Goal: Transaction & Acquisition: Purchase product/service

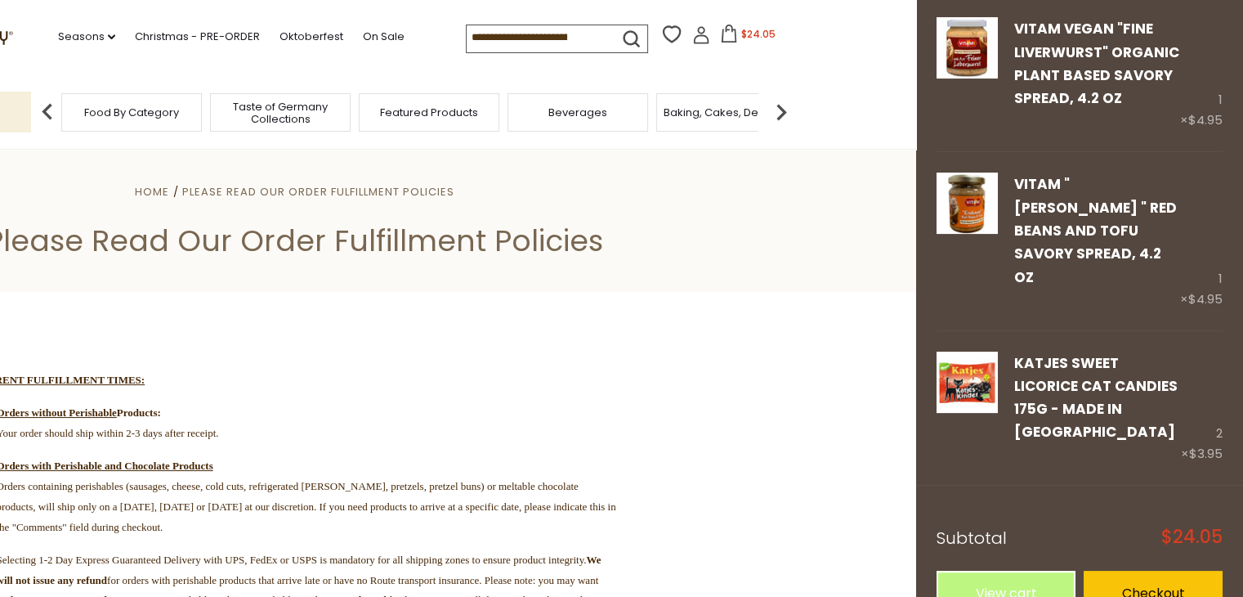
scroll to position [258, 0]
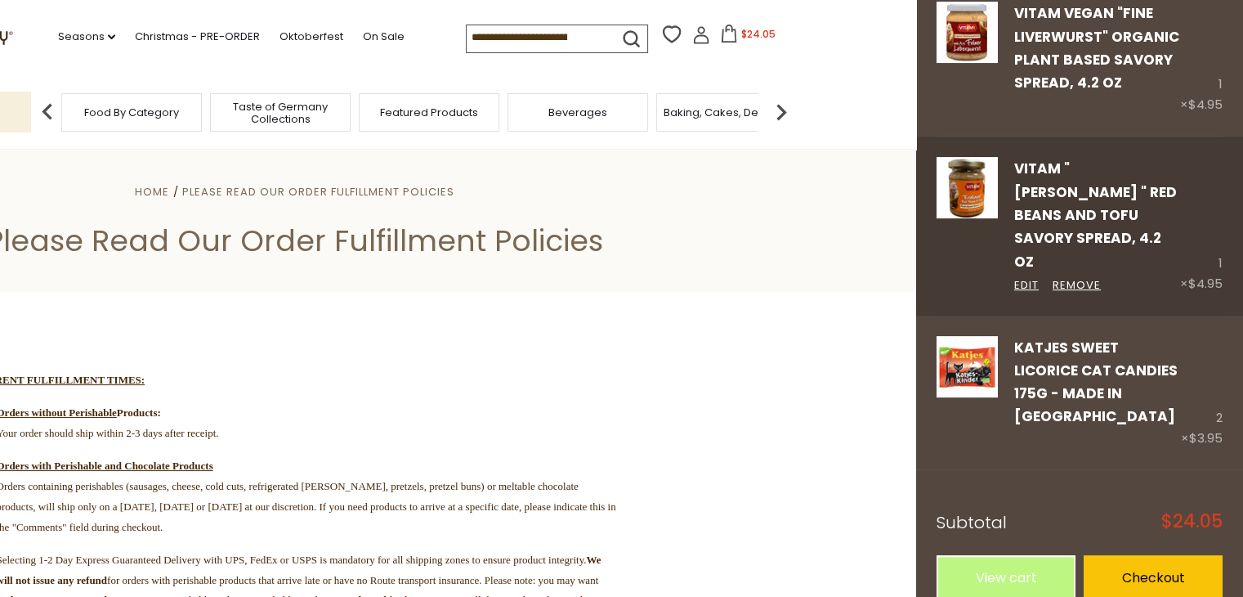
click at [1115, 201] on div "Vitam "Krakauer " Red Beans and Tofu Savory Spread, 4.2 oz Edit Remove" at bounding box center [1089, 225] width 182 height 137
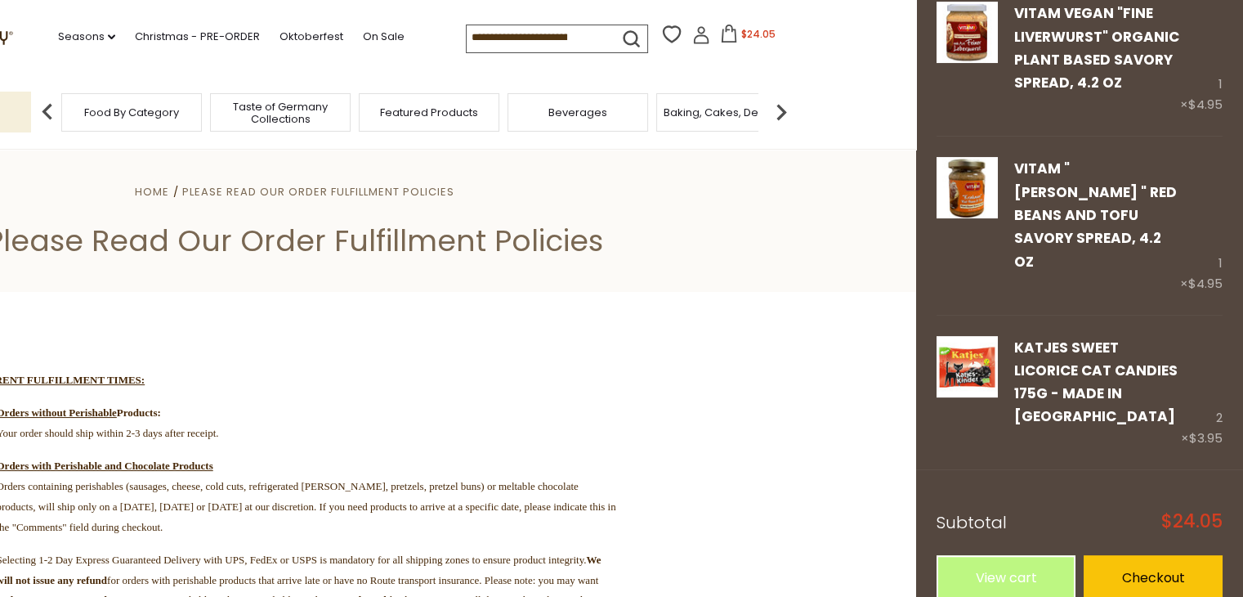
click at [793, 262] on header "Home Please Read Our Order Fulfillment Policies Please Read Our Order Fulfillme…" at bounding box center [294, 220] width 1243 height 143
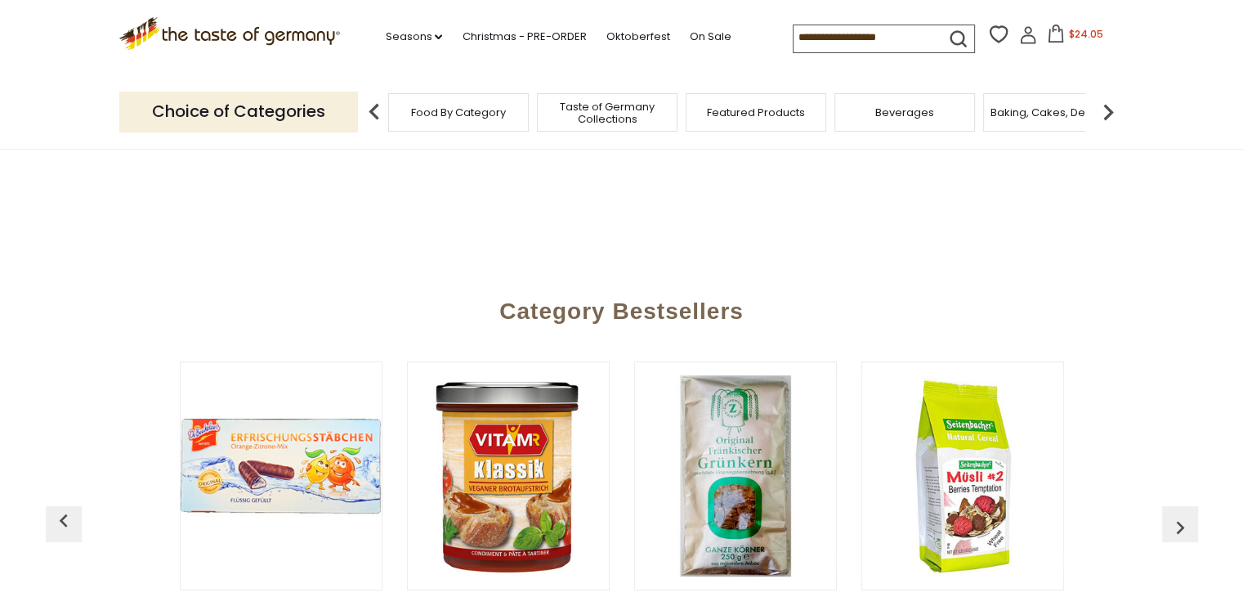
scroll to position [255, 0]
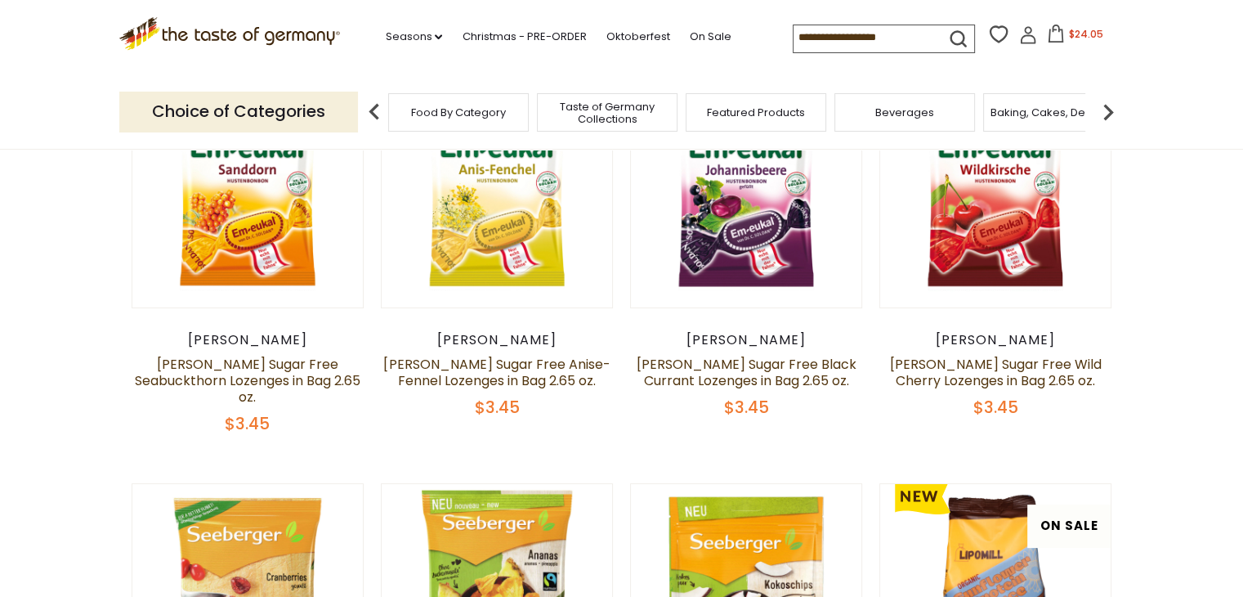
click at [638, 110] on span "Taste of Germany Collections" at bounding box center [607, 113] width 131 height 25
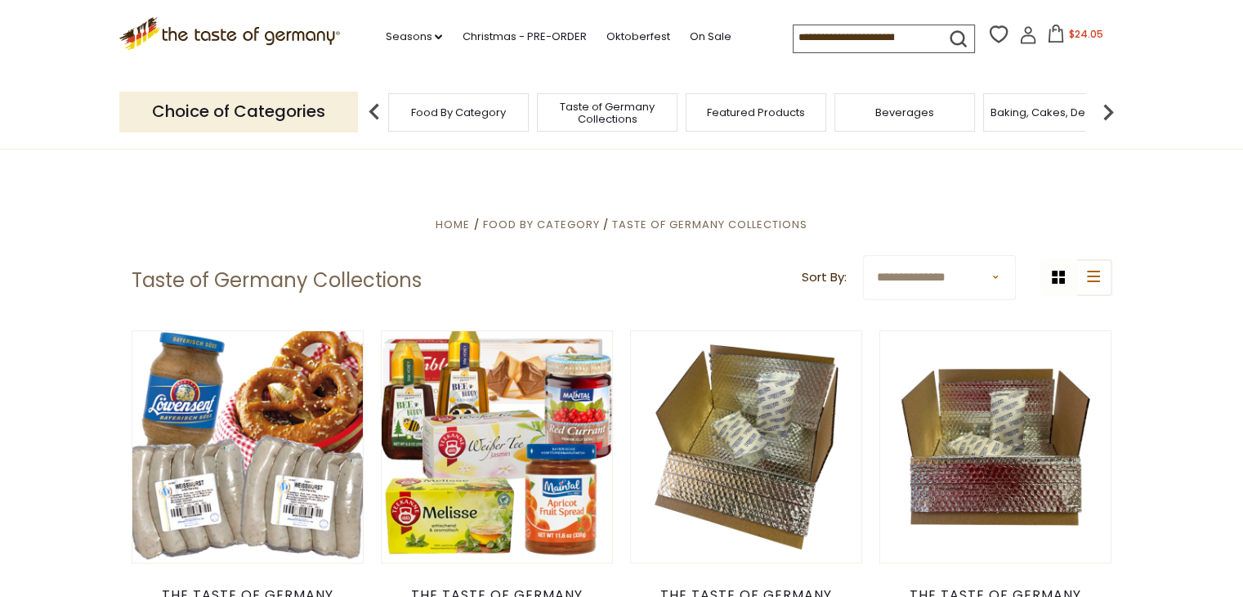
click at [860, 37] on input at bounding box center [863, 36] width 138 height 23
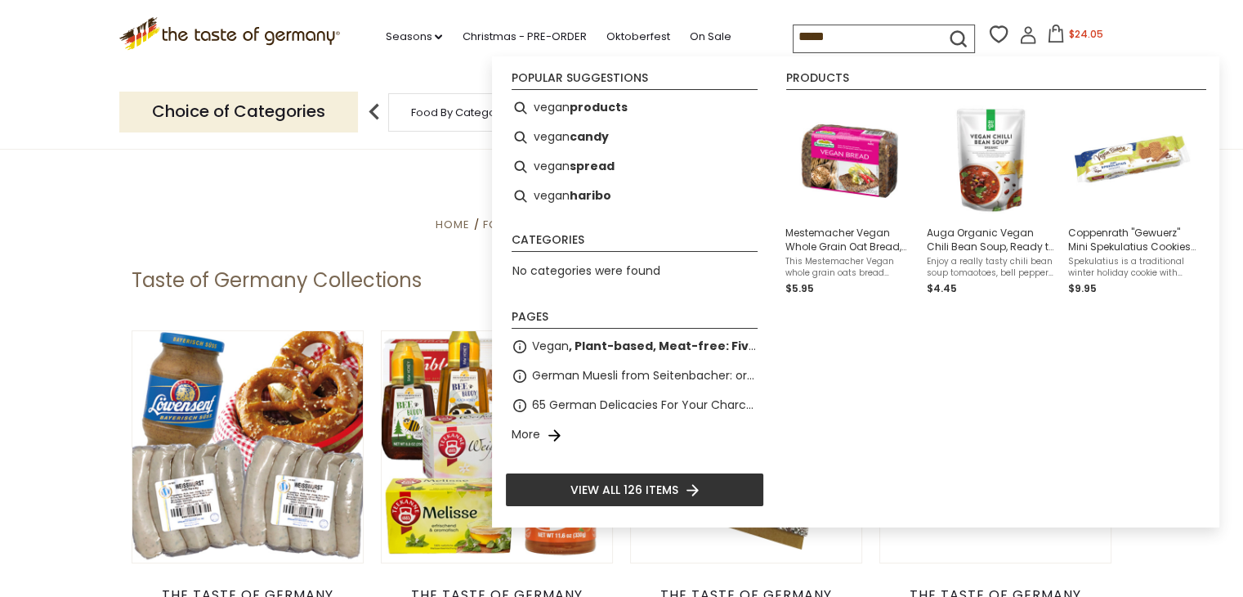
type input "*****"
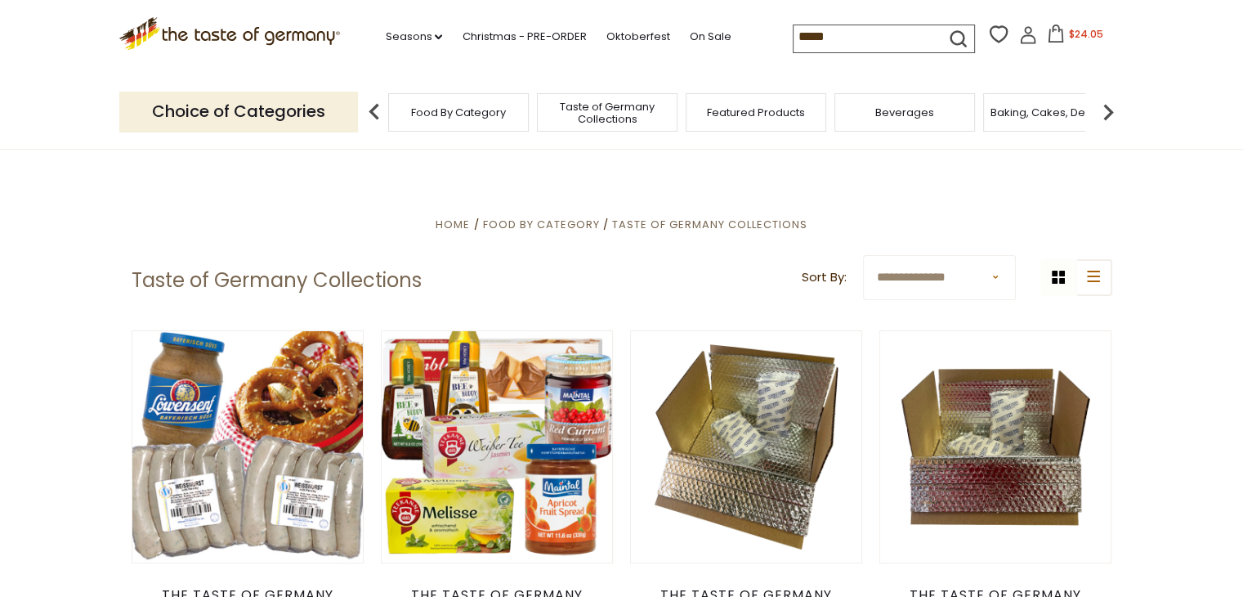
click at [957, 38] on icon "submit" at bounding box center [958, 38] width 15 height 15
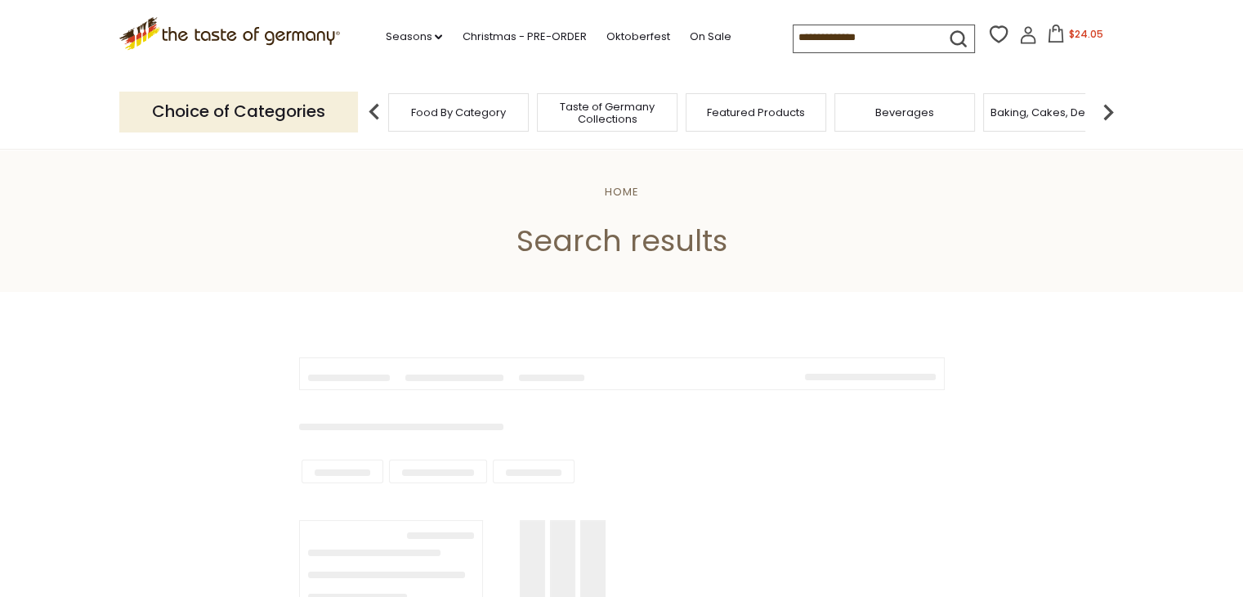
type input "*****"
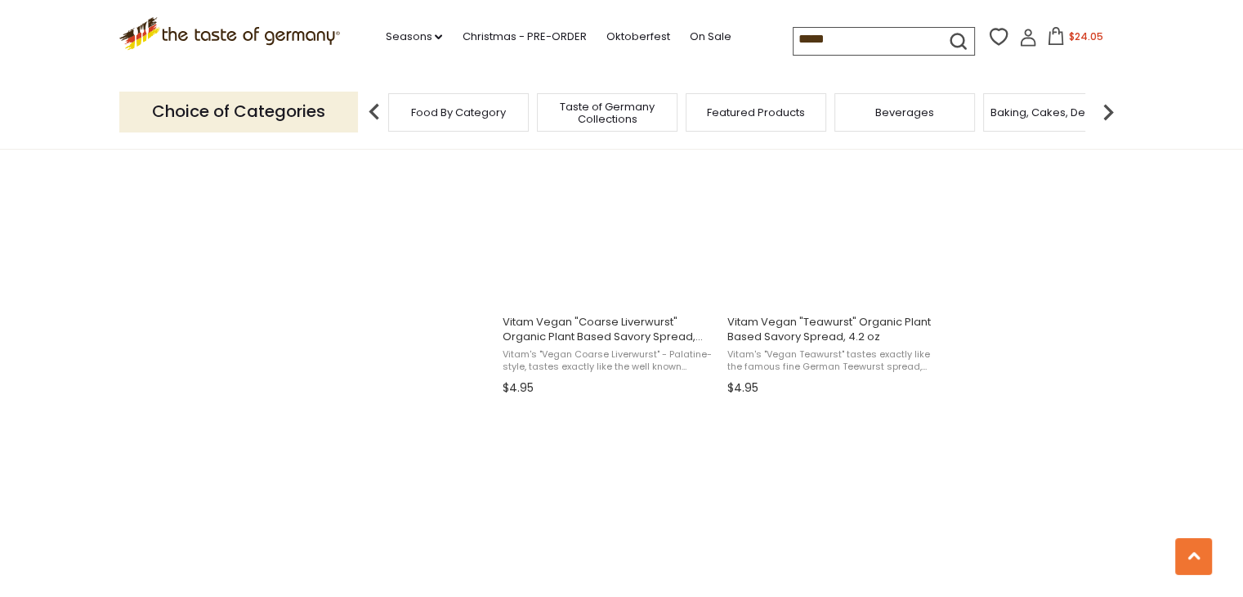
scroll to position [1812, 0]
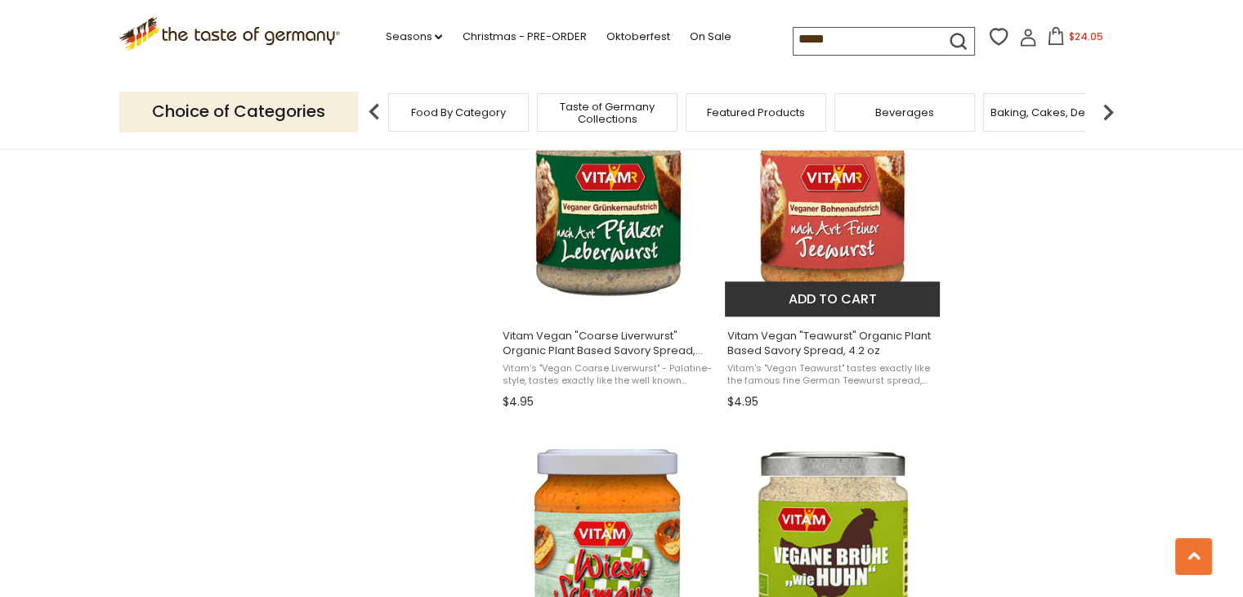
click at [849, 217] on img at bounding box center [833, 194] width 217 height 217
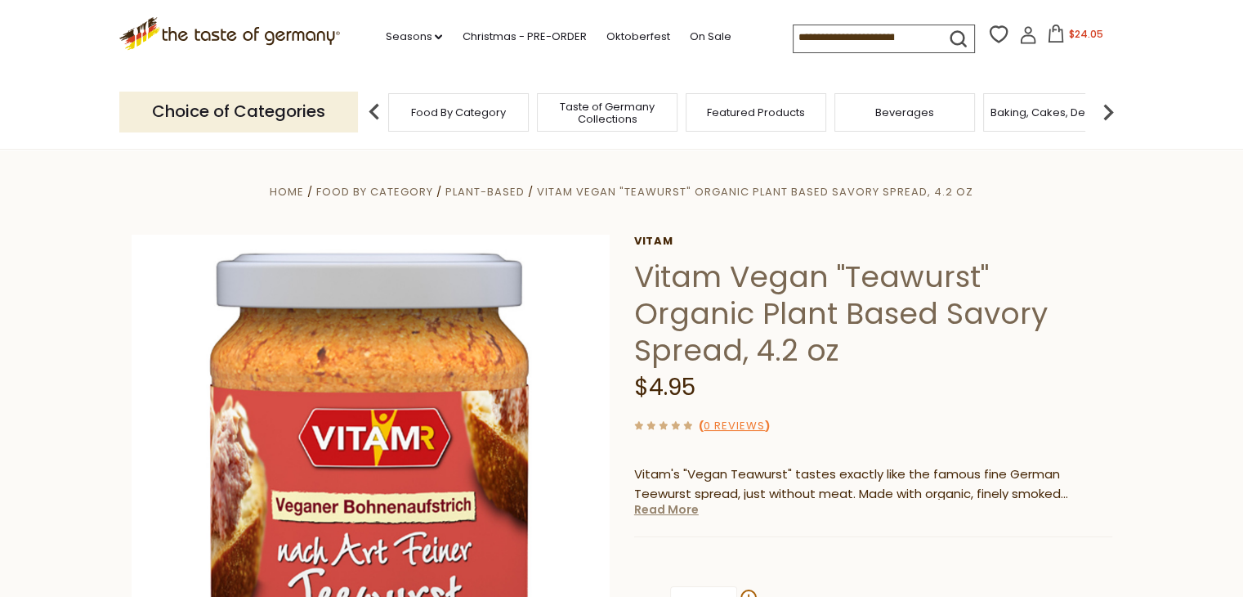
click at [665, 508] on link "Read More" at bounding box center [666, 509] width 65 height 16
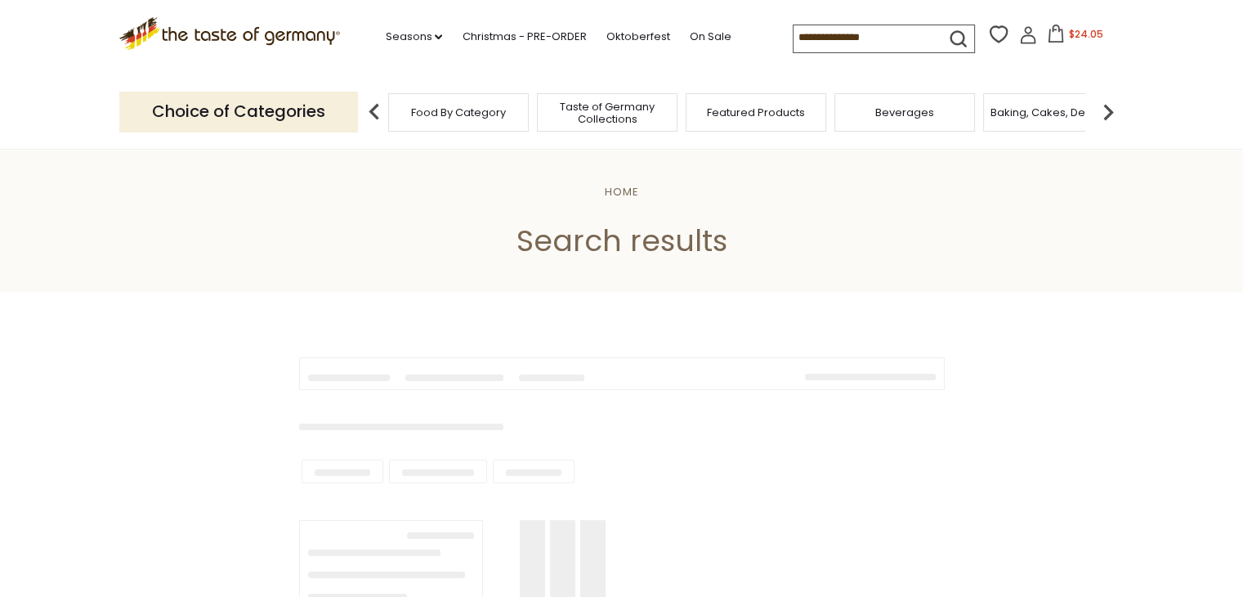
type input "*****"
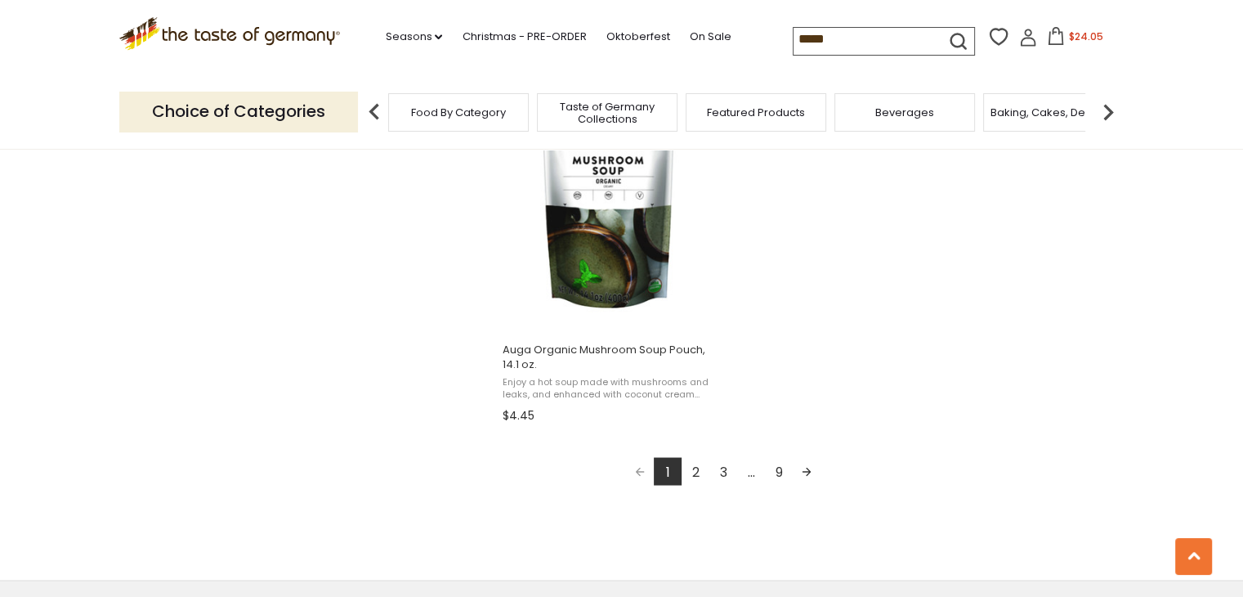
scroll to position [2874, 0]
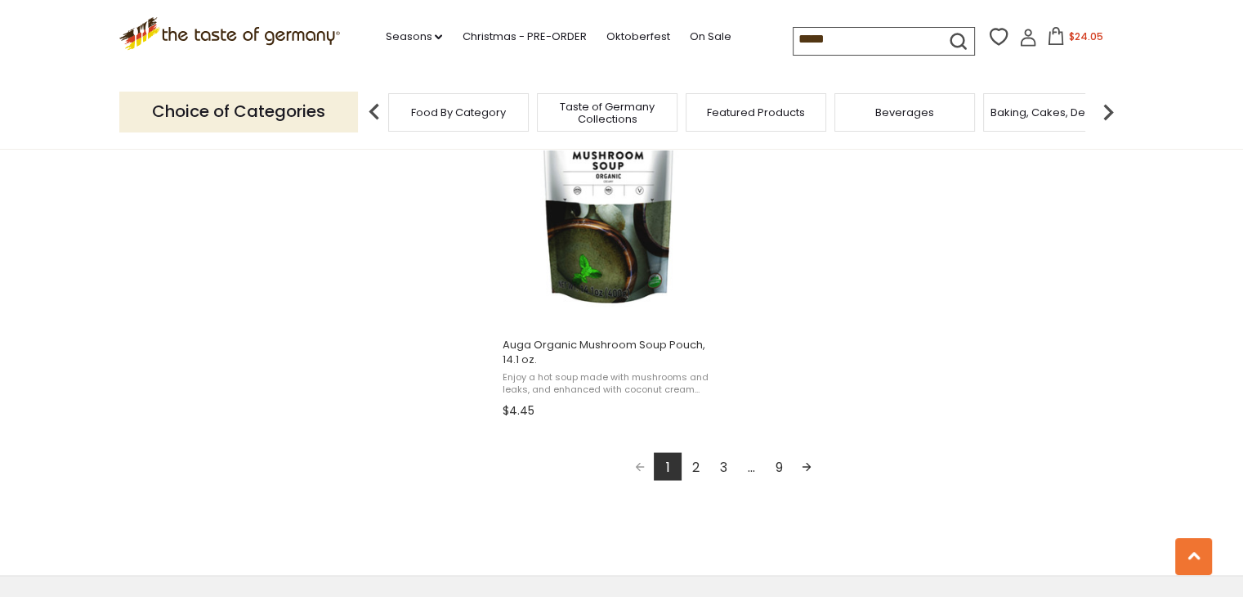
click at [697, 461] on link "2" at bounding box center [696, 466] width 28 height 28
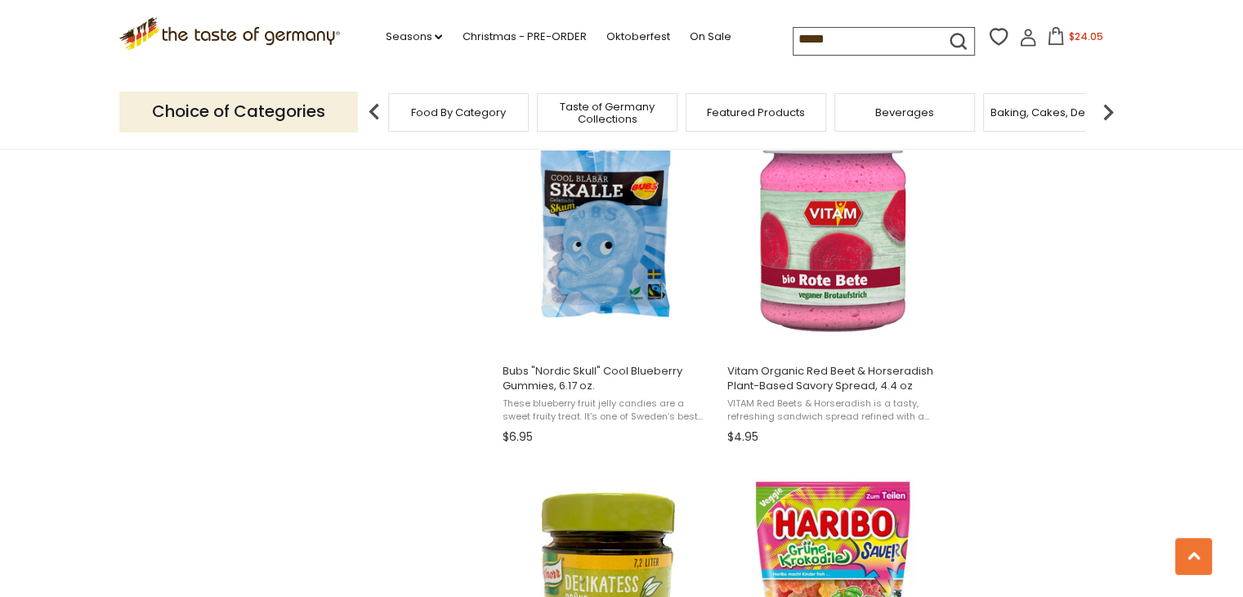
scroll to position [2138, 0]
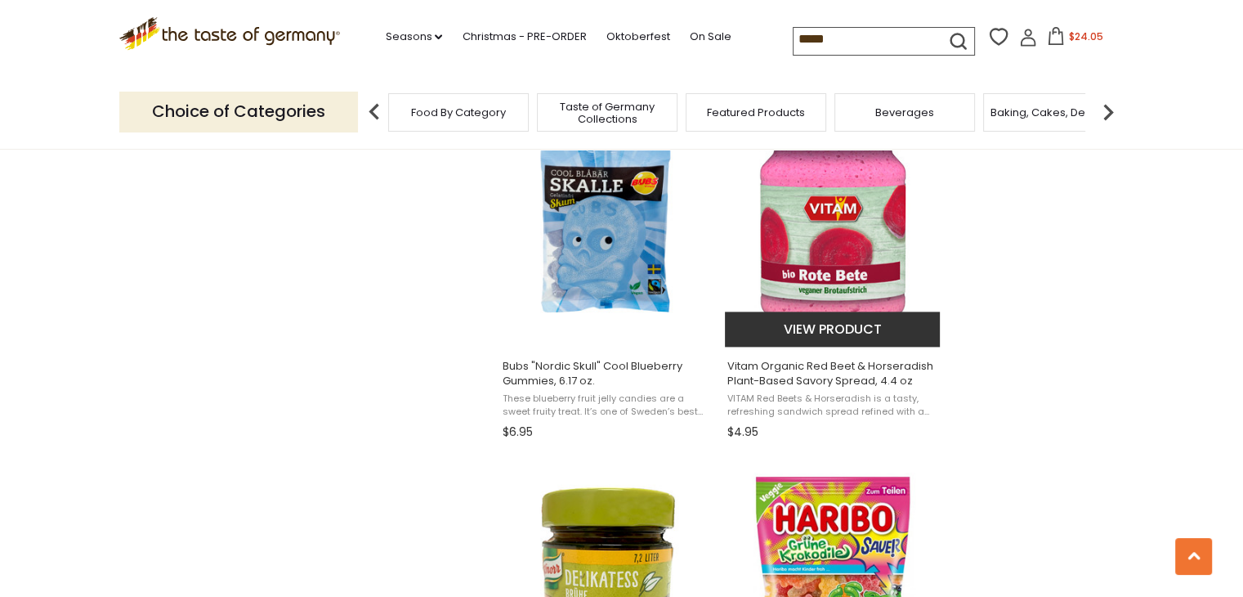
click at [811, 226] on img "Vitam Organic Red Beet & Horseradish Plant-Based Savory Spread, 4.4 oz" at bounding box center [833, 224] width 217 height 217
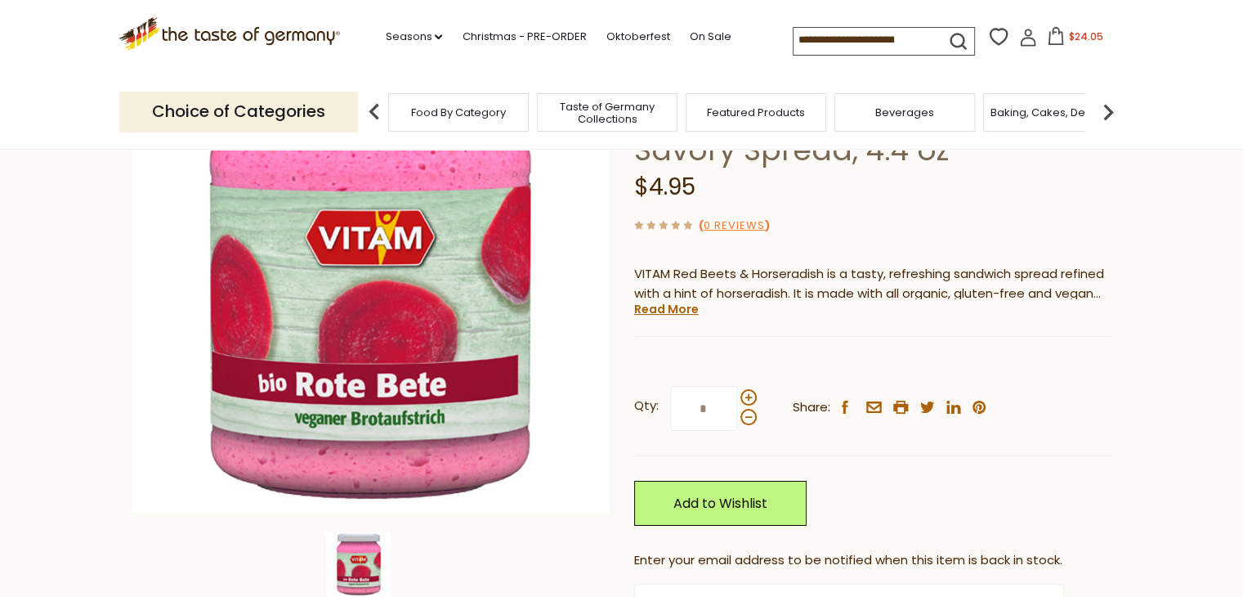
scroll to position [208, 0]
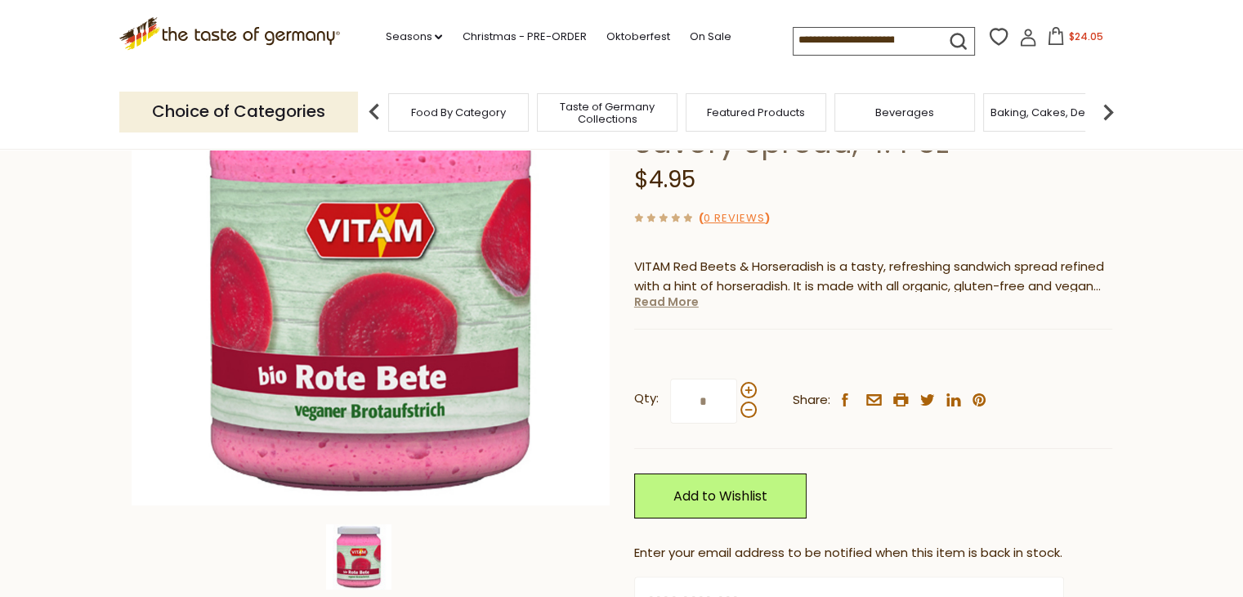
click at [656, 306] on link "Read More" at bounding box center [666, 301] width 65 height 16
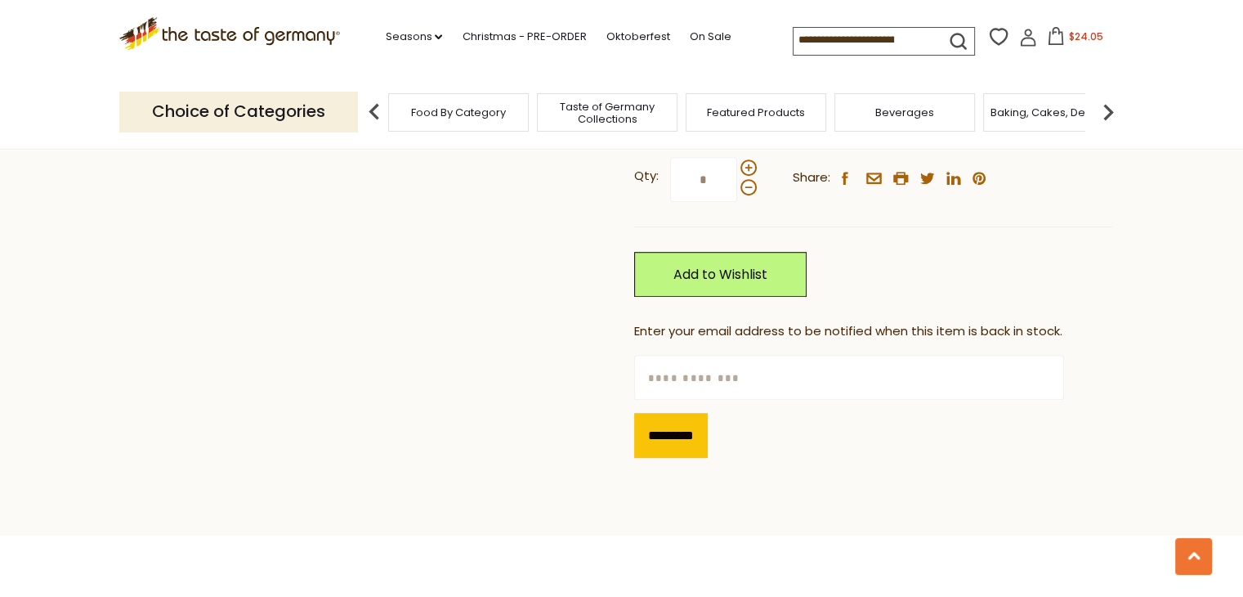
scroll to position [660, 0]
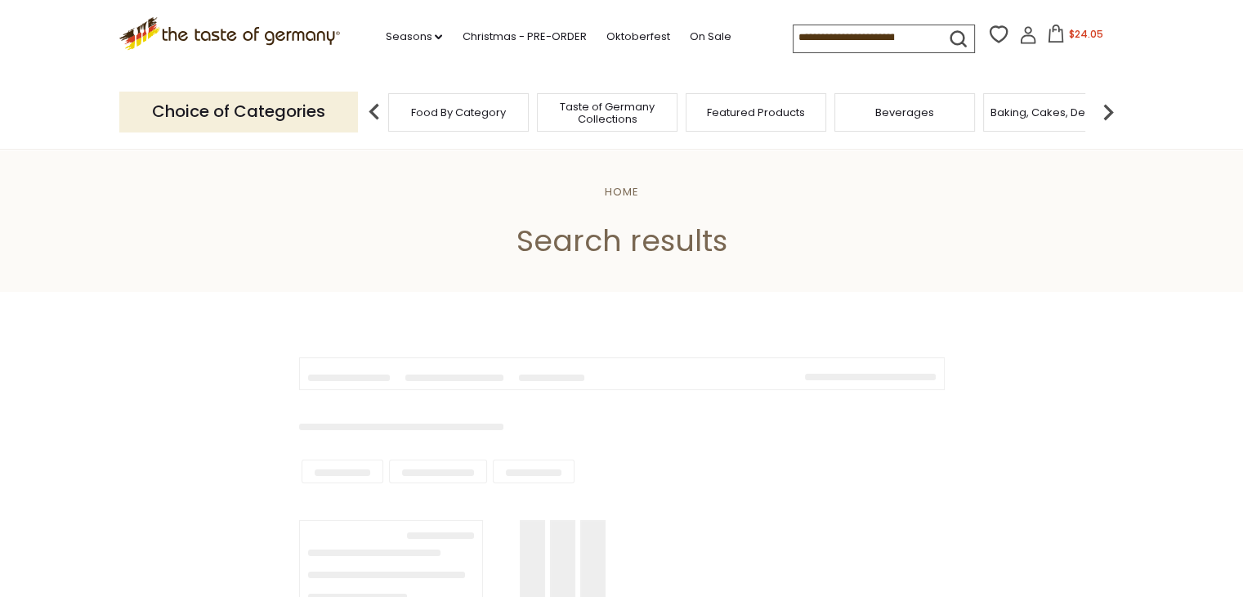
type input "*****"
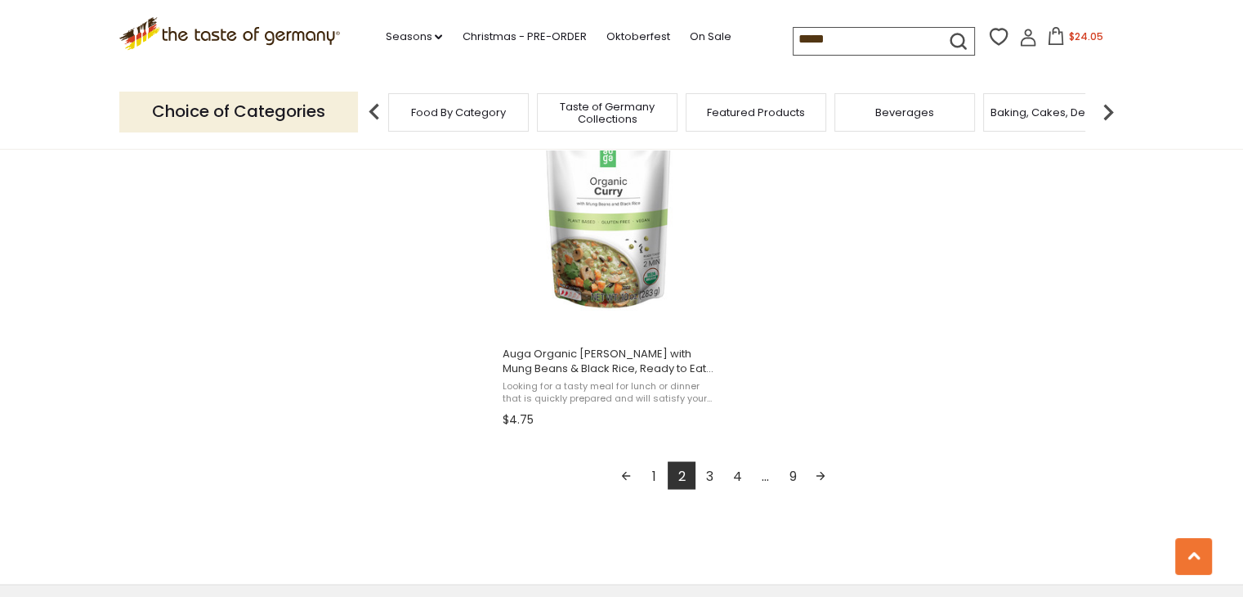
scroll to position [2883, 0]
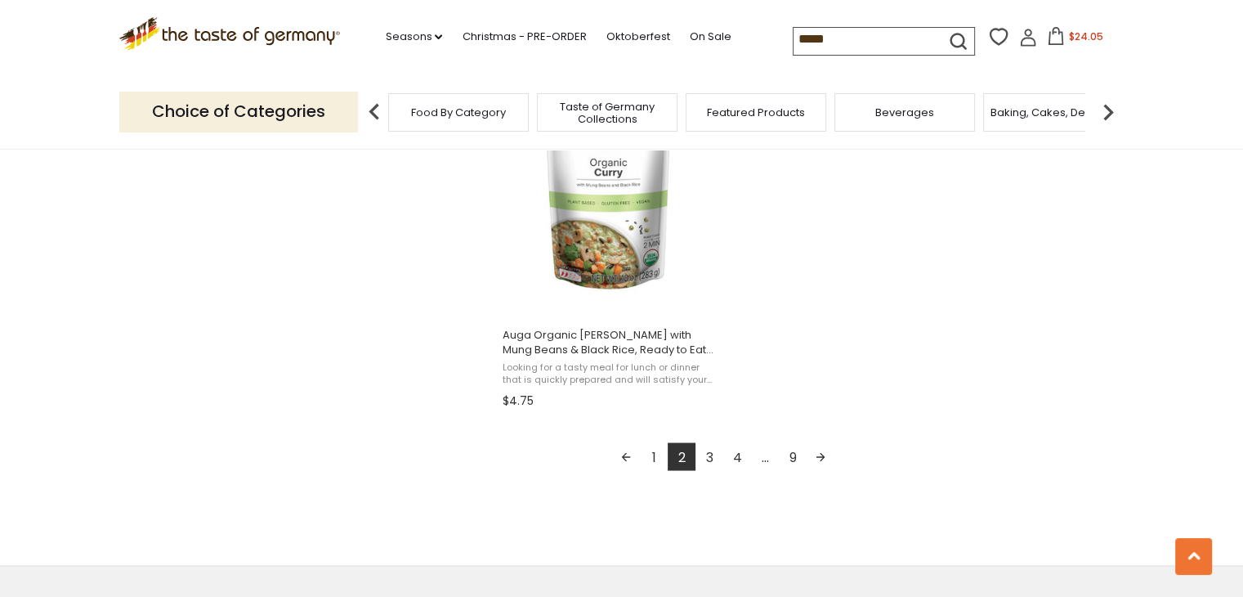
click at [714, 455] on link "3" at bounding box center [710, 456] width 28 height 28
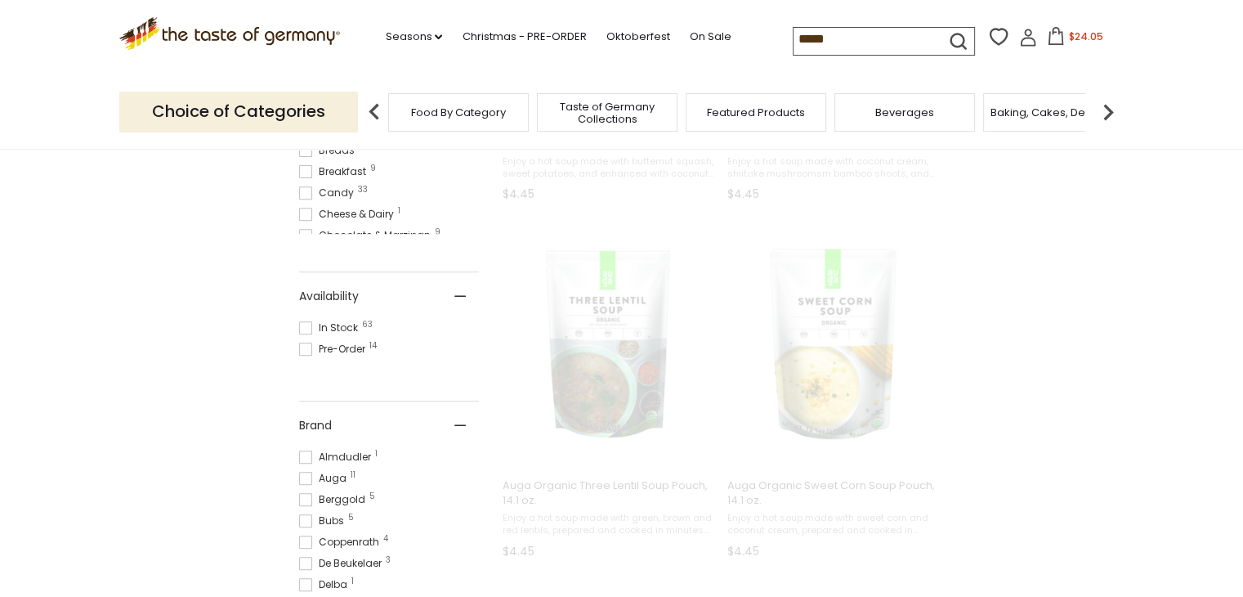
scroll to position [606, 0]
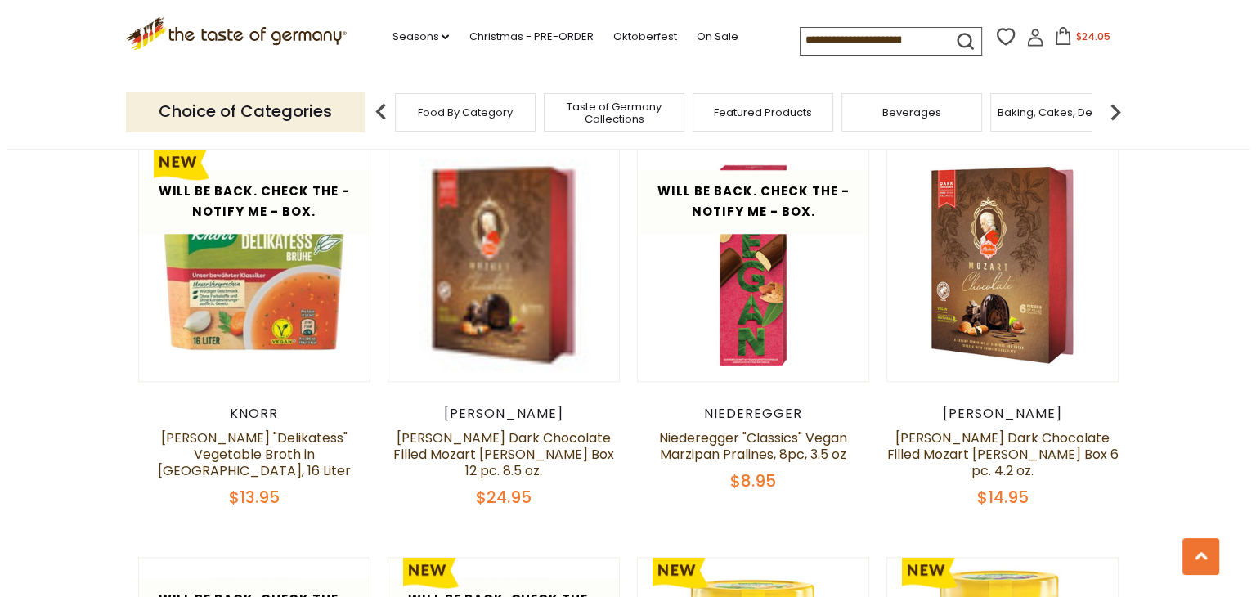
scroll to position [1426, 0]
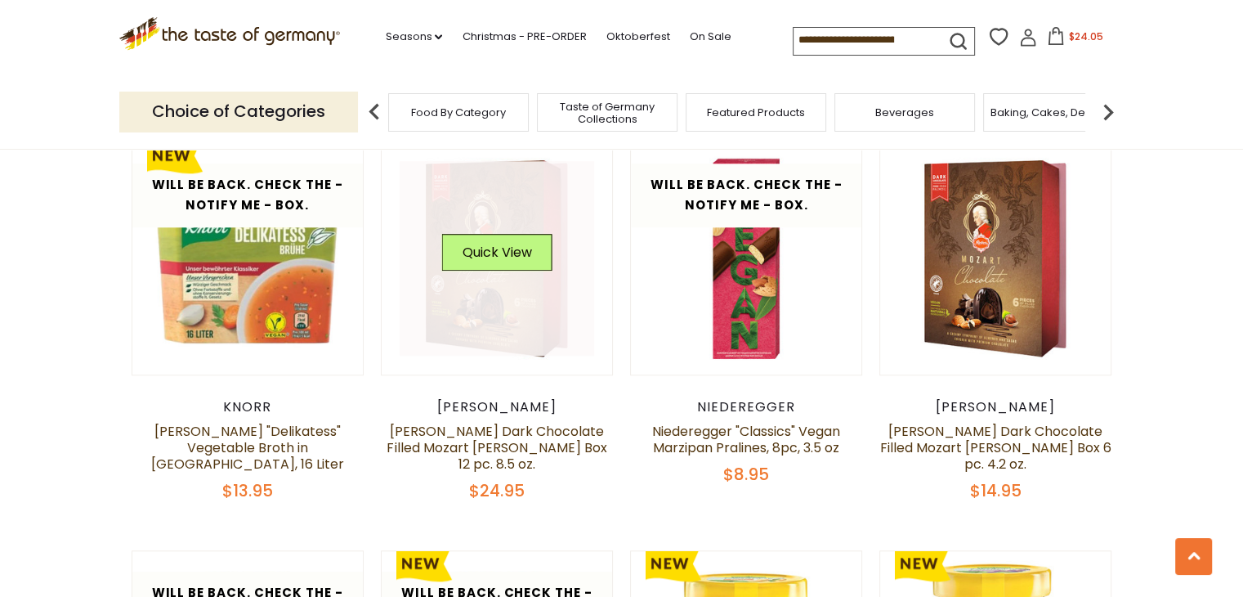
click at [523, 254] on div "Quick View" at bounding box center [496, 258] width 110 height 49
click at [511, 274] on link at bounding box center [497, 258] width 195 height 195
click at [505, 234] on button "Quick View" at bounding box center [496, 252] width 110 height 37
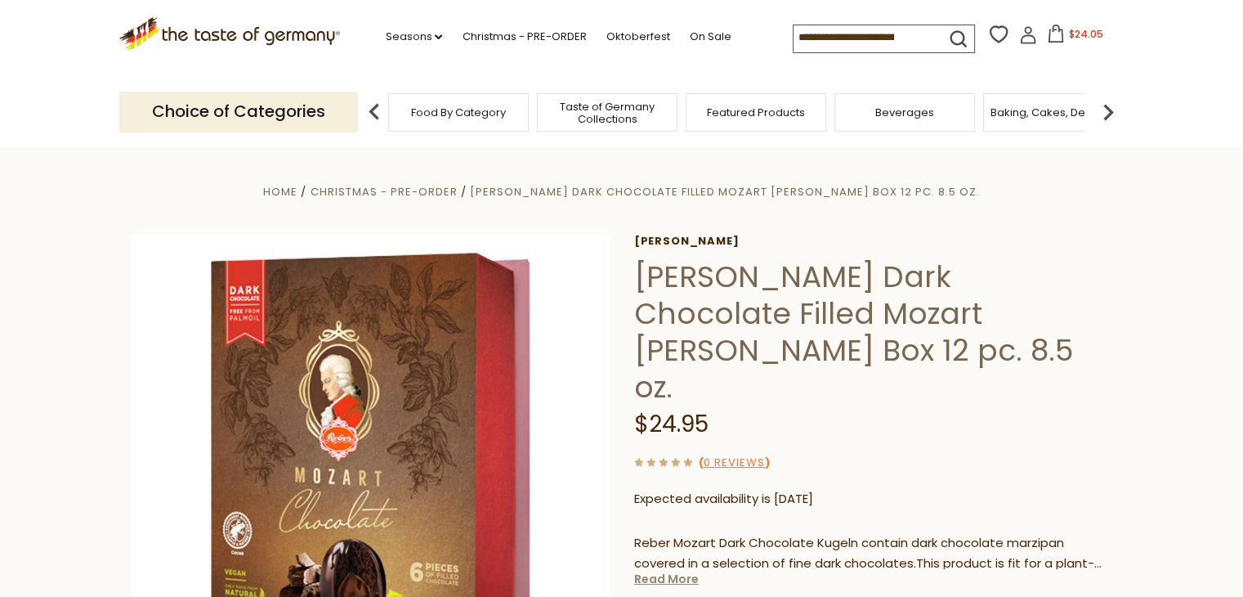
click at [670, 571] on link "Read More" at bounding box center [666, 579] width 65 height 16
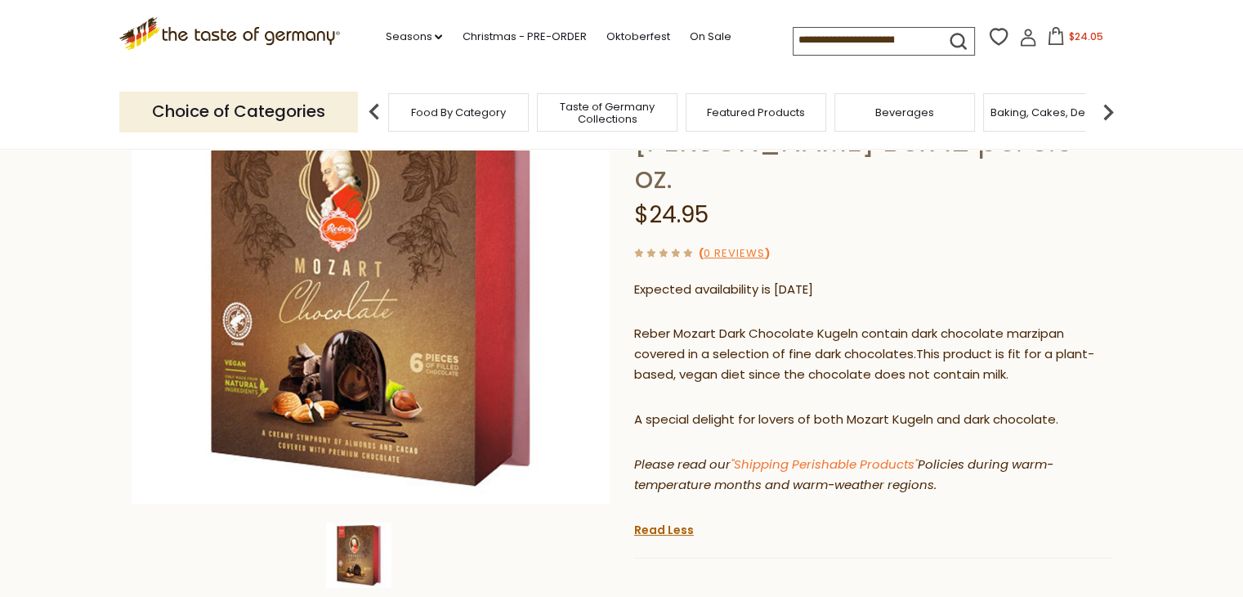
scroll to position [216, 0]
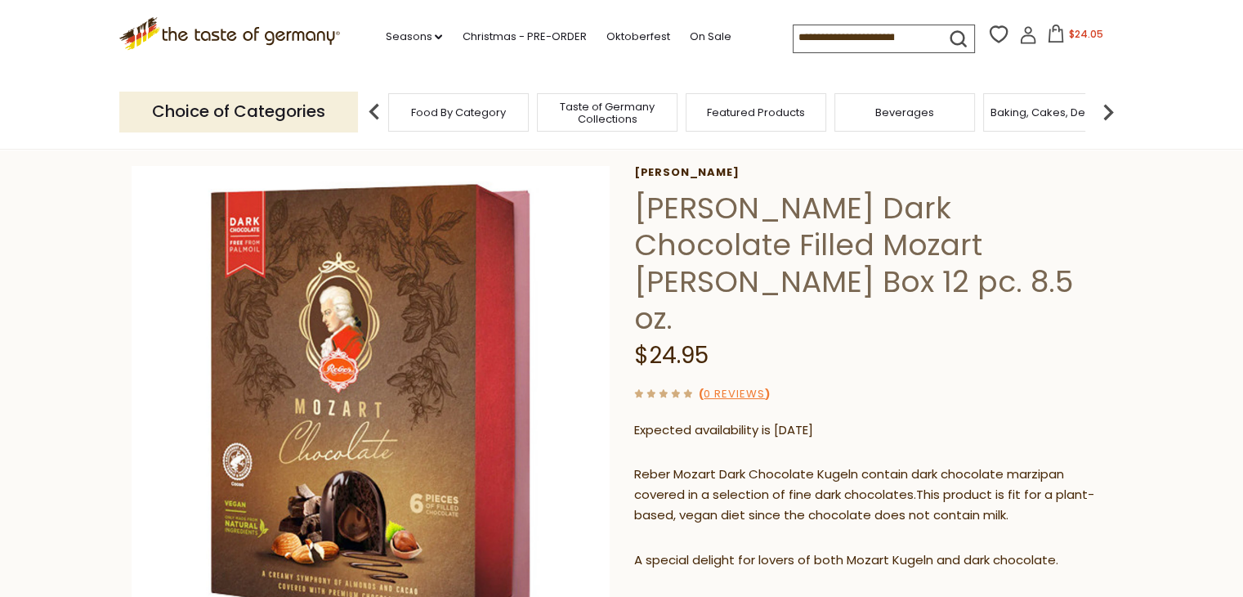
drag, startPoint x: 1249, startPoint y: 82, endPoint x: 1222, endPoint y: 93, distance: 29.3
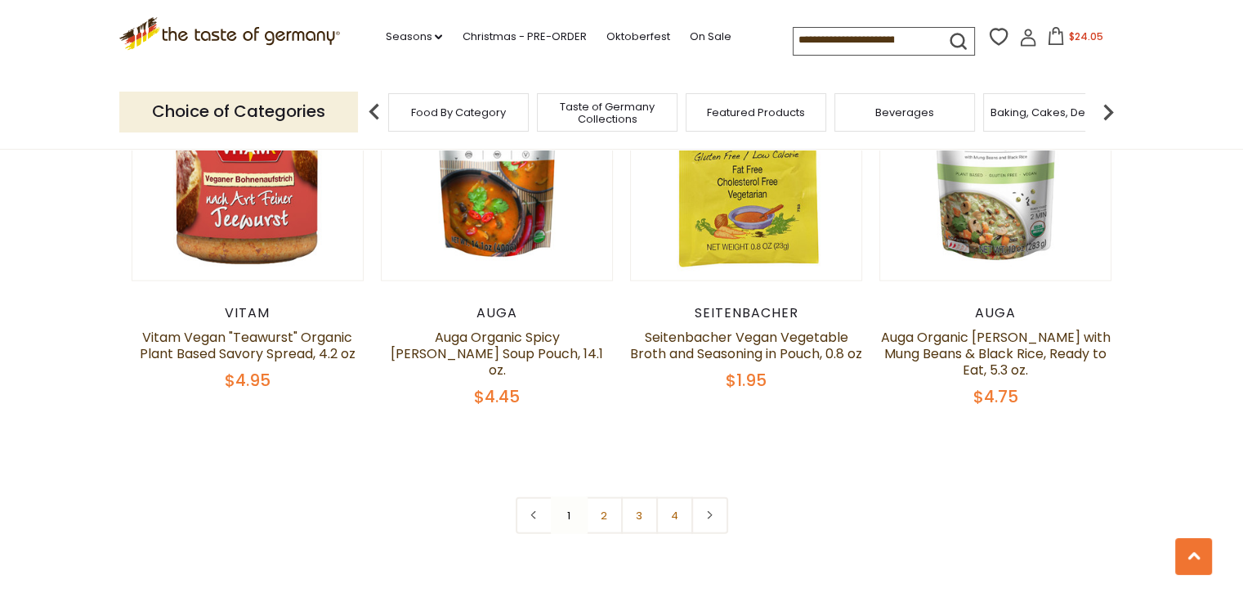
scroll to position [3585, 0]
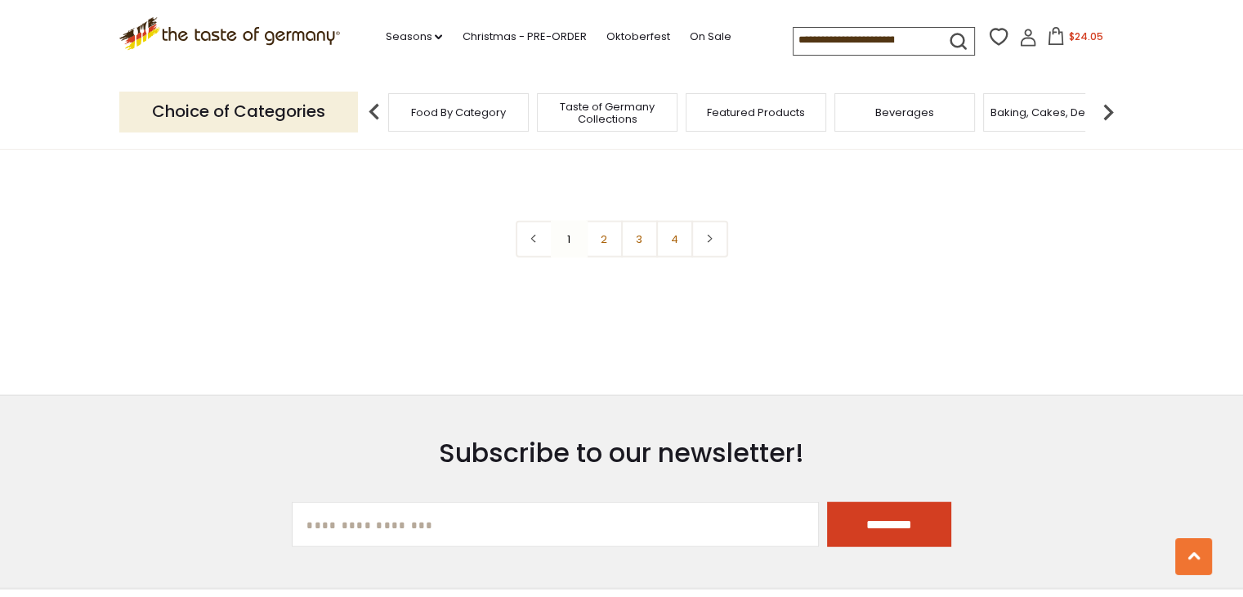
scroll to position [3873, 0]
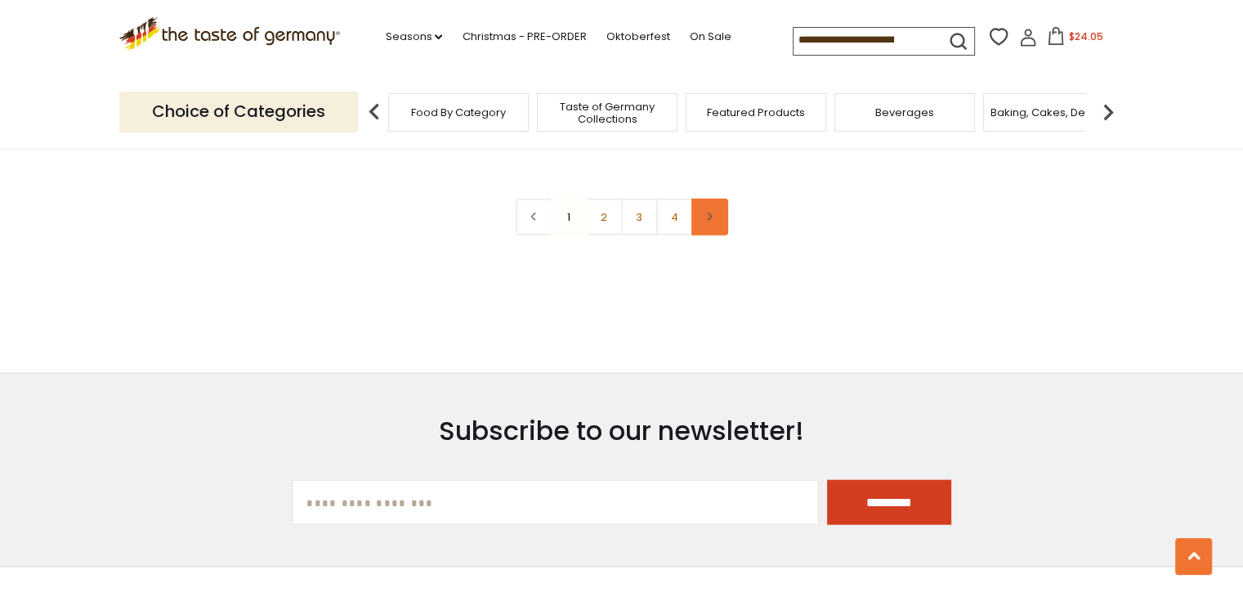
click at [708, 199] on link at bounding box center [710, 217] width 37 height 37
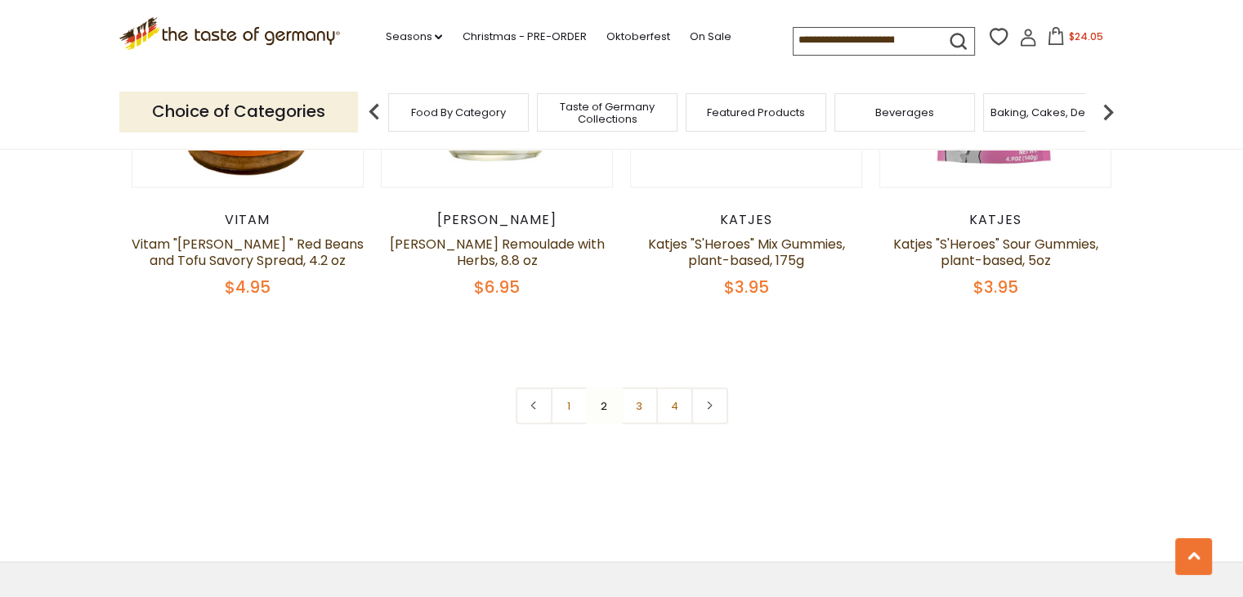
scroll to position [3722, 0]
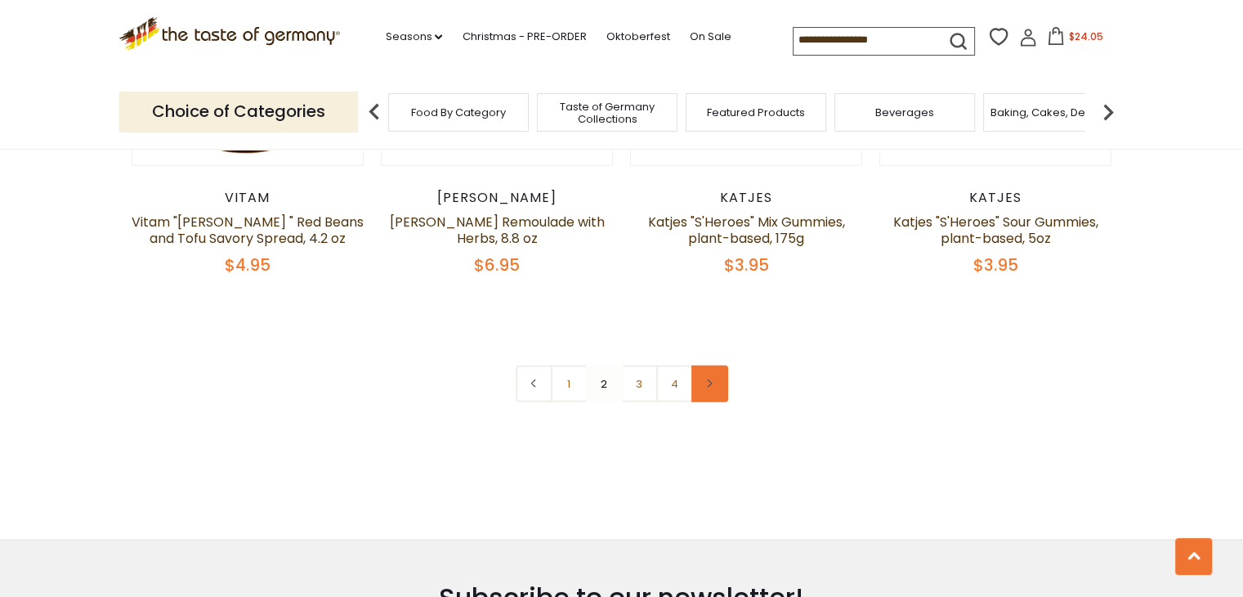
click at [705, 379] on icon at bounding box center [710, 383] width 10 height 8
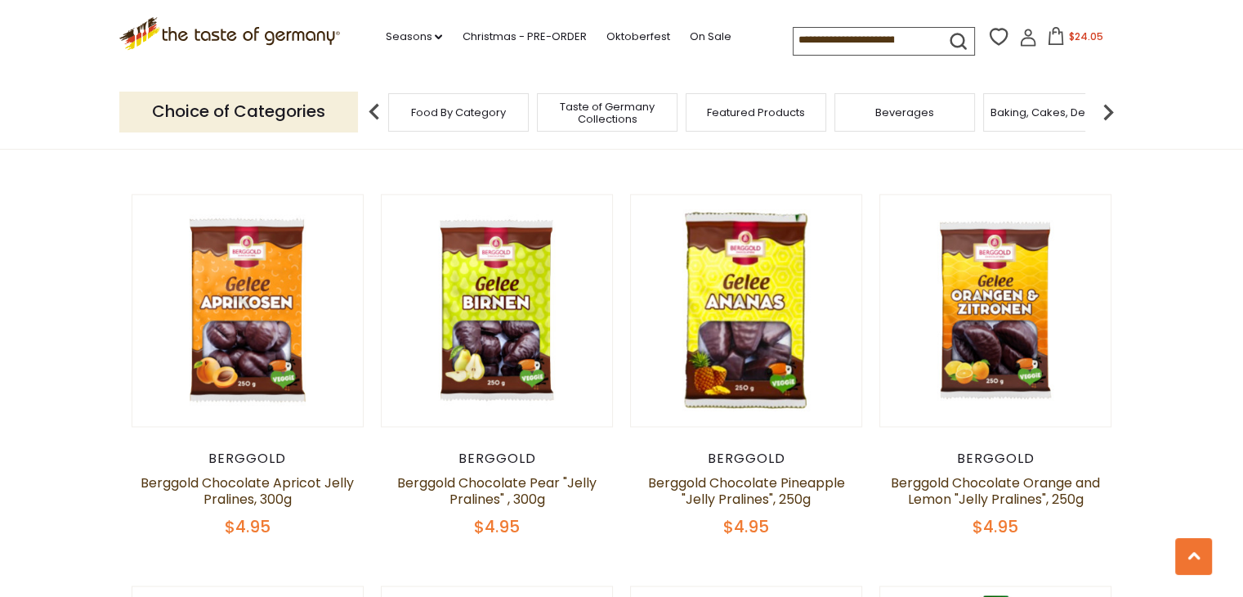
scroll to position [2587, 0]
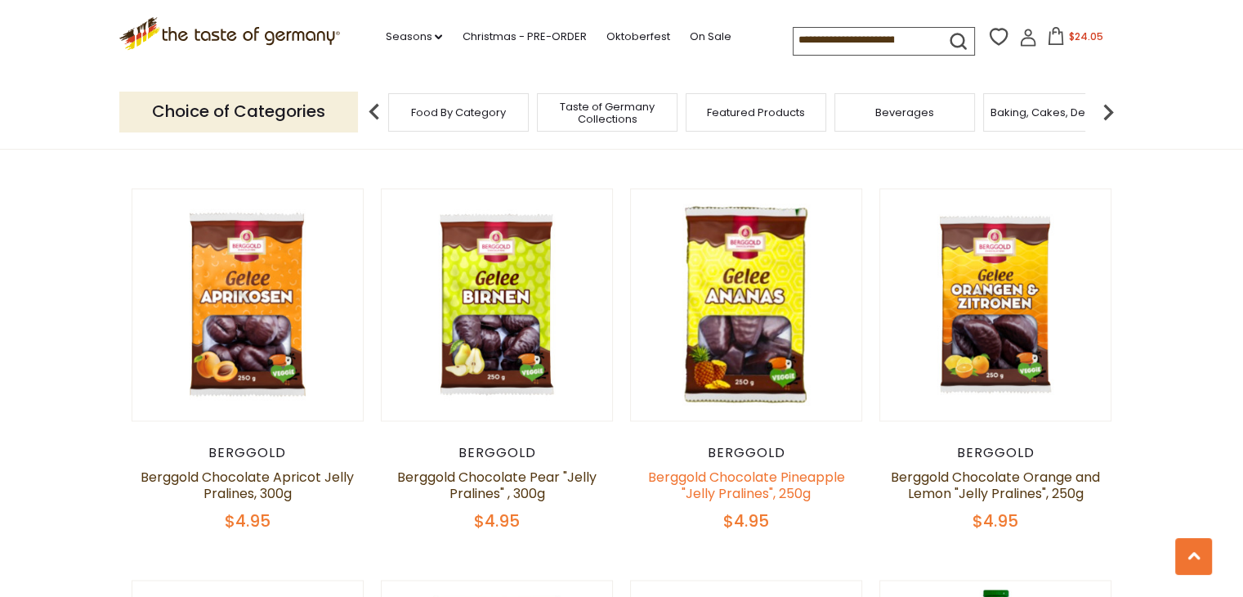
click at [770, 468] on link "Berggold Chocolate Pineapple "Jelly Pralines", 250g" at bounding box center [746, 485] width 197 height 35
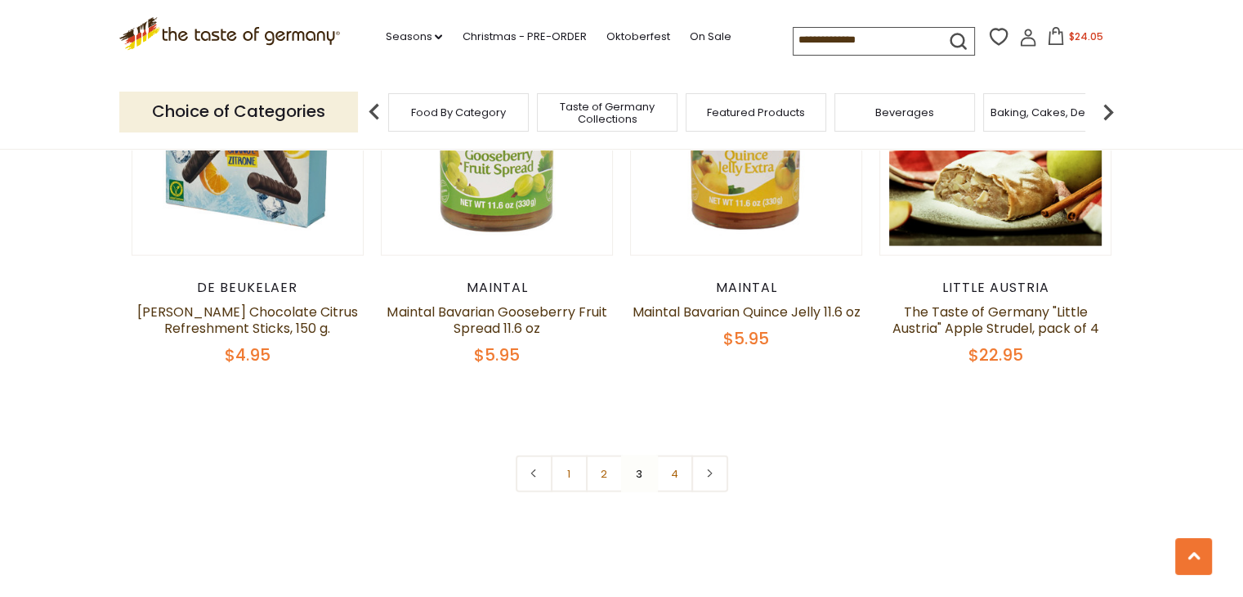
scroll to position [3561, 0]
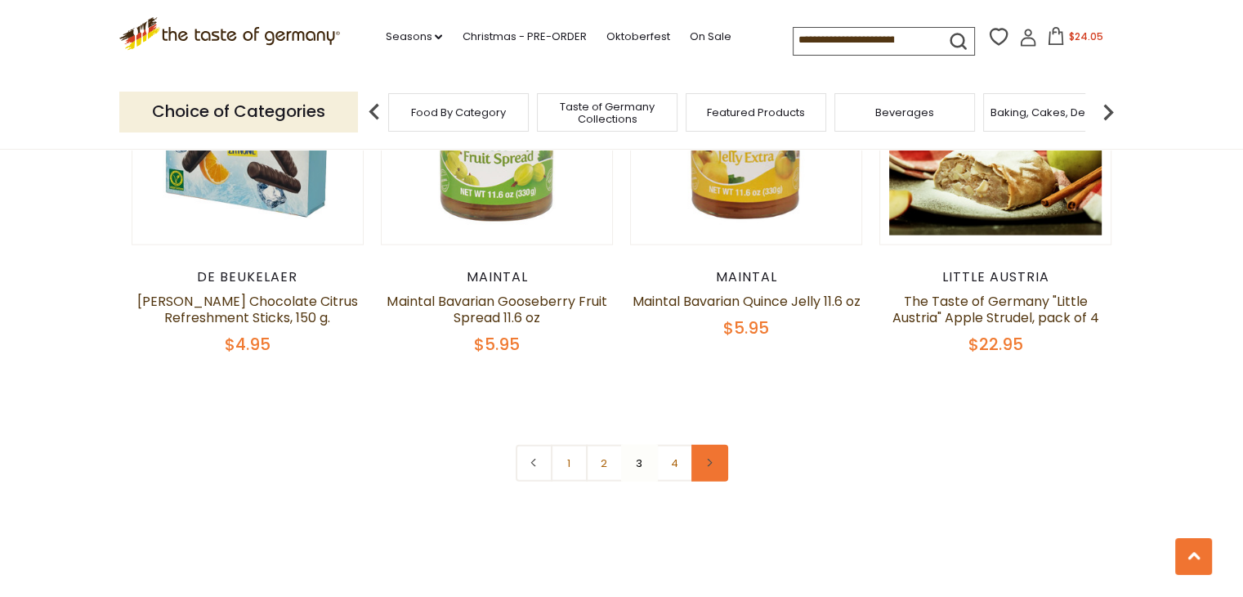
click at [710, 445] on link at bounding box center [710, 463] width 37 height 37
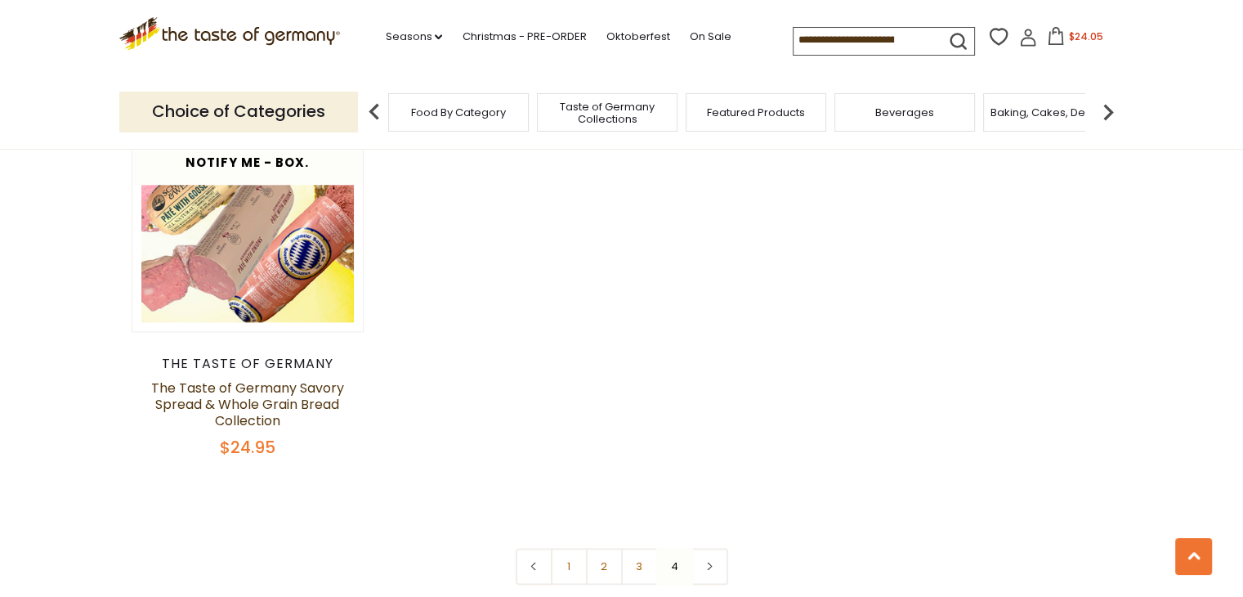
scroll to position [1877, 0]
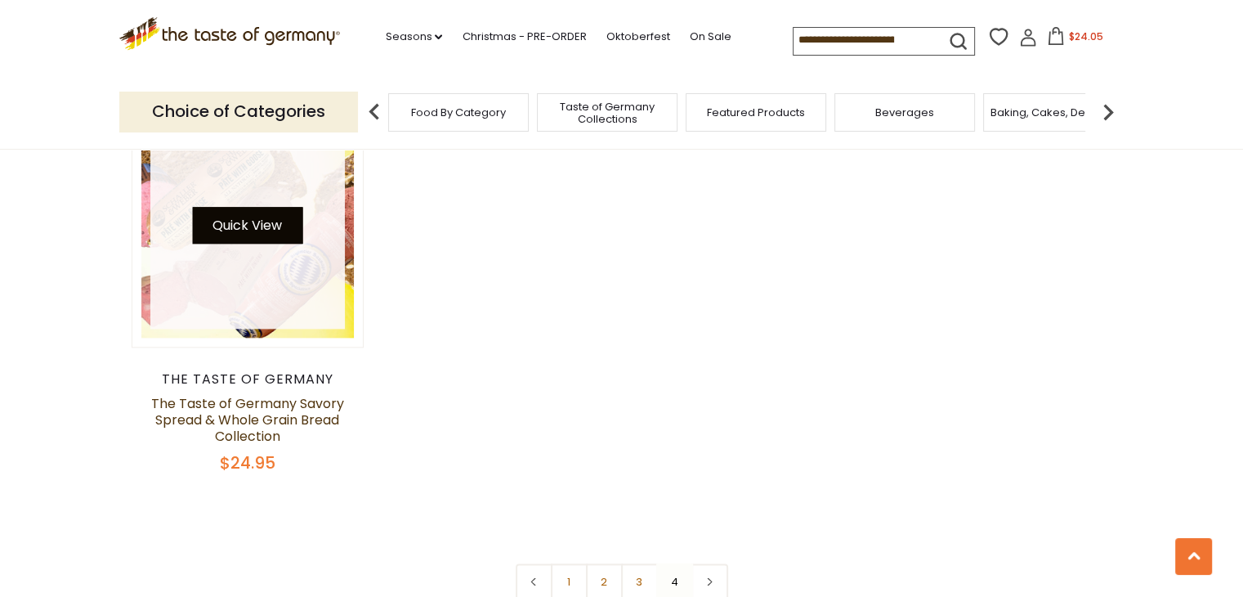
click at [252, 207] on button "Quick View" at bounding box center [247, 225] width 110 height 37
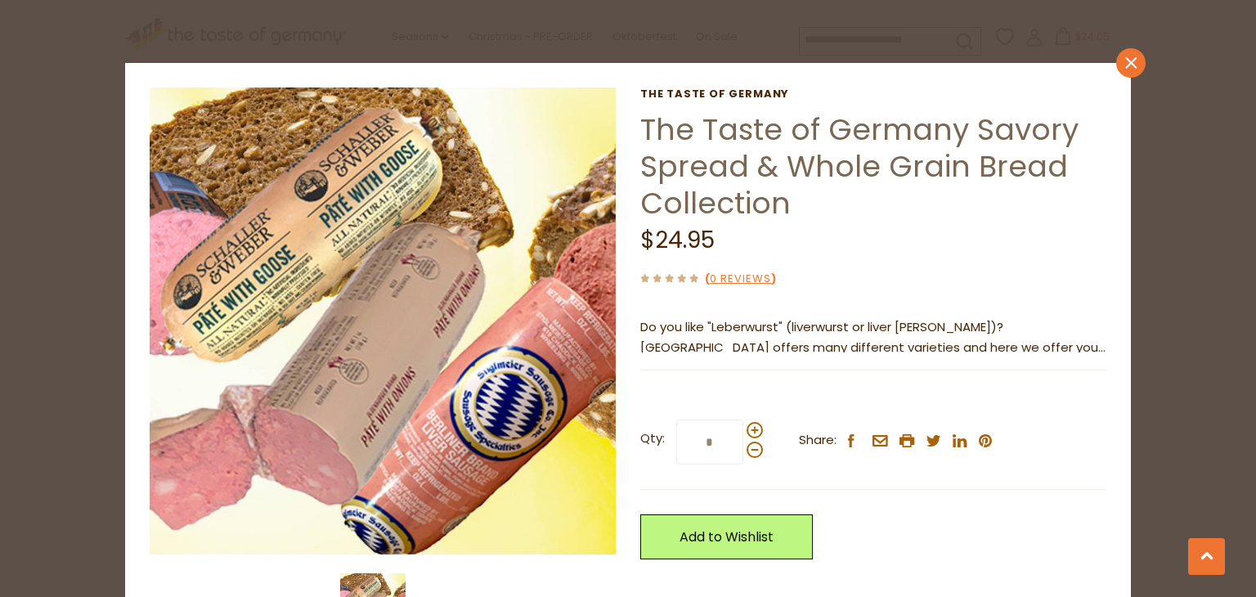
click at [1125, 62] on icon at bounding box center [1130, 62] width 11 height 11
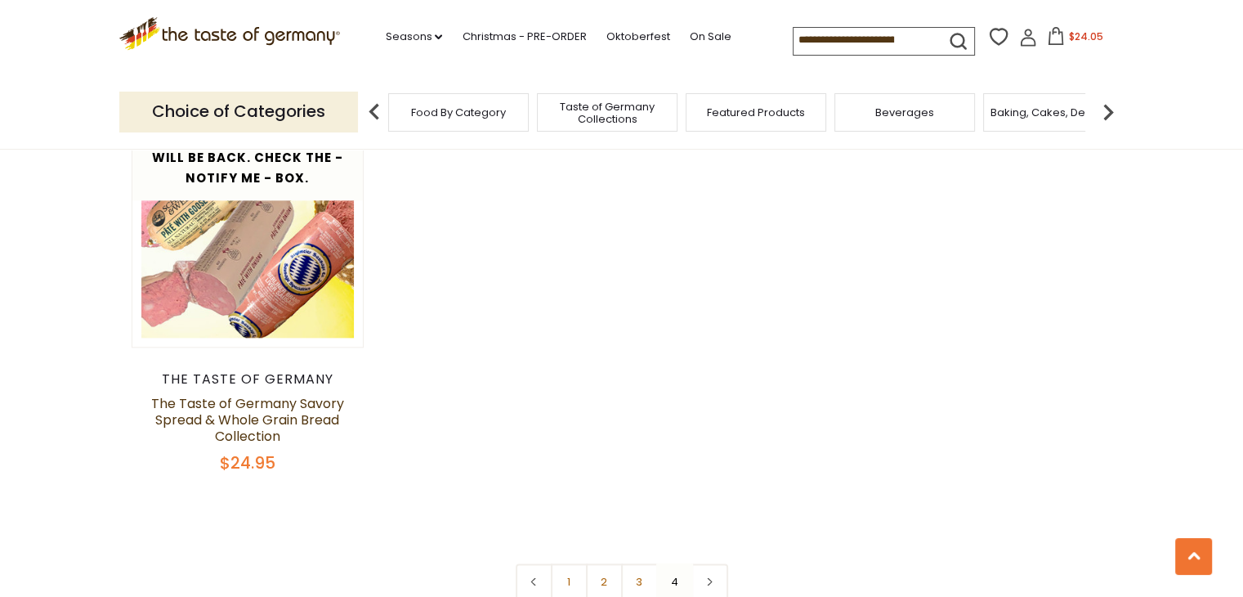
click at [710, 567] on nav "1 2 3 4" at bounding box center [622, 581] width 213 height 37
click at [708, 565] on nav "1 2 3 4" at bounding box center [622, 581] width 213 height 37
click at [872, 45] on input at bounding box center [863, 39] width 138 height 23
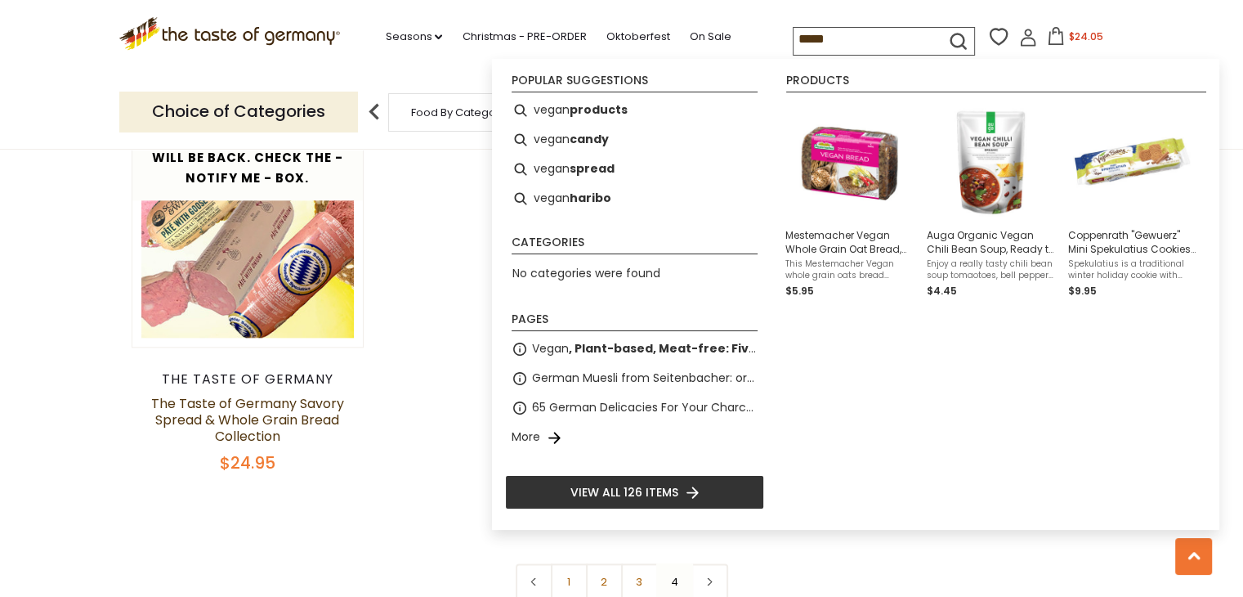
type input "*****"
click at [956, 37] on icon "submit" at bounding box center [958, 41] width 22 height 22
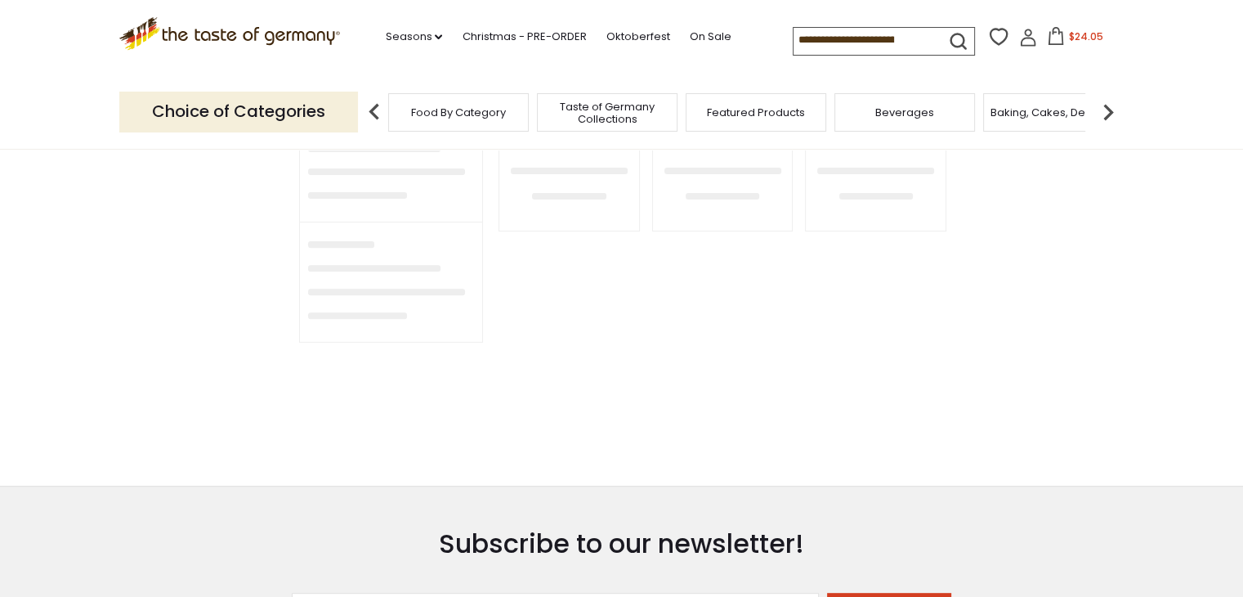
scroll to position [579, 0]
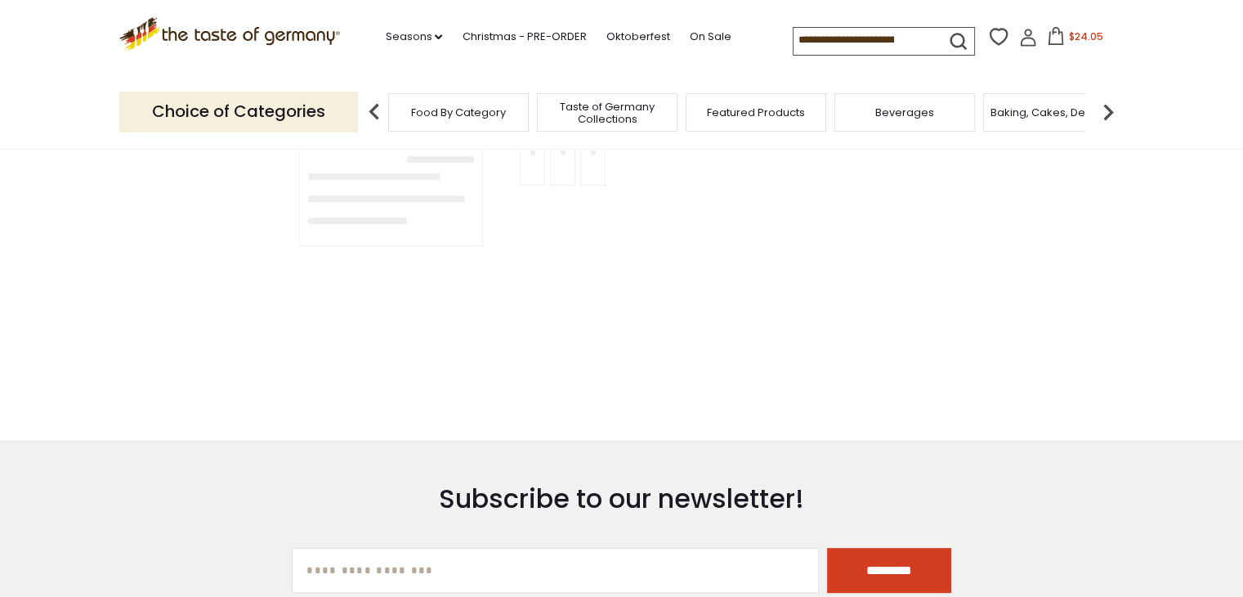
type input "*****"
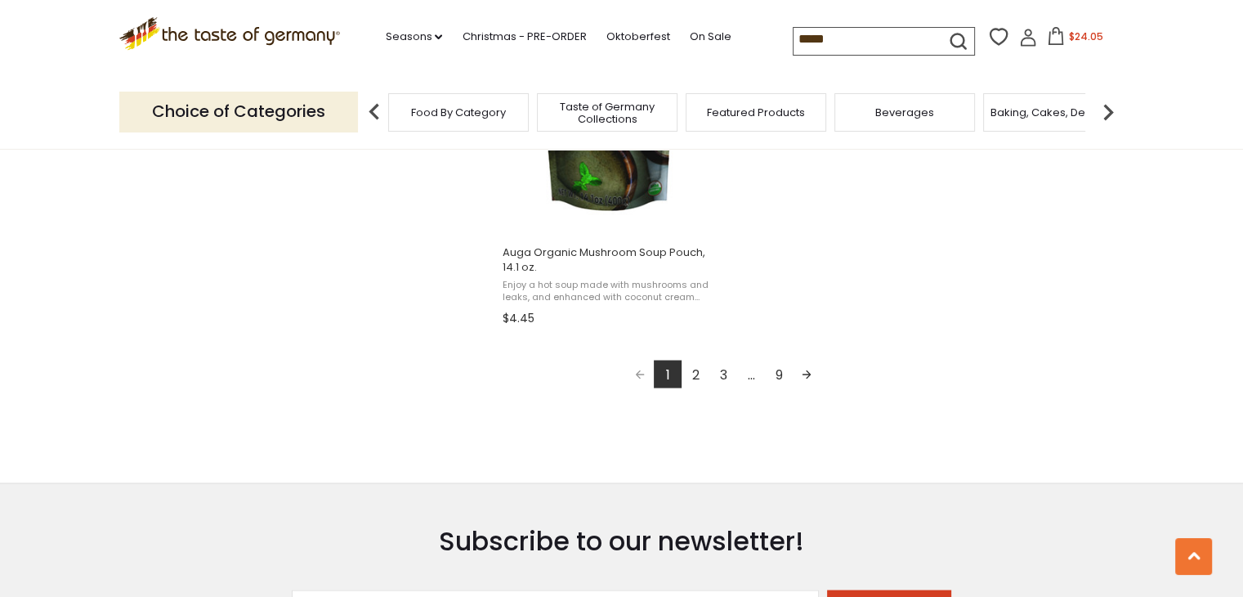
scroll to position [2962, 0]
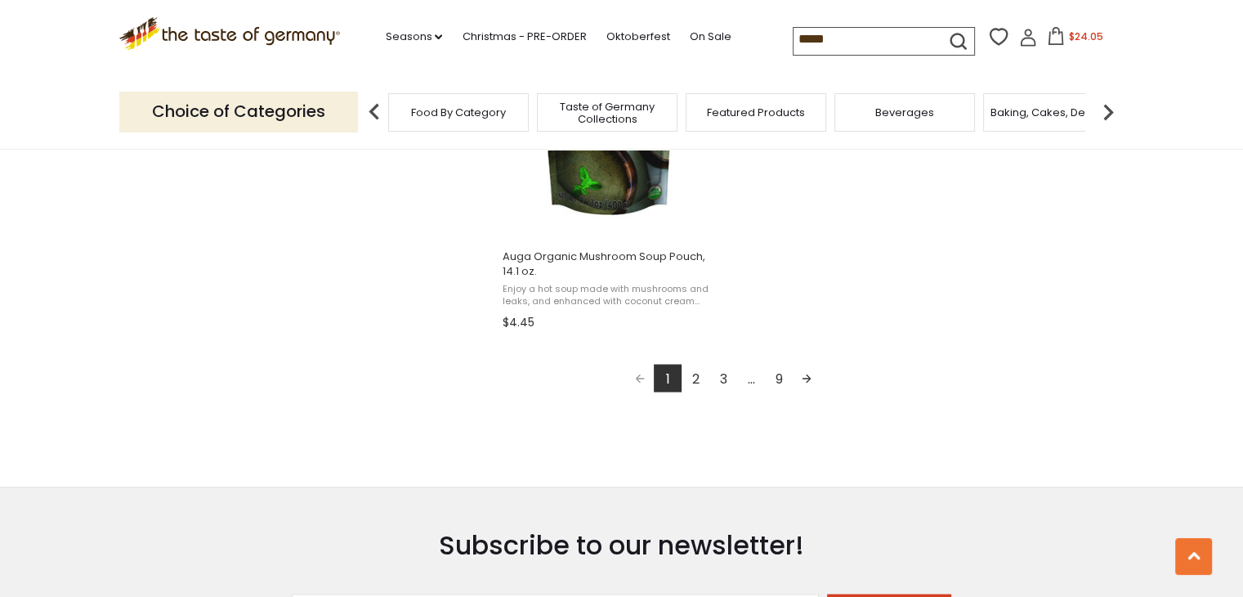
click at [782, 377] on link "9" at bounding box center [779, 378] width 28 height 28
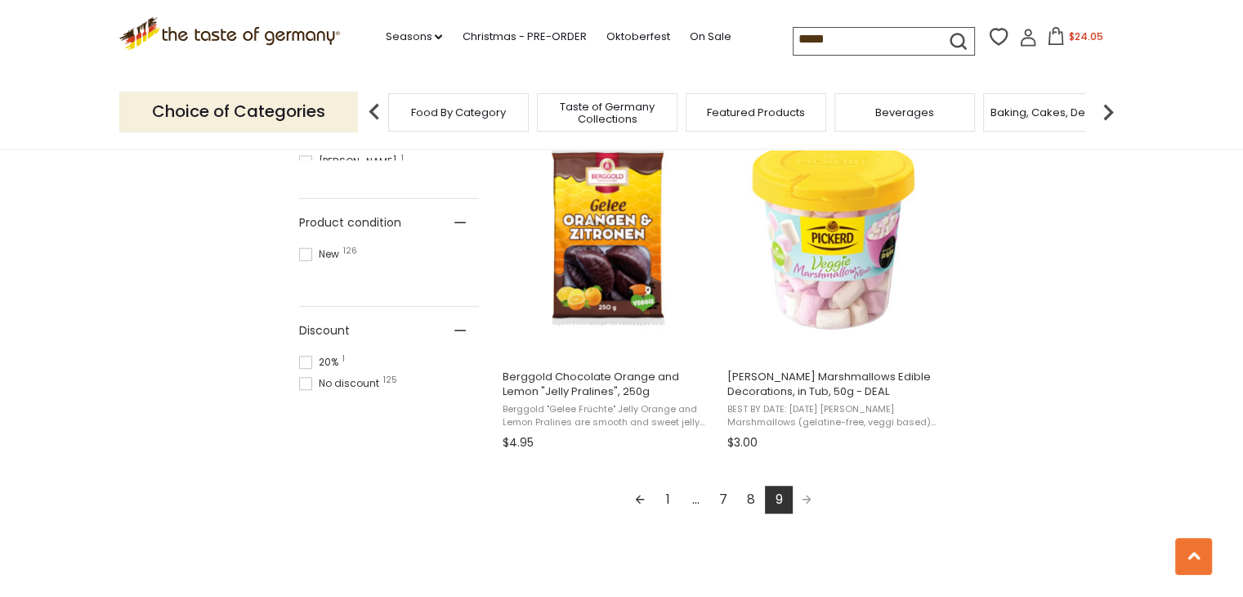
scroll to position [1078, 0]
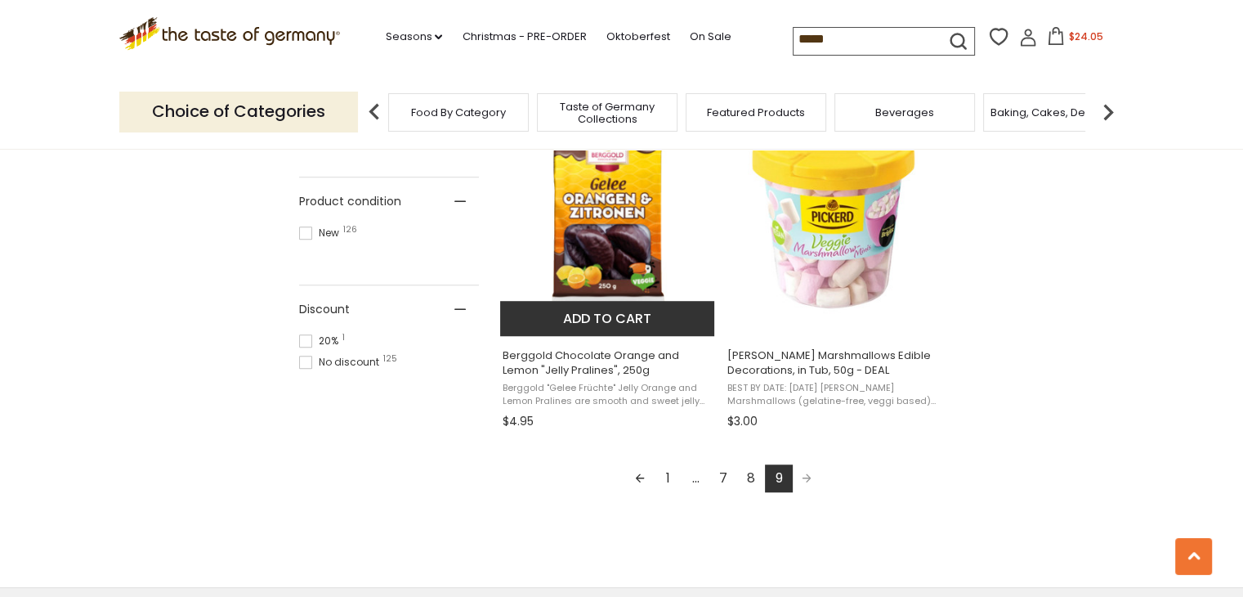
click at [614, 320] on button "Add to cart" at bounding box center [607, 318] width 215 height 35
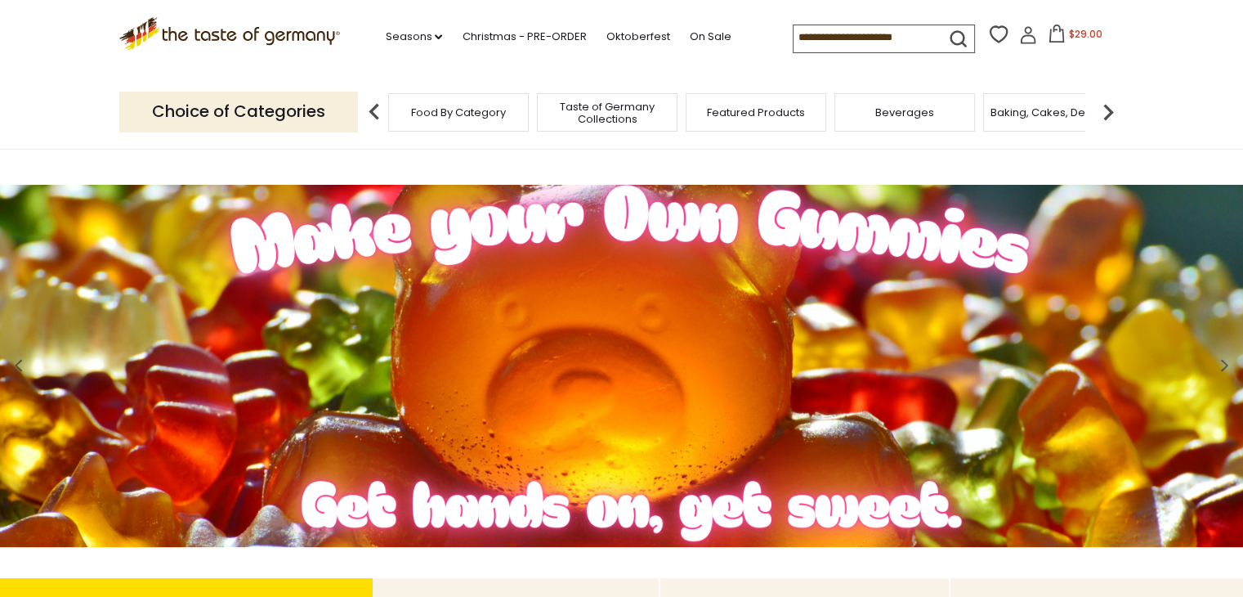
click at [882, 43] on input at bounding box center [863, 36] width 138 height 23
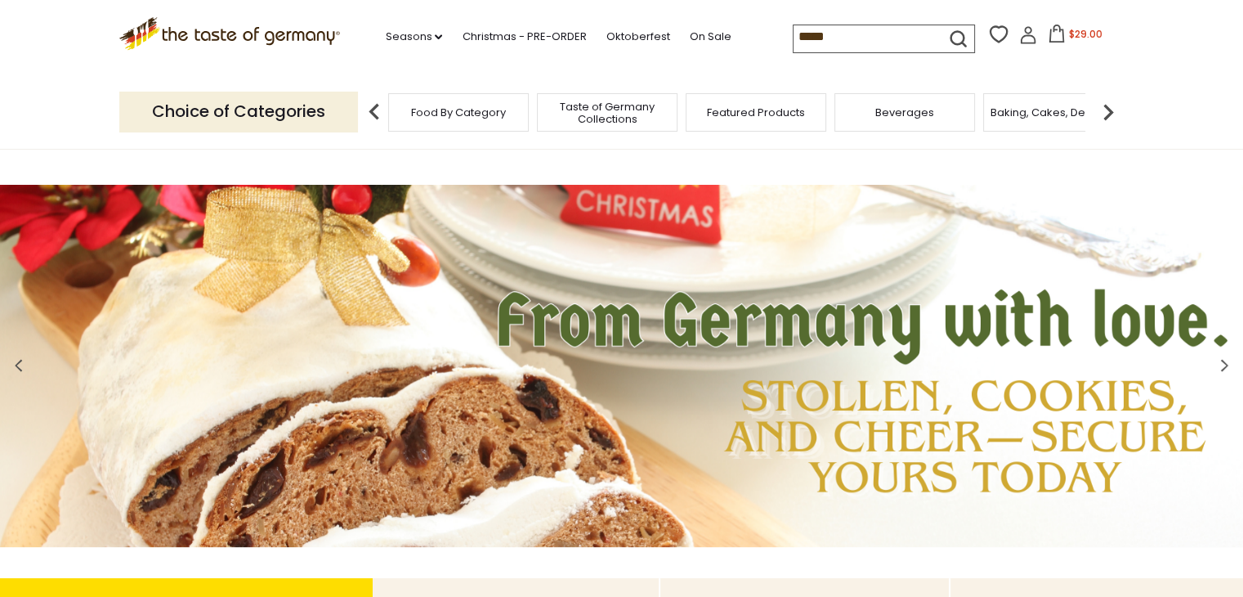
type input "*****"
click at [952, 40] on icon "submit" at bounding box center [958, 38] width 15 height 15
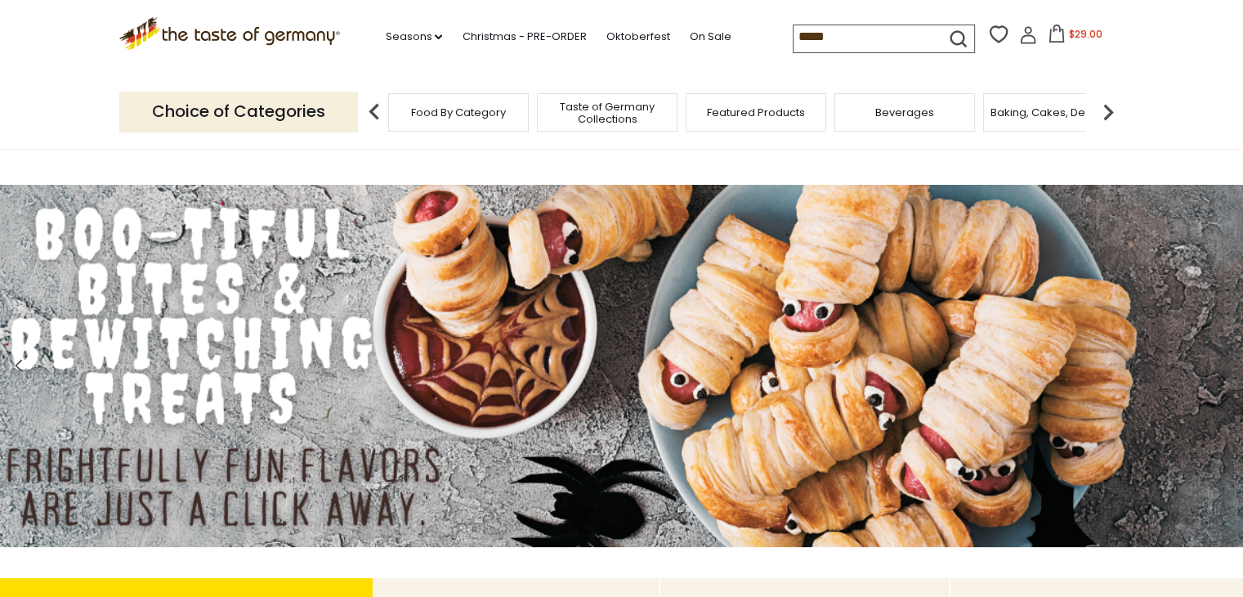
click at [954, 37] on icon "submit" at bounding box center [958, 39] width 22 height 22
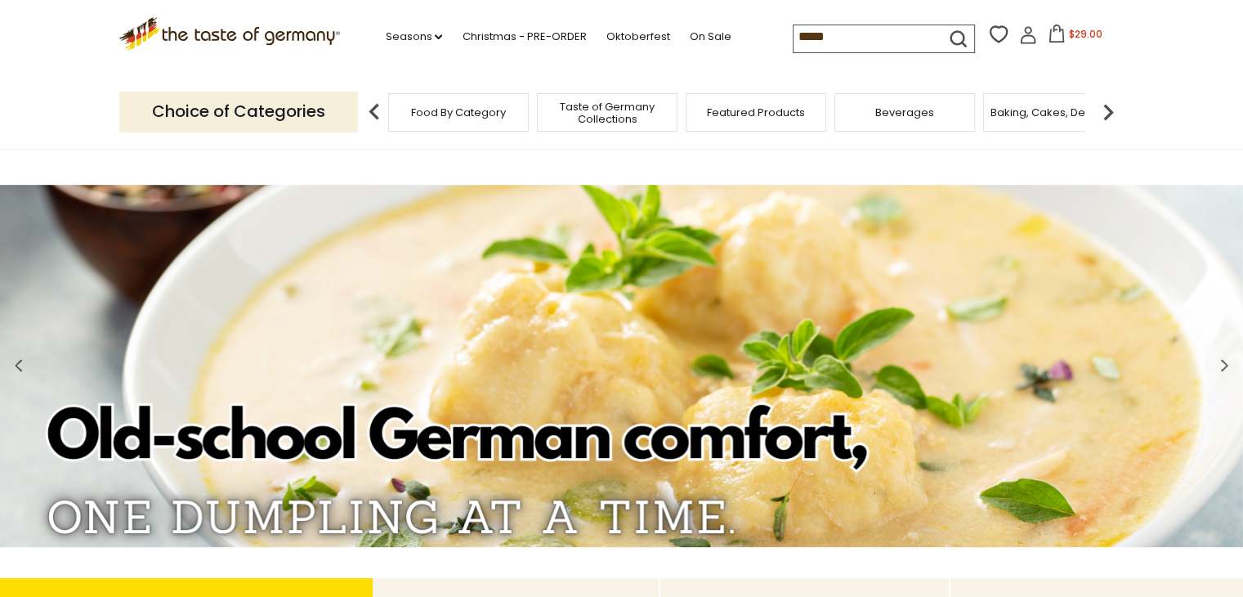
click at [952, 30] on icon "submit" at bounding box center [958, 39] width 22 height 22
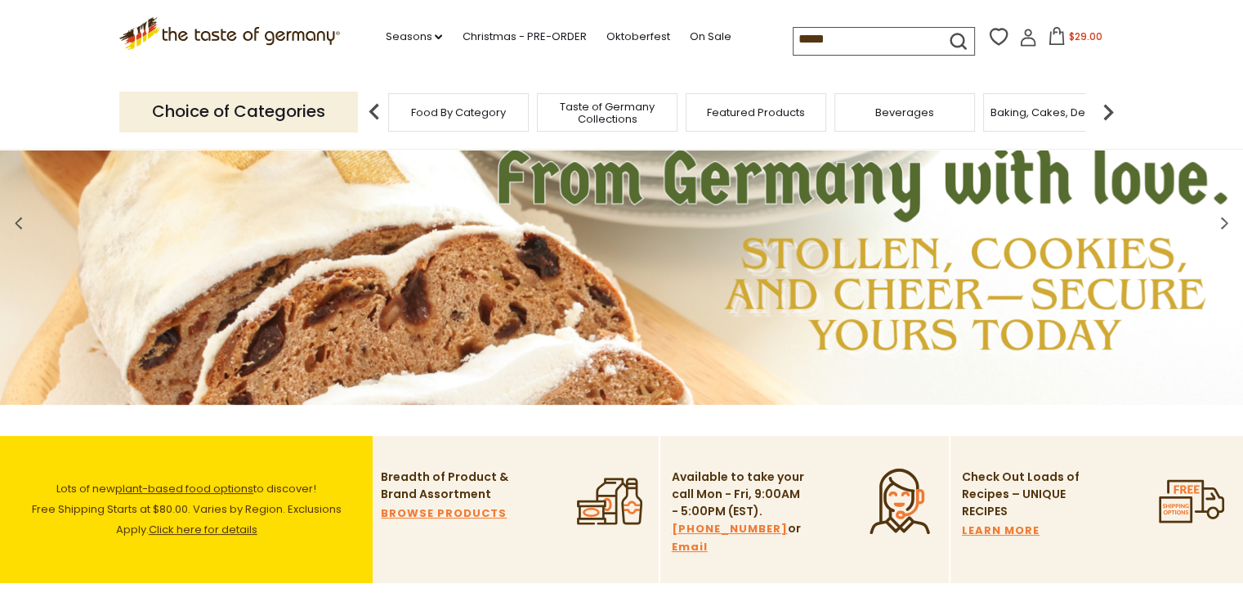
scroll to position [197, 0]
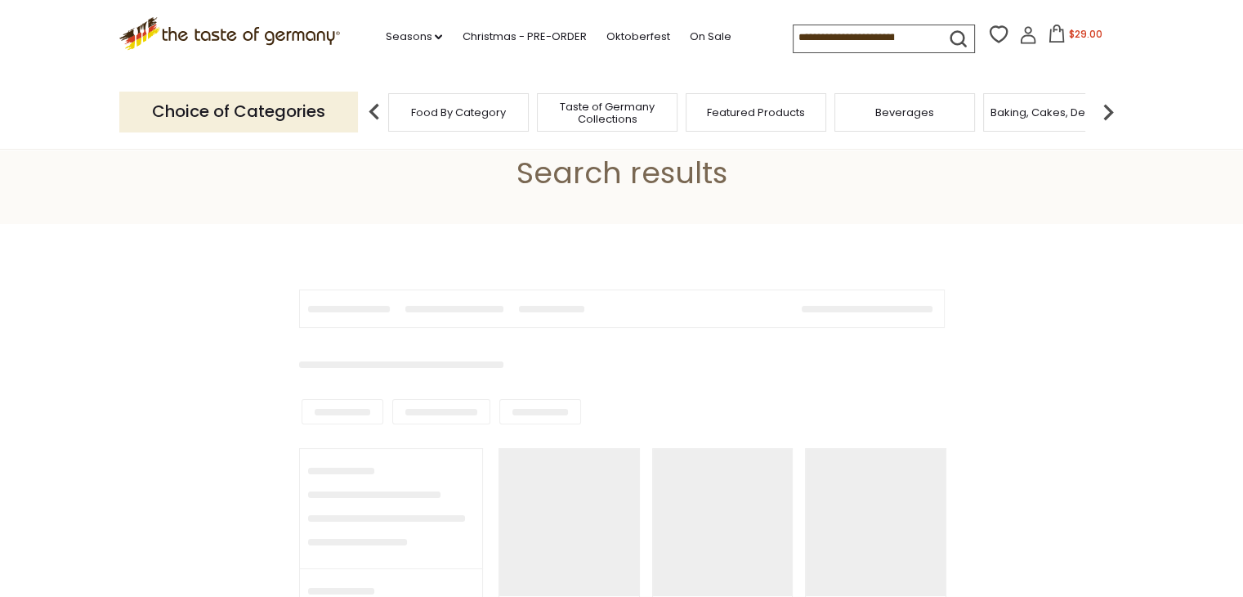
scroll to position [8, 0]
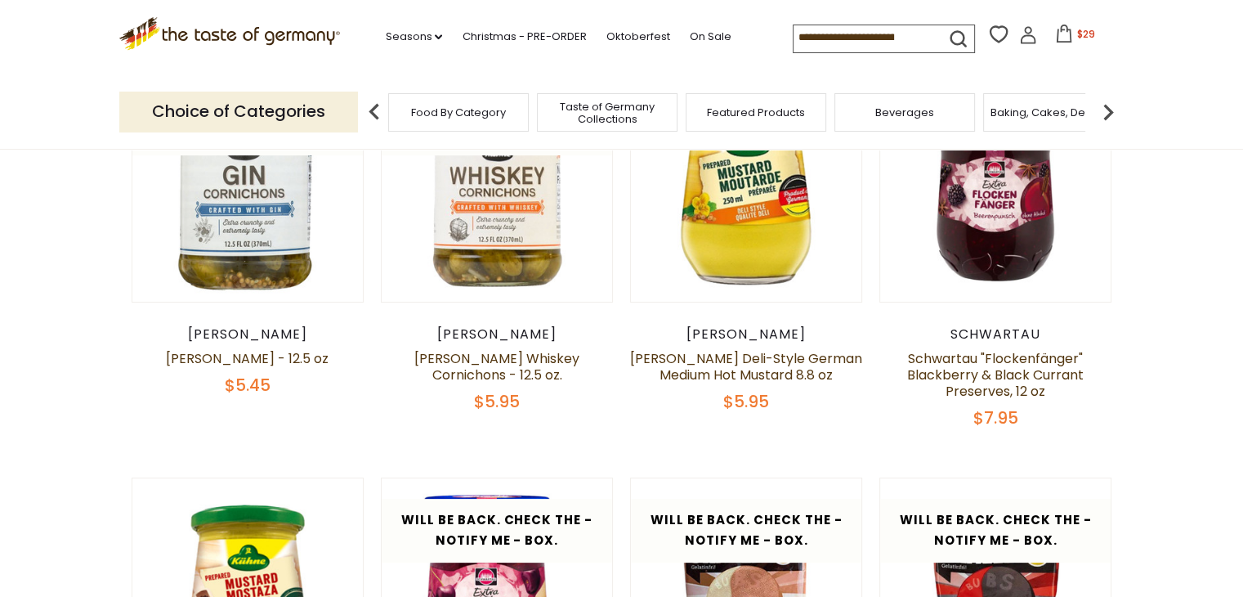
click at [893, 41] on input at bounding box center [863, 36] width 138 height 23
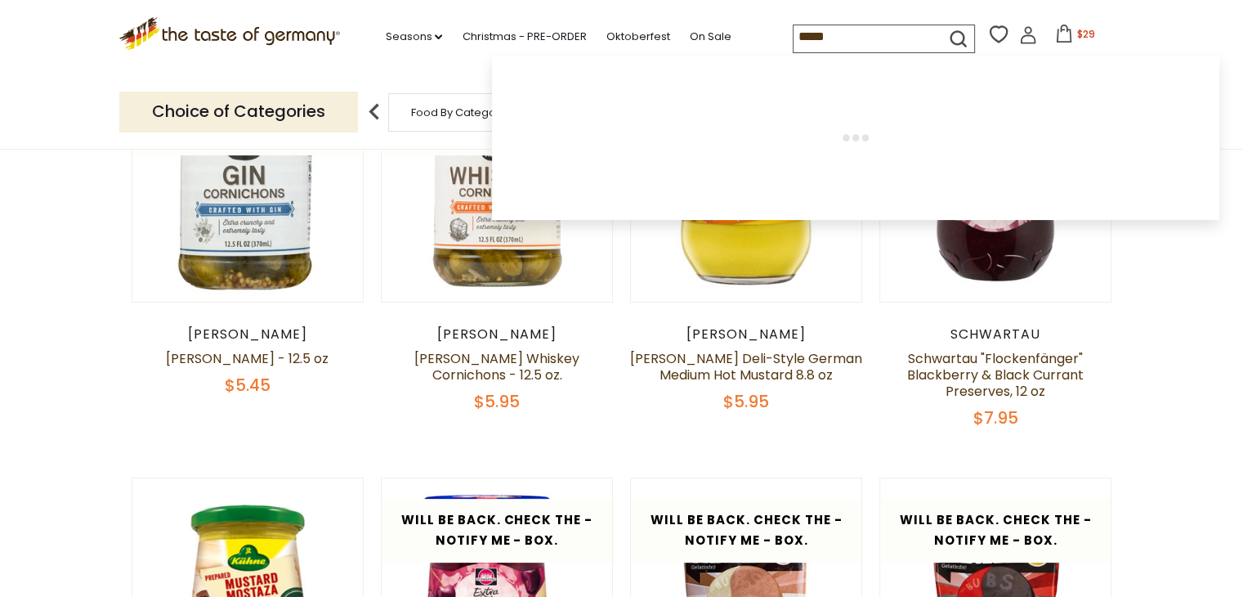
type input "*****"
click at [949, 35] on icon "submit" at bounding box center [958, 39] width 22 height 22
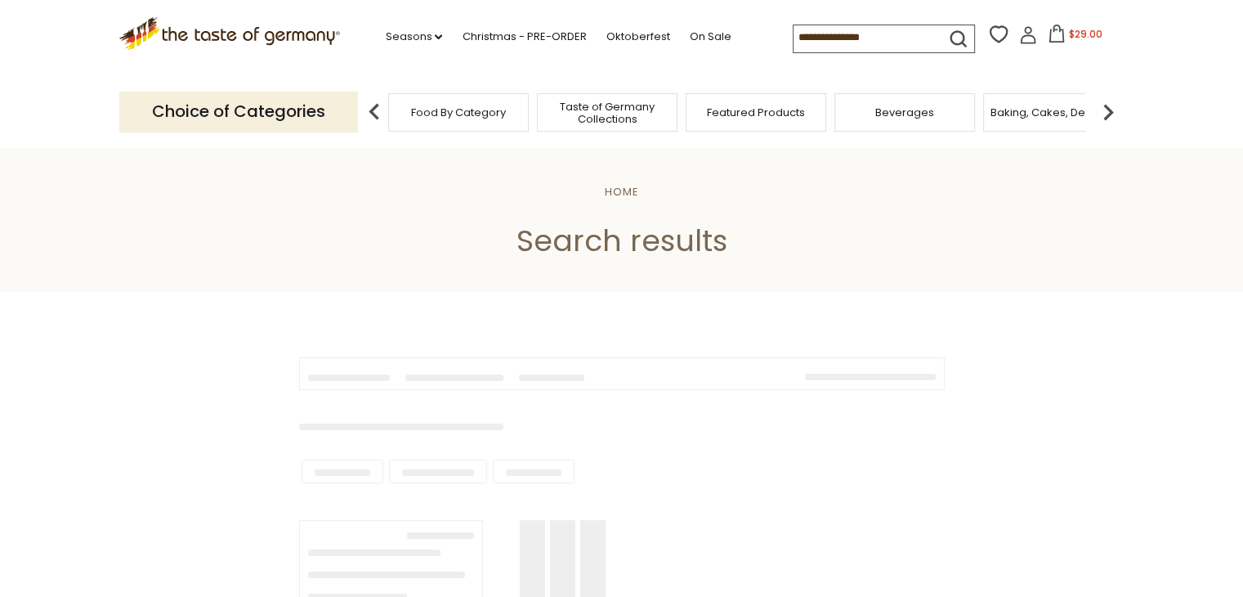
type input "*****"
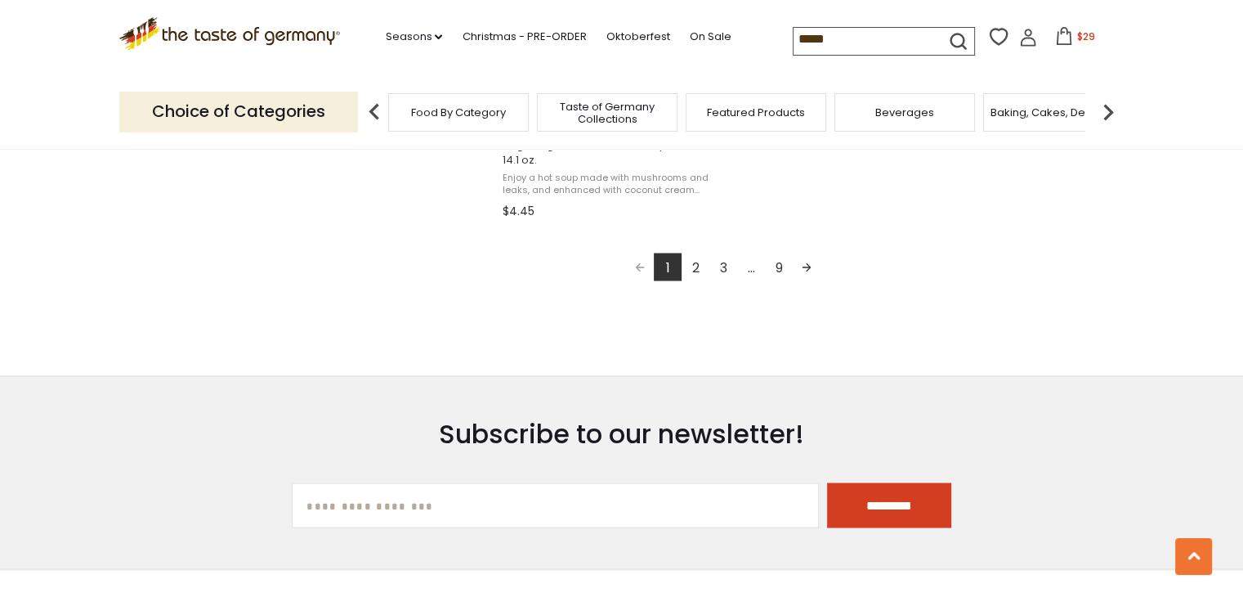
scroll to position [3067, 0]
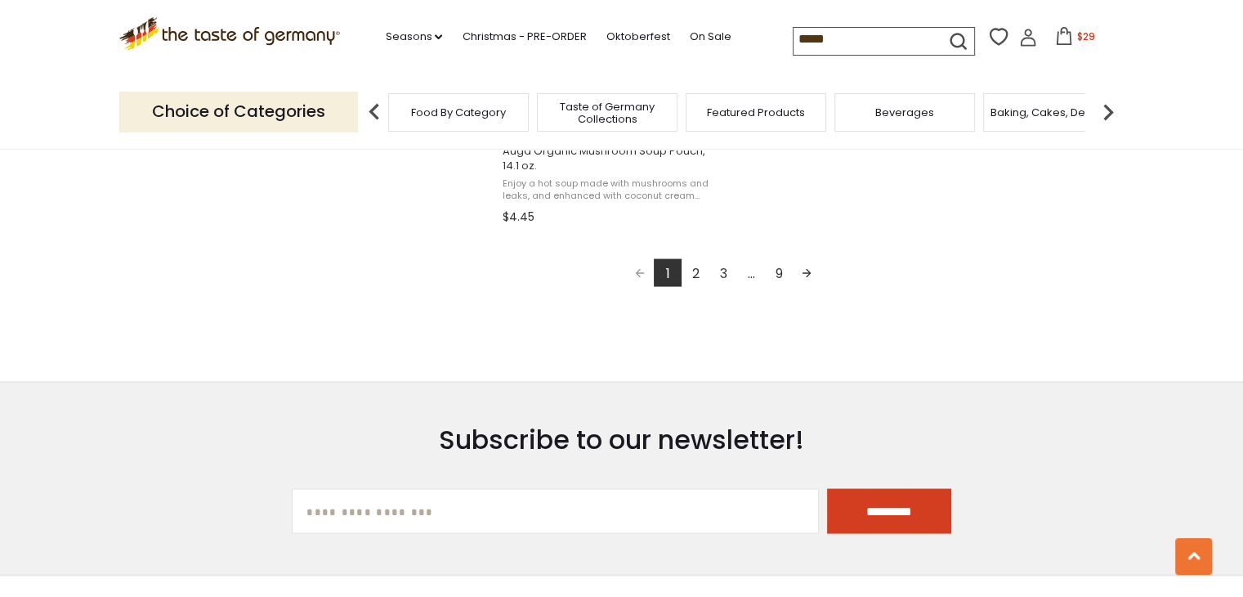
click at [777, 271] on link "9" at bounding box center [779, 272] width 28 height 28
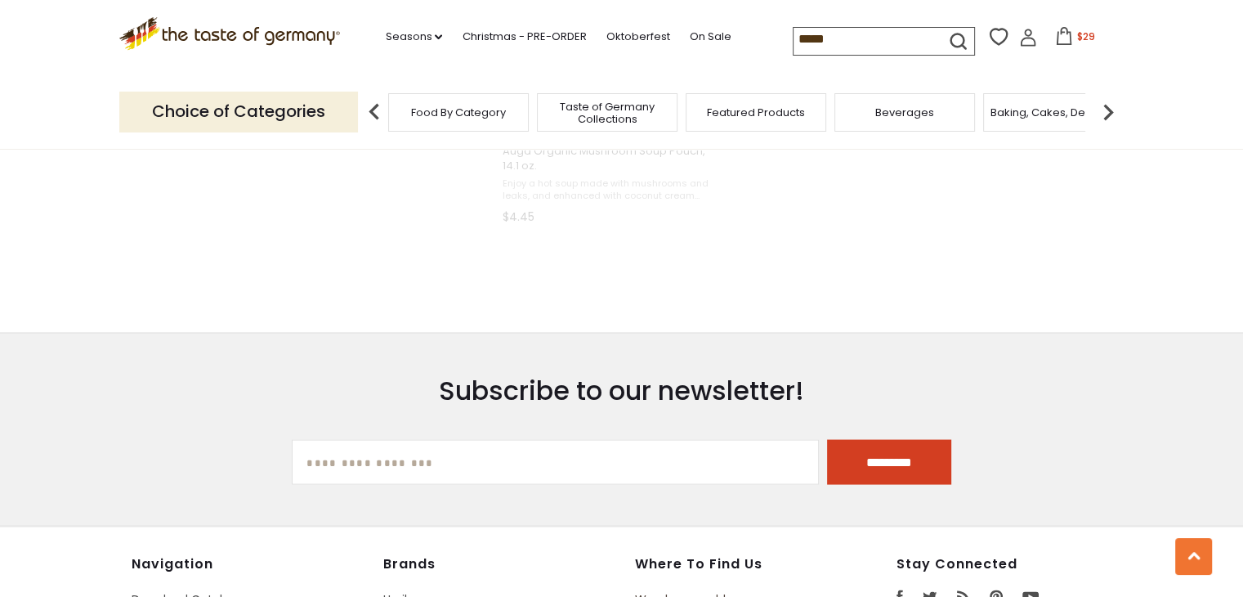
scroll to position [360, 0]
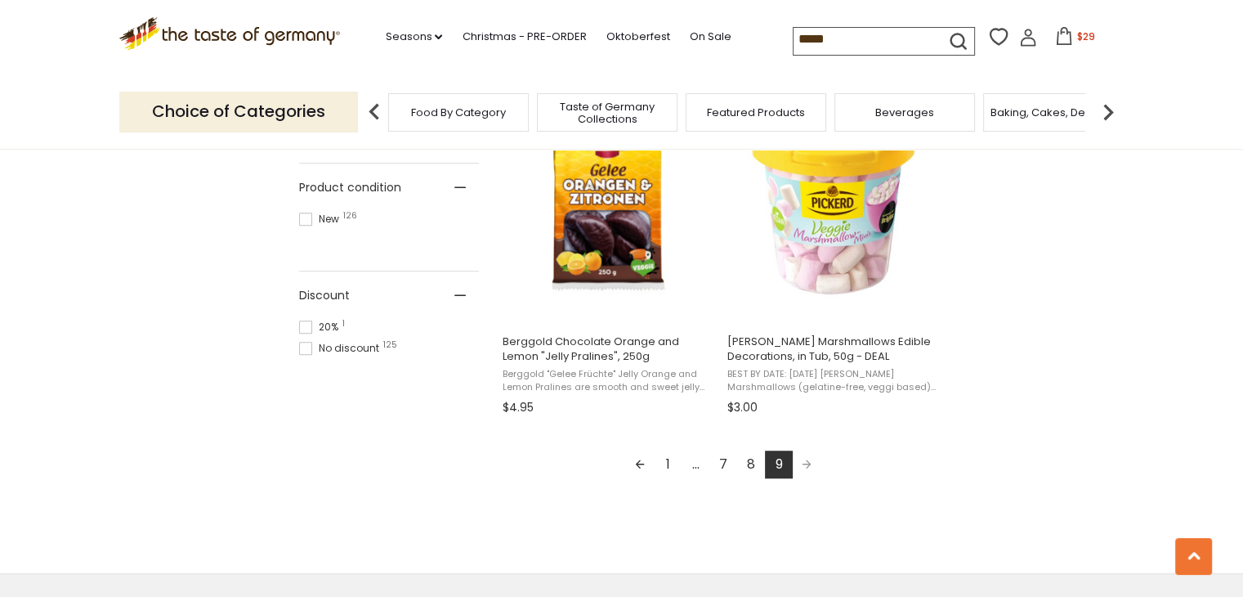
scroll to position [1105, 0]
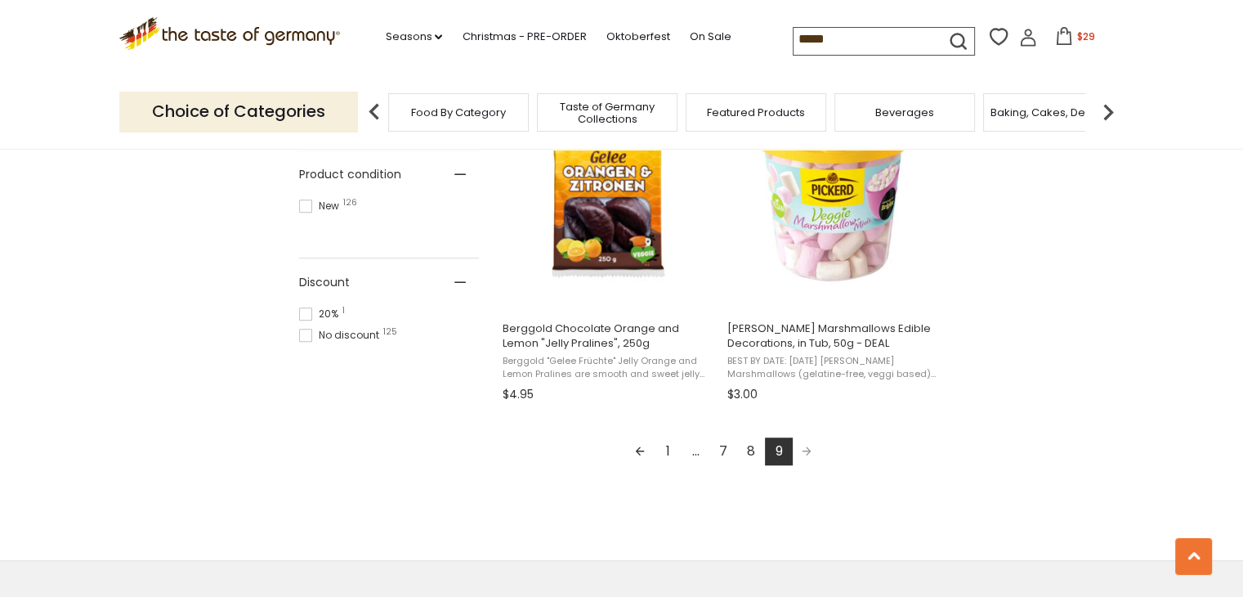
click at [751, 445] on link "8" at bounding box center [751, 451] width 28 height 28
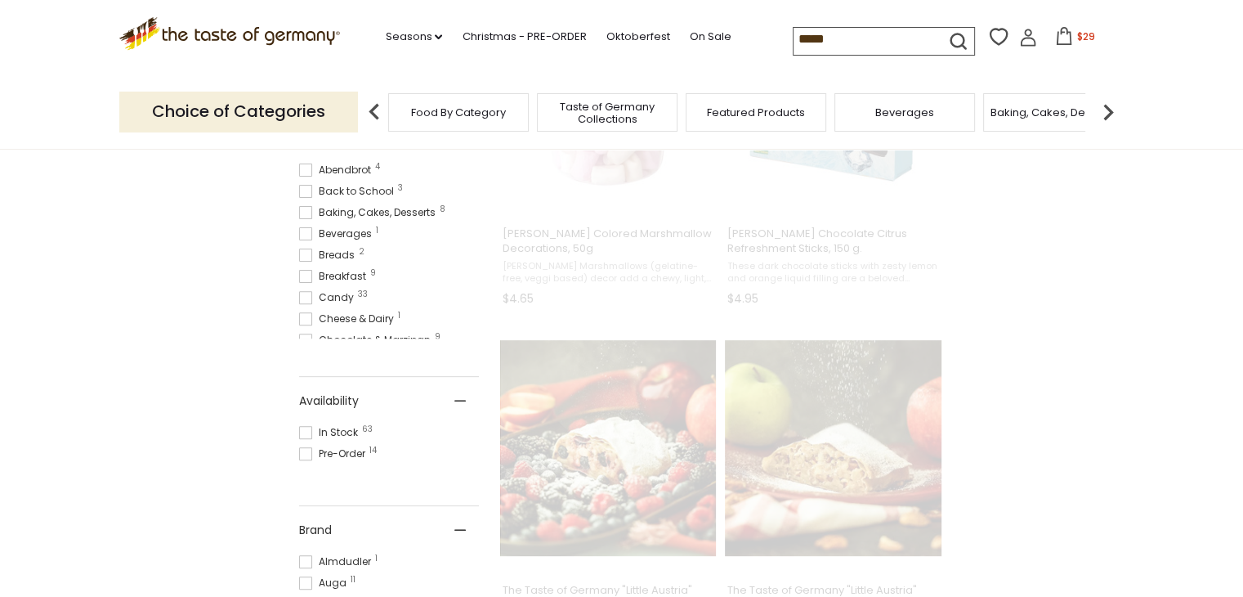
scroll to position [0, 0]
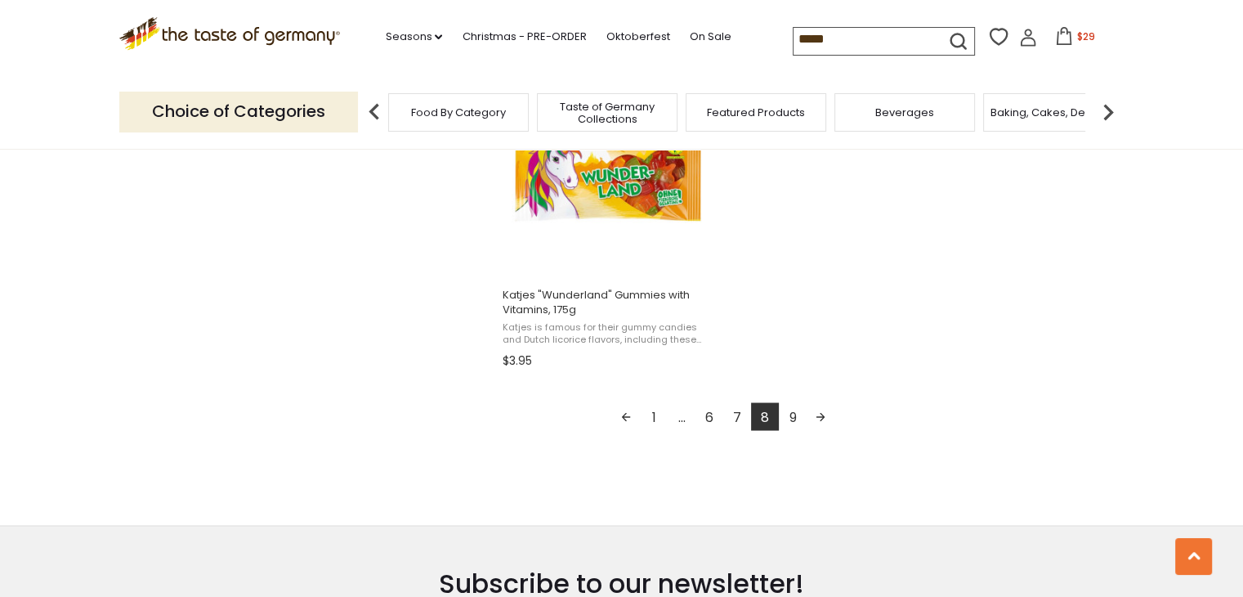
scroll to position [2927, 0]
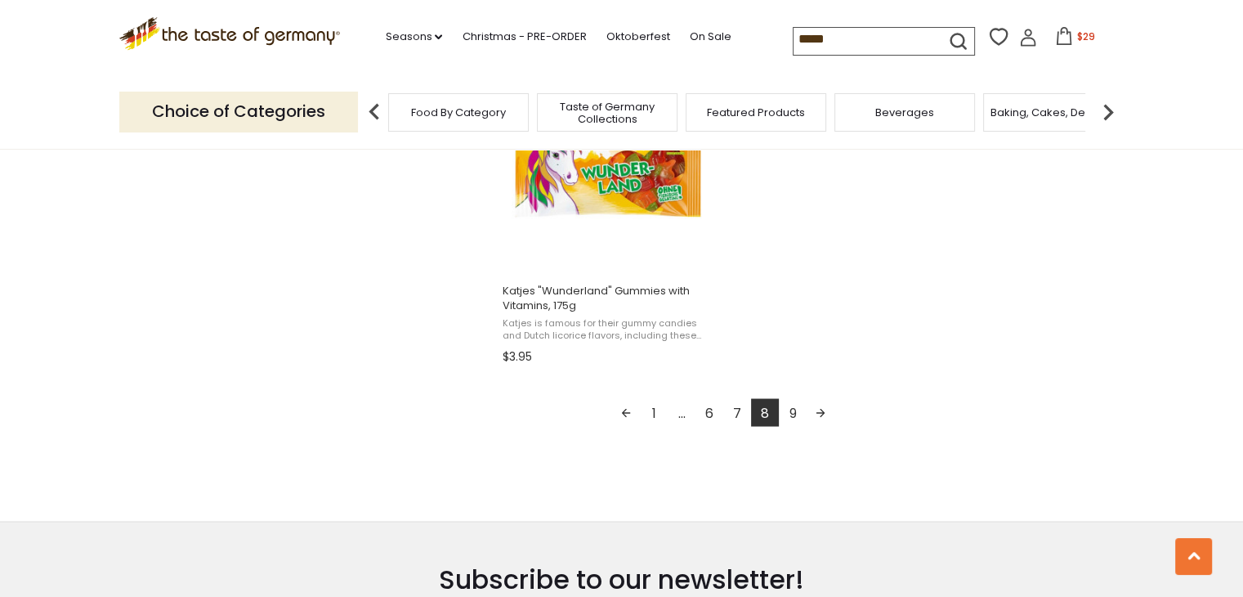
click at [737, 398] on link "7" at bounding box center [737, 412] width 28 height 28
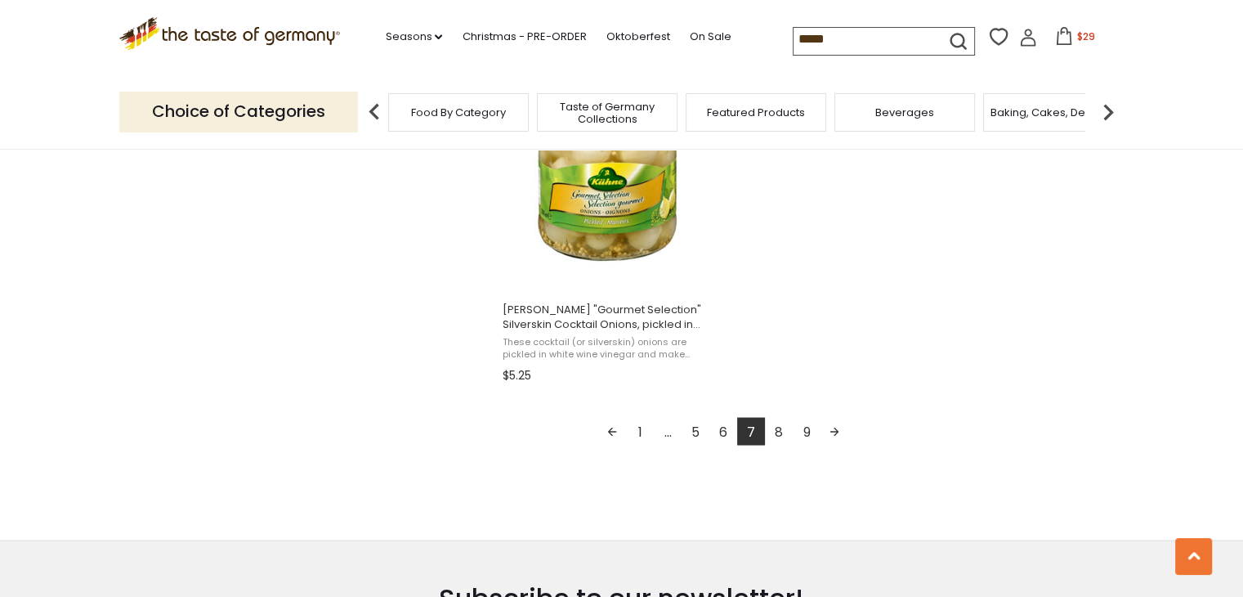
scroll to position [2932, 0]
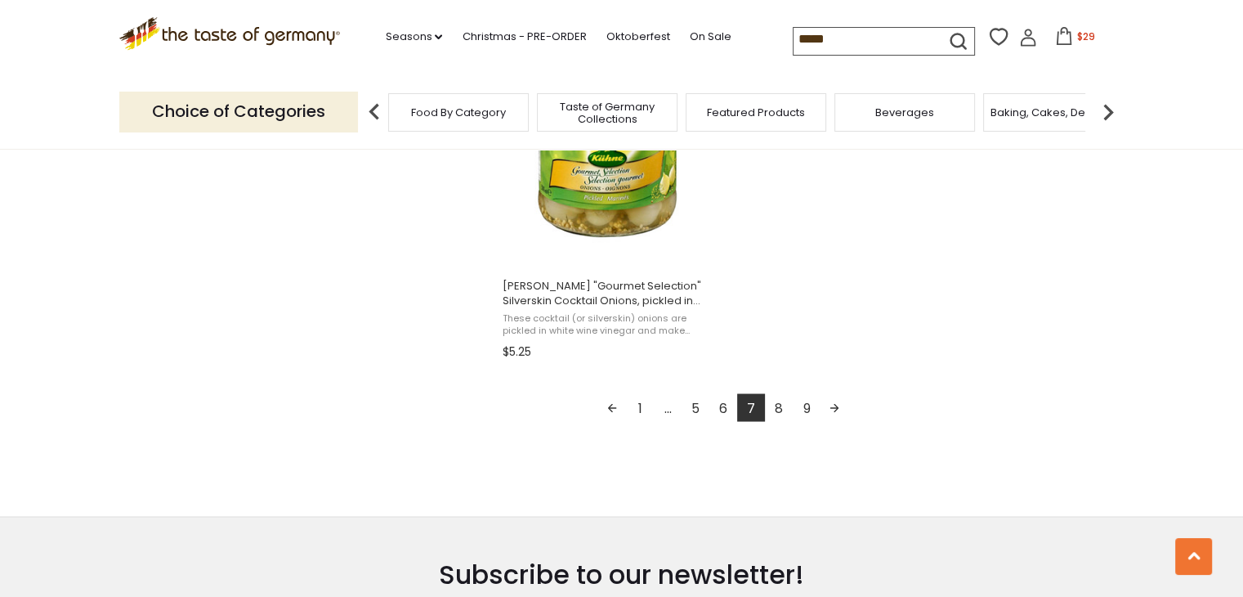
click at [724, 393] on link "6" at bounding box center [724, 407] width 28 height 28
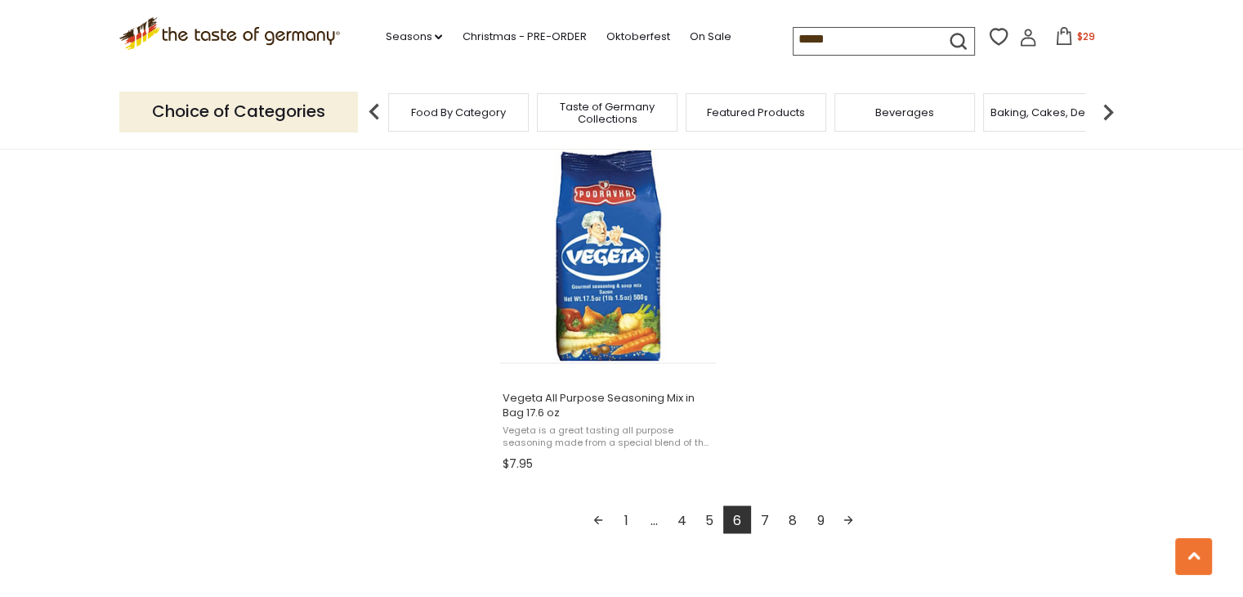
scroll to position [2824, 0]
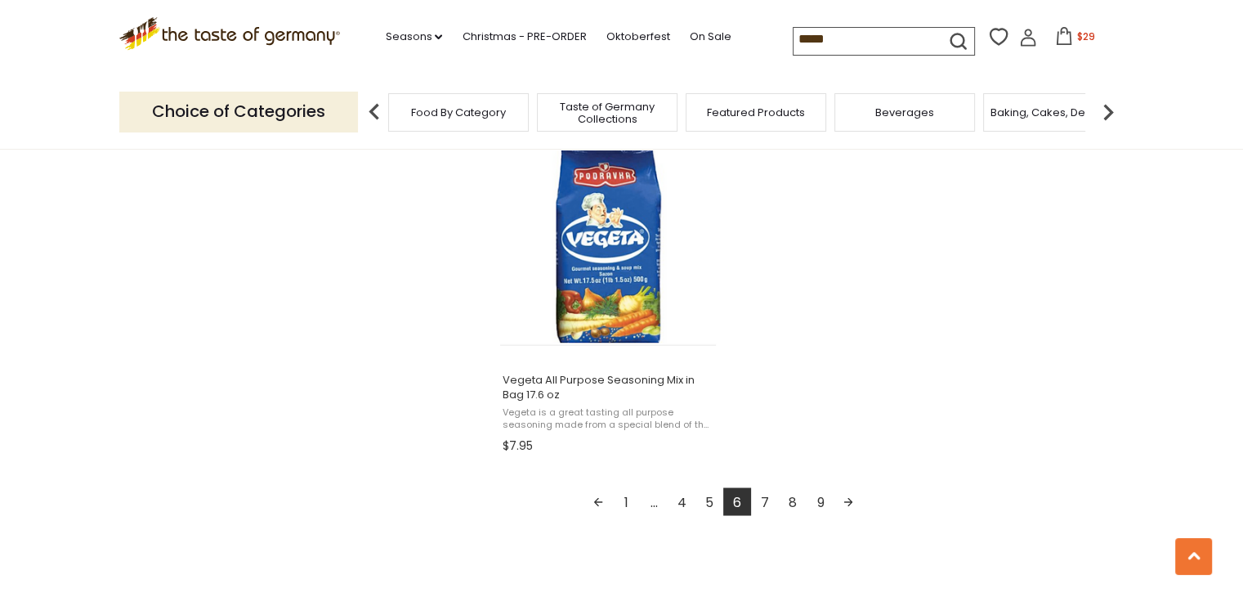
click at [711, 501] on link "5" at bounding box center [710, 501] width 28 height 28
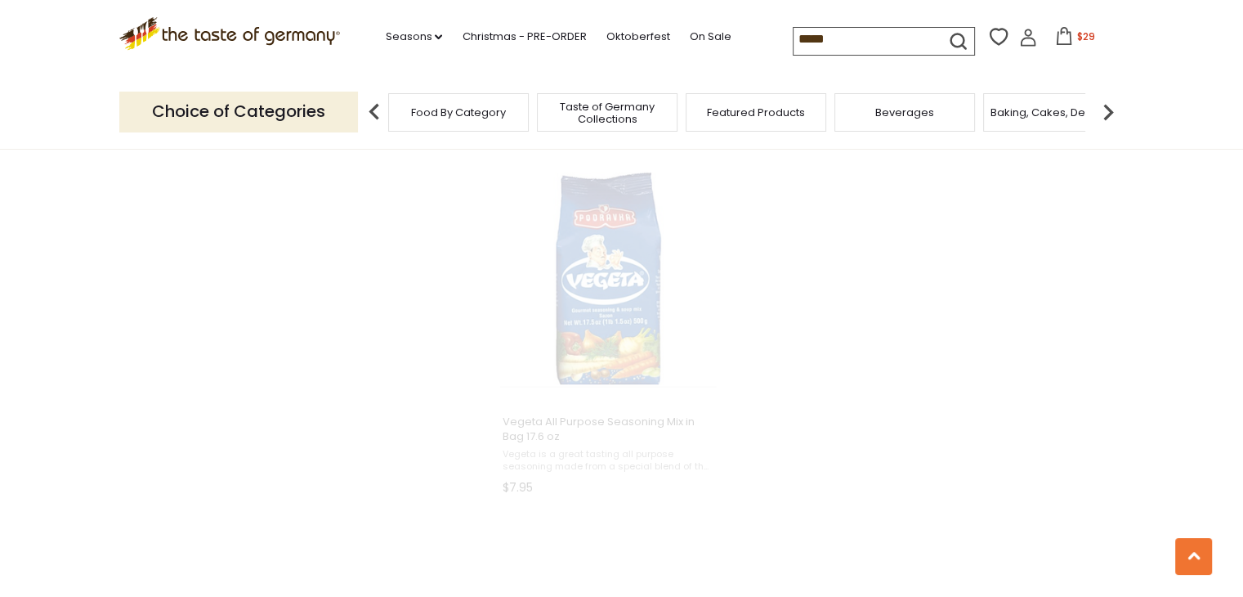
scroll to position [2286, 0]
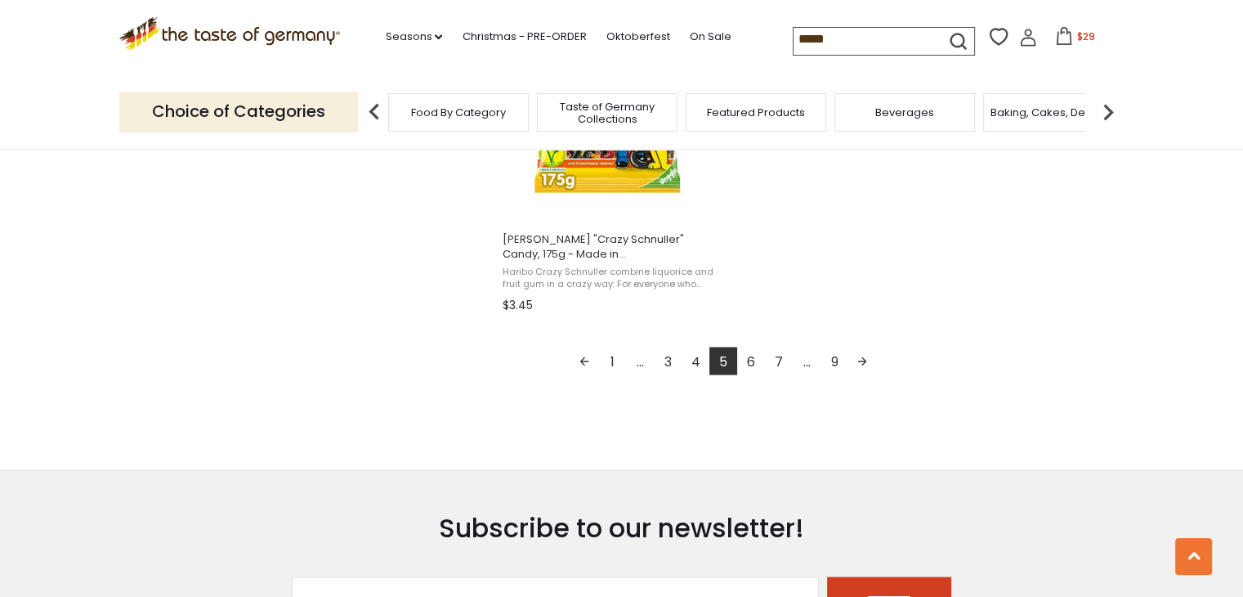
scroll to position [2983, 0]
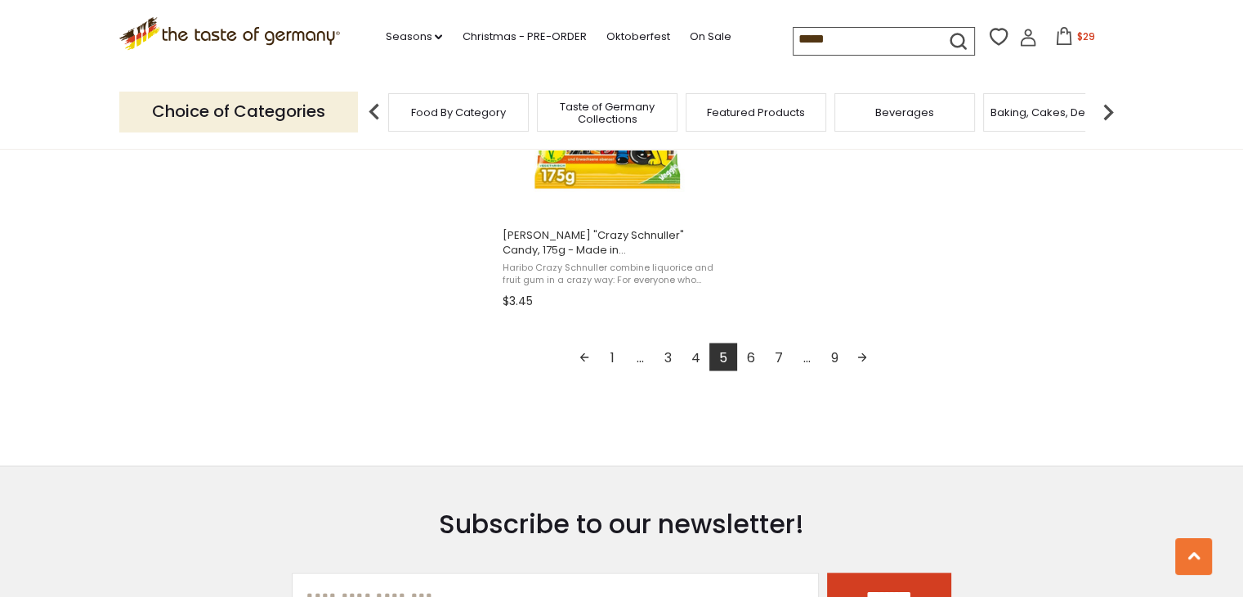
click at [694, 354] on link "4" at bounding box center [696, 357] width 28 height 28
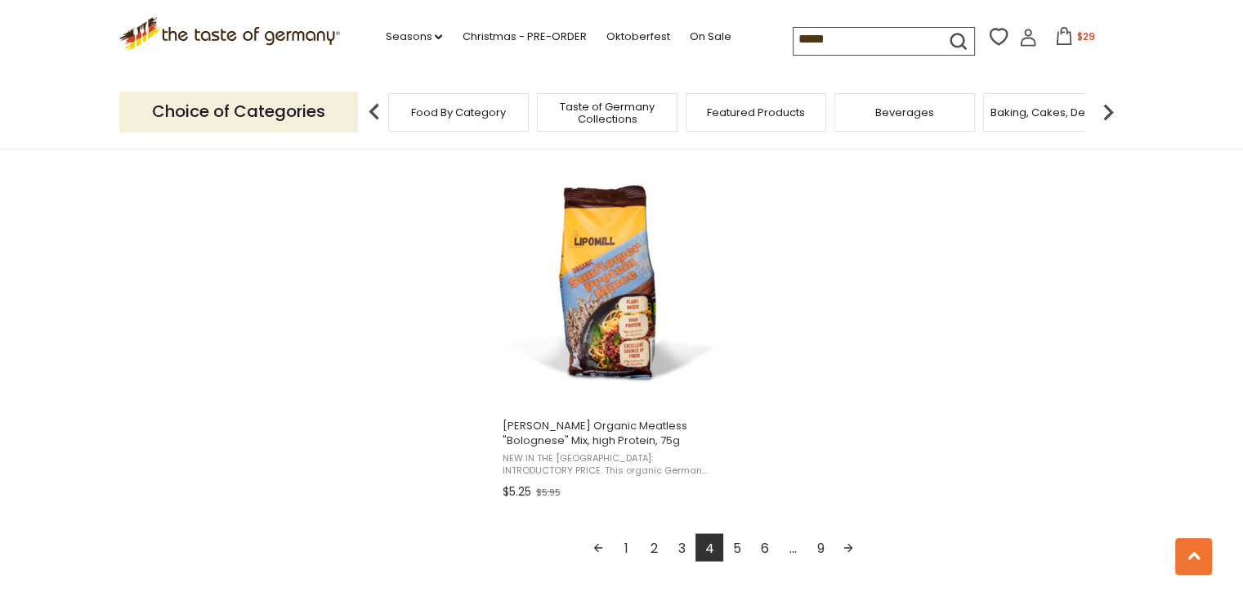
scroll to position [2812, 0]
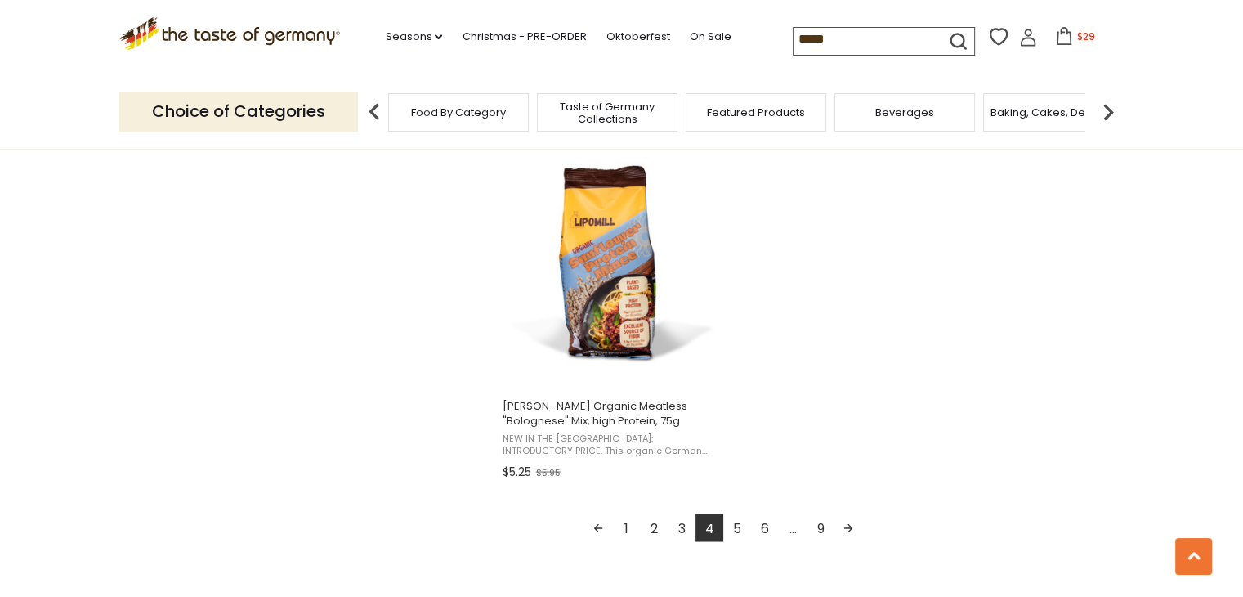
click at [683, 529] on link "3" at bounding box center [682, 527] width 28 height 28
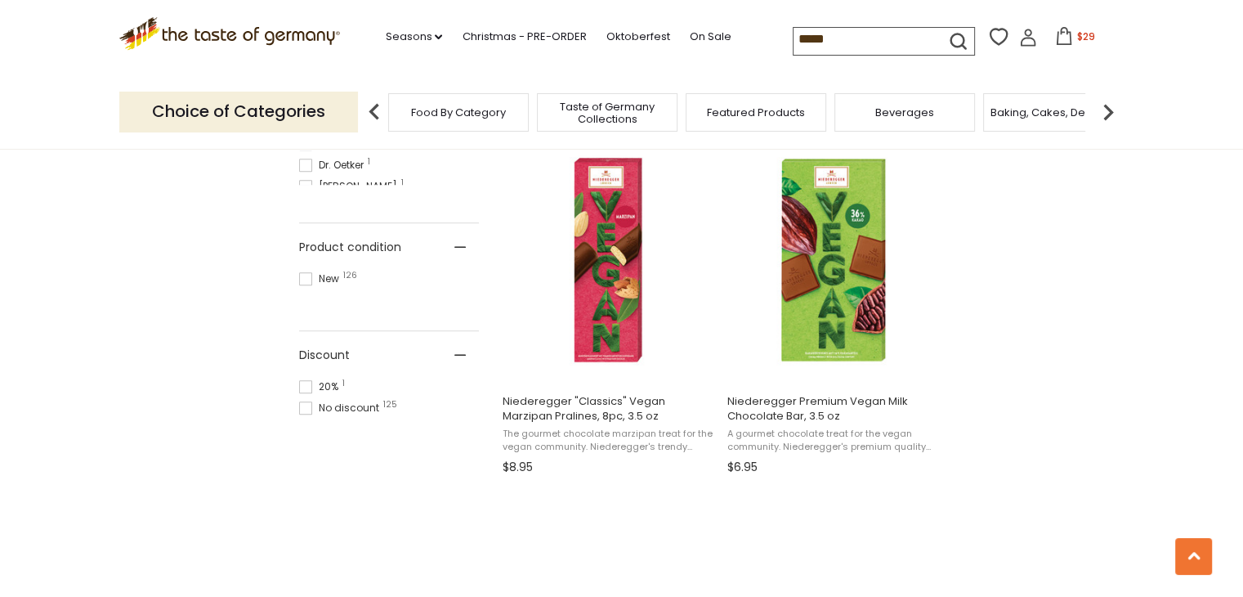
scroll to position [1037, 0]
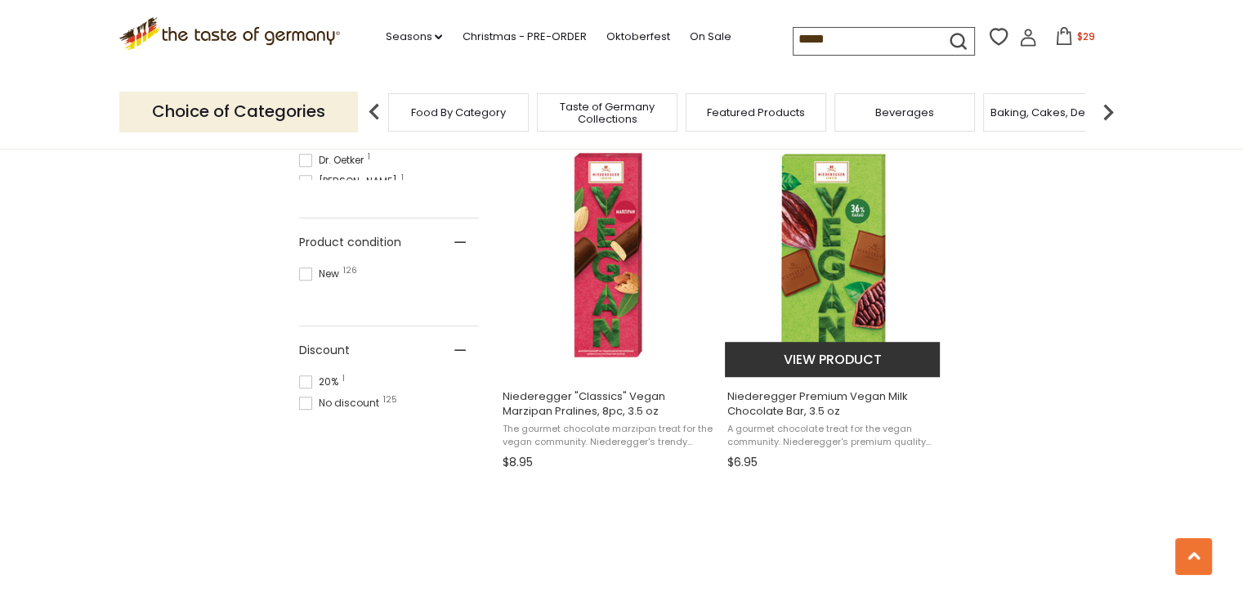
drag, startPoint x: 1252, startPoint y: 276, endPoint x: 822, endPoint y: 313, distance: 431.7
click at [822, 313] on img "Niederegger Premium Vegan Milk Chocolate Bar, 3.5 oz" at bounding box center [833, 254] width 217 height 217
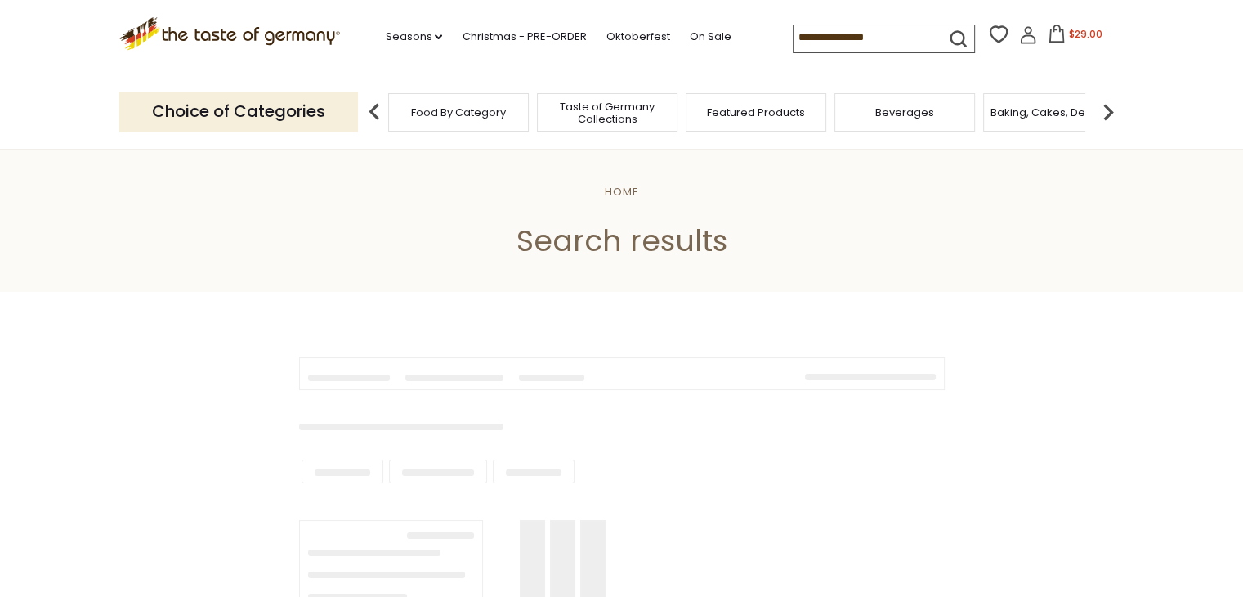
type input "*****"
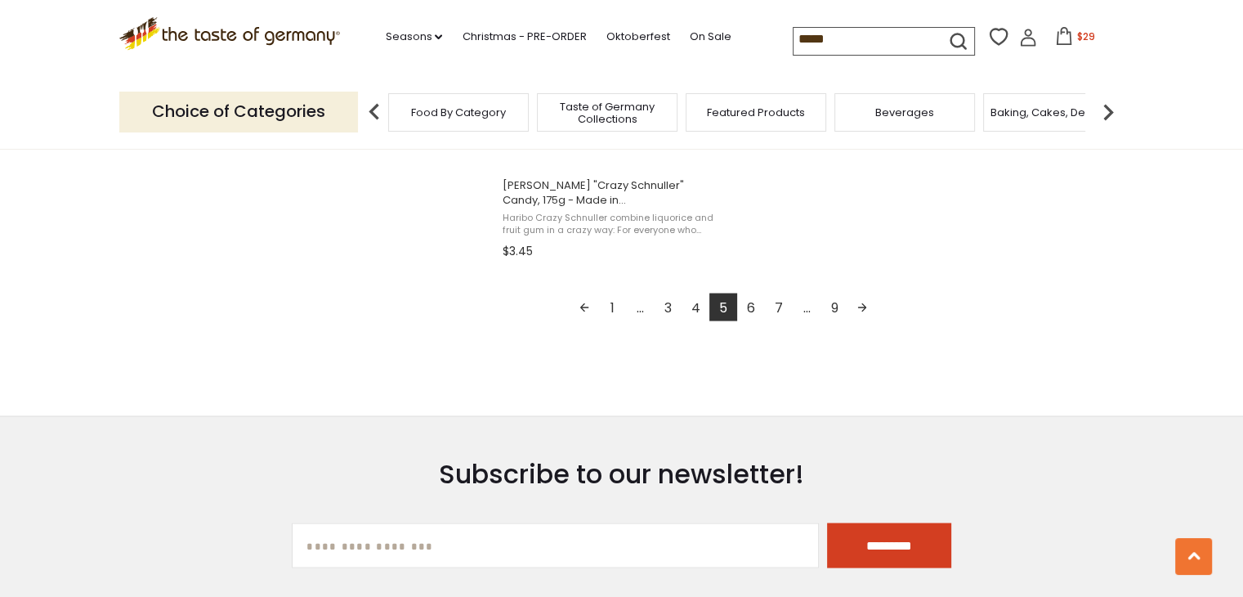
scroll to position [3084, 0]
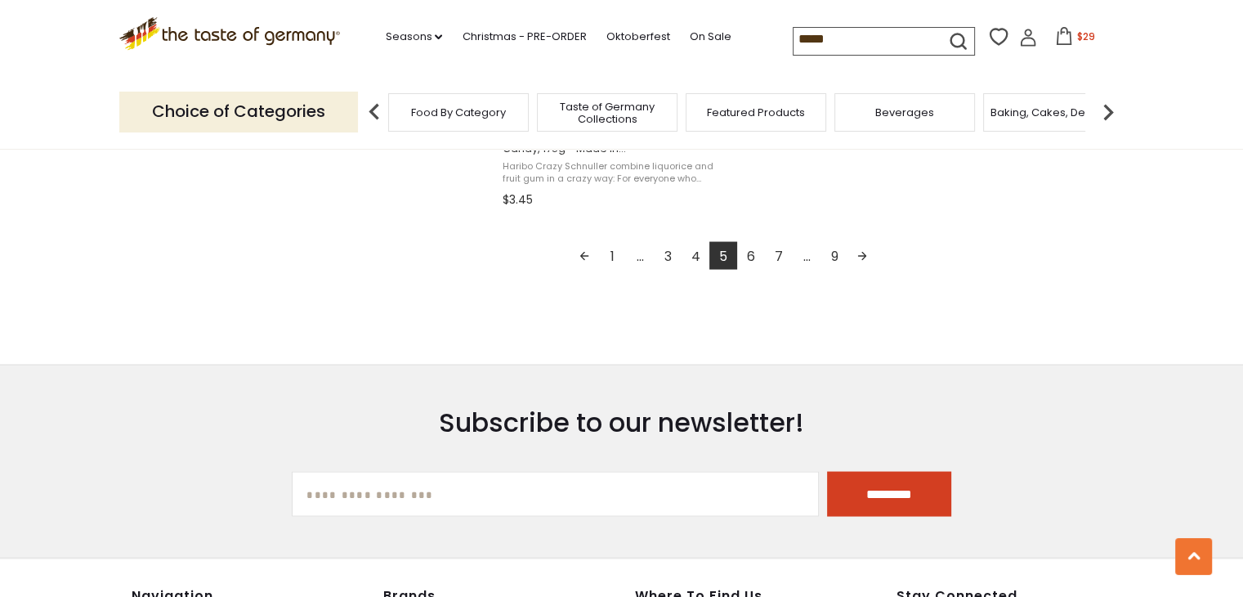
click at [697, 251] on link "4" at bounding box center [696, 255] width 28 height 28
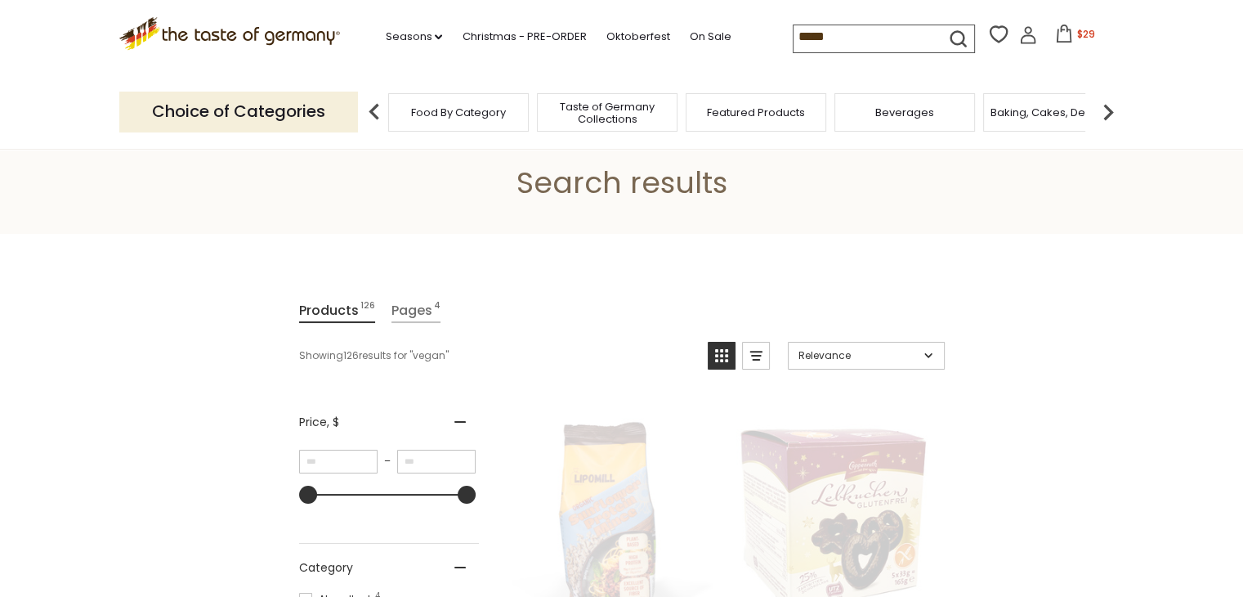
scroll to position [0, 0]
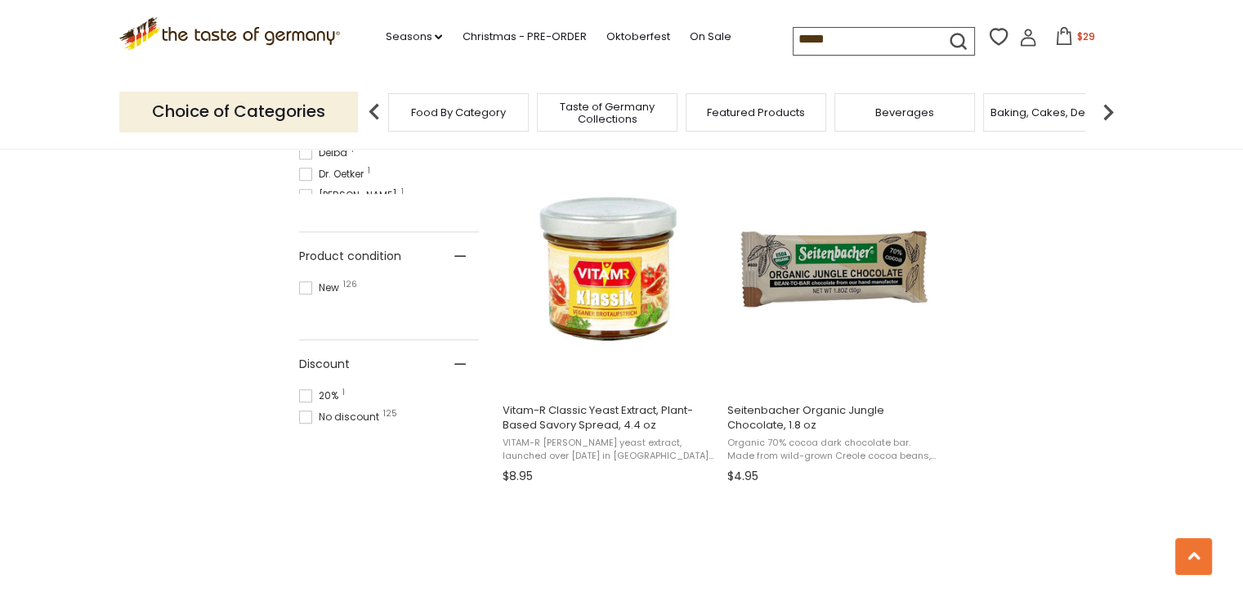
scroll to position [985, 0]
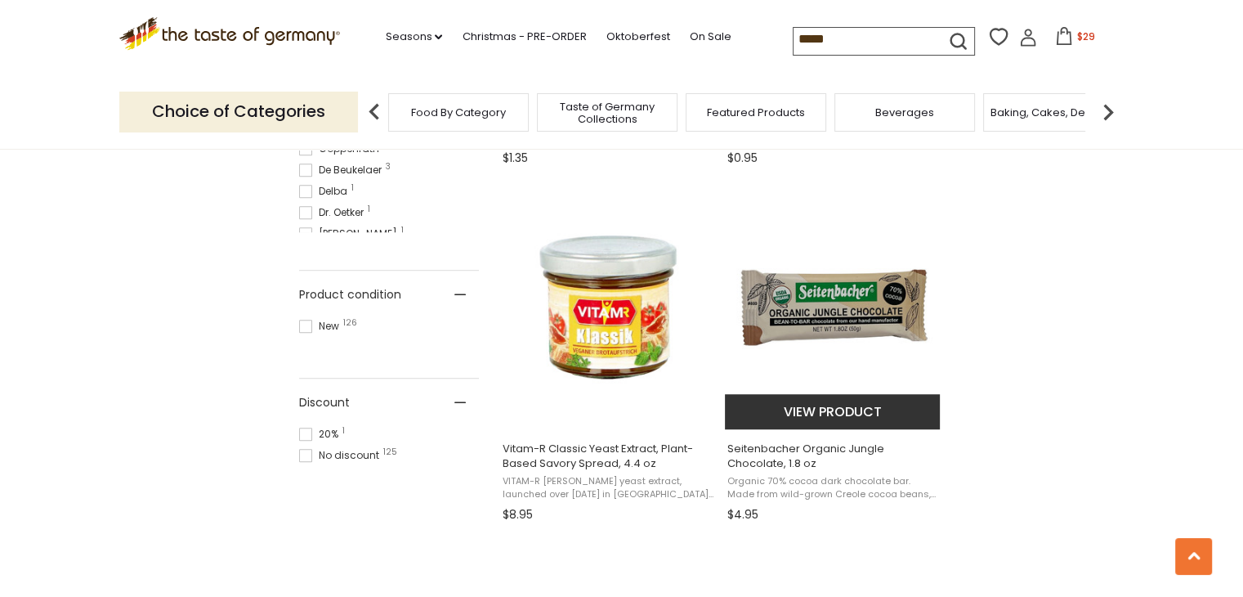
click at [818, 418] on button "View product" at bounding box center [832, 411] width 215 height 35
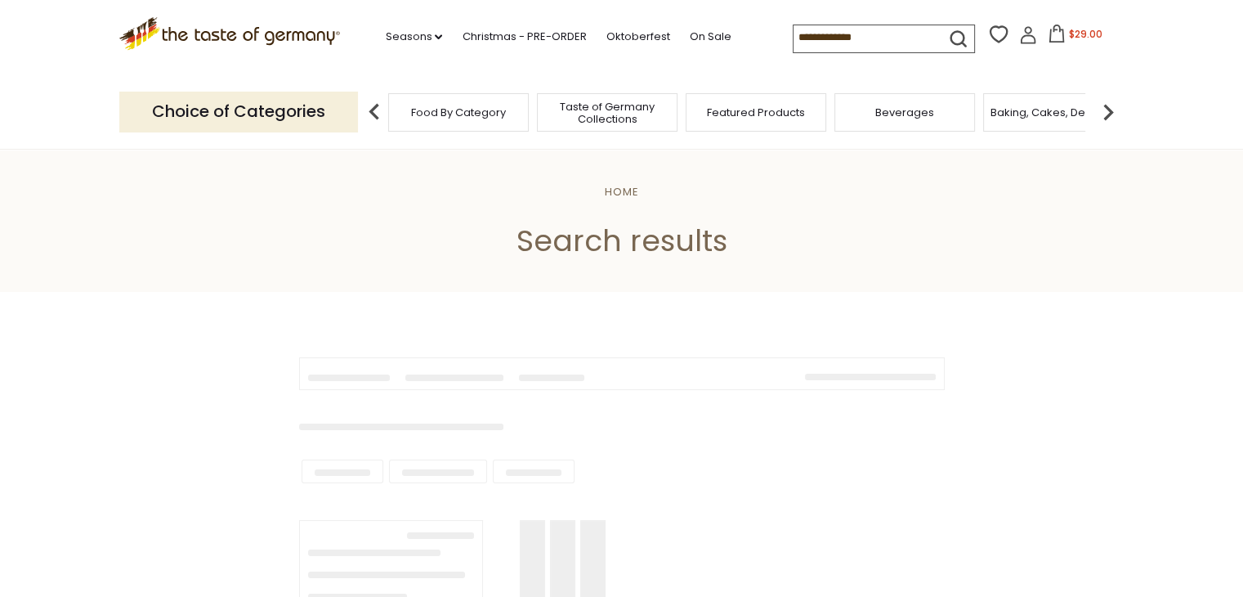
type input "*****"
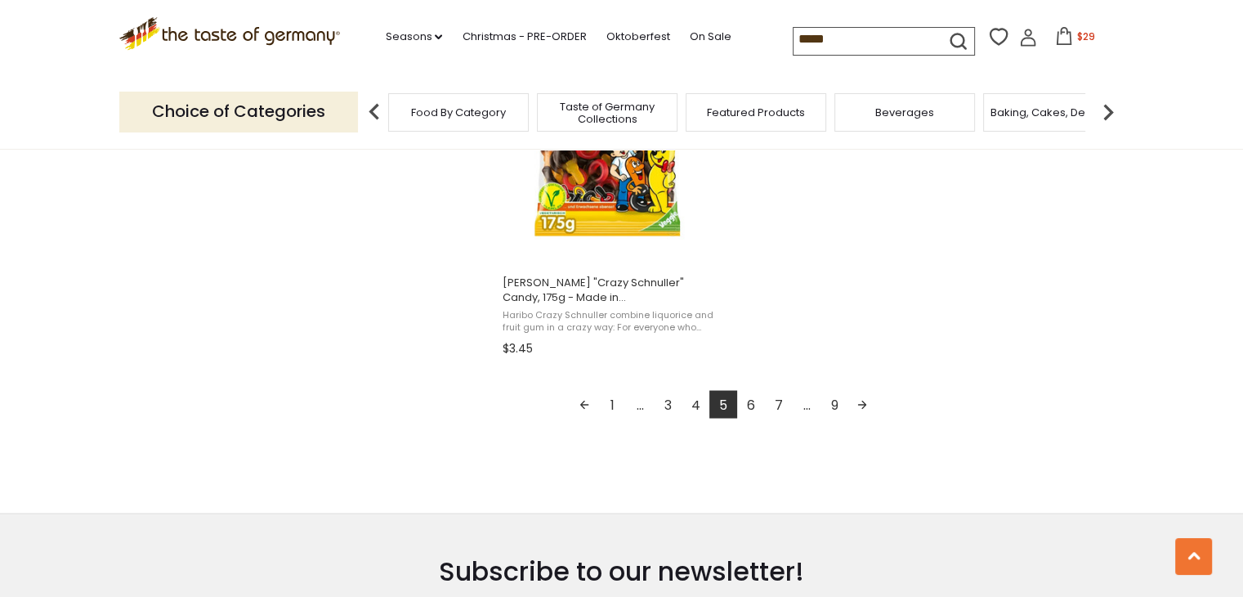
scroll to position [2950, 0]
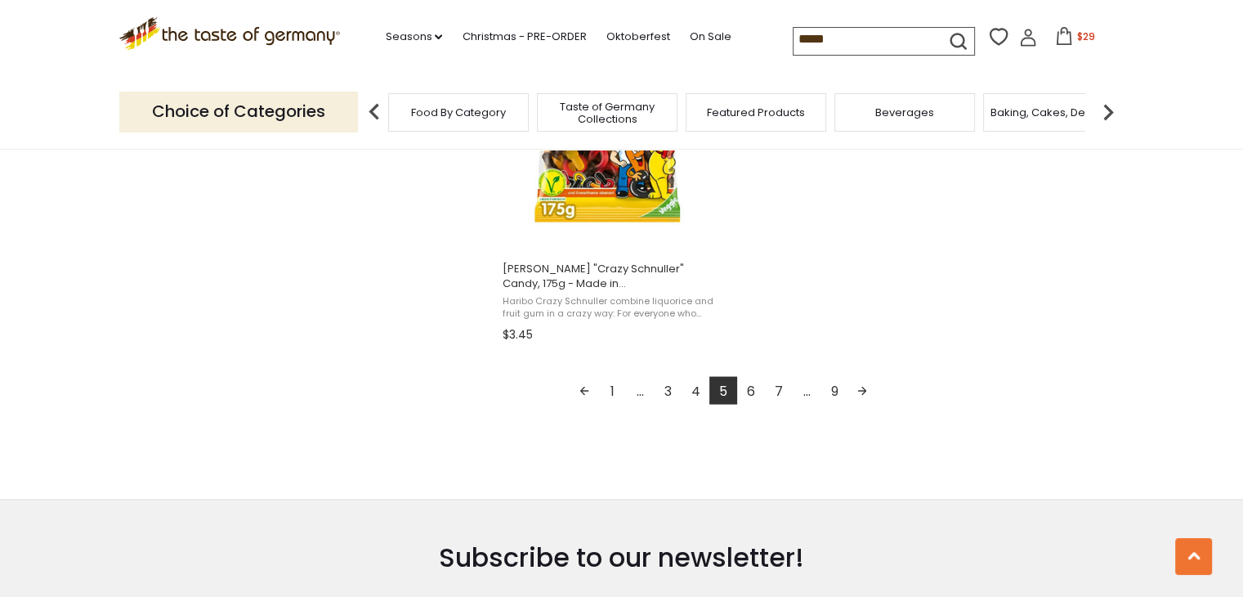
click at [667, 390] on link "3" at bounding box center [668, 390] width 28 height 28
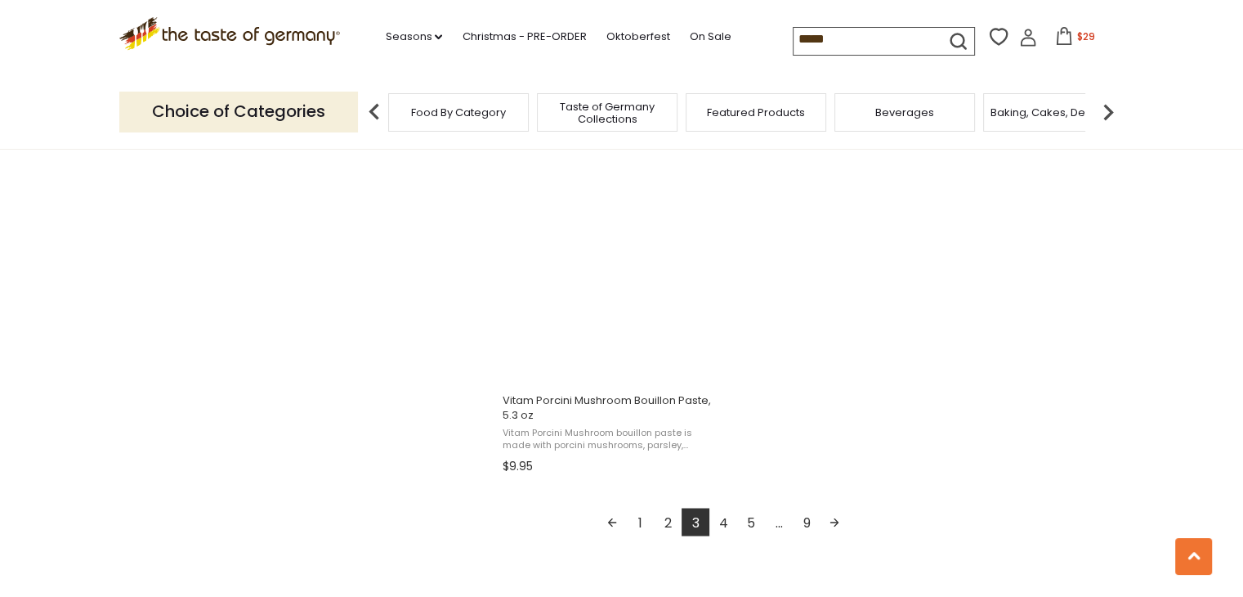
scroll to position [2846, 0]
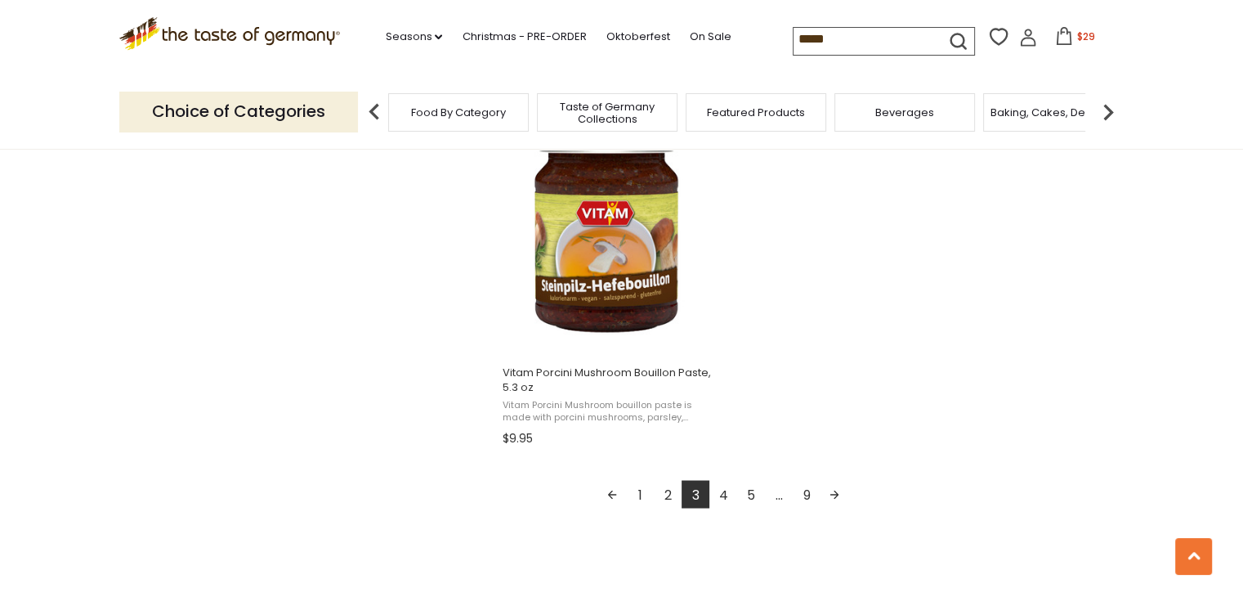
click at [665, 495] on link "2" at bounding box center [668, 494] width 28 height 28
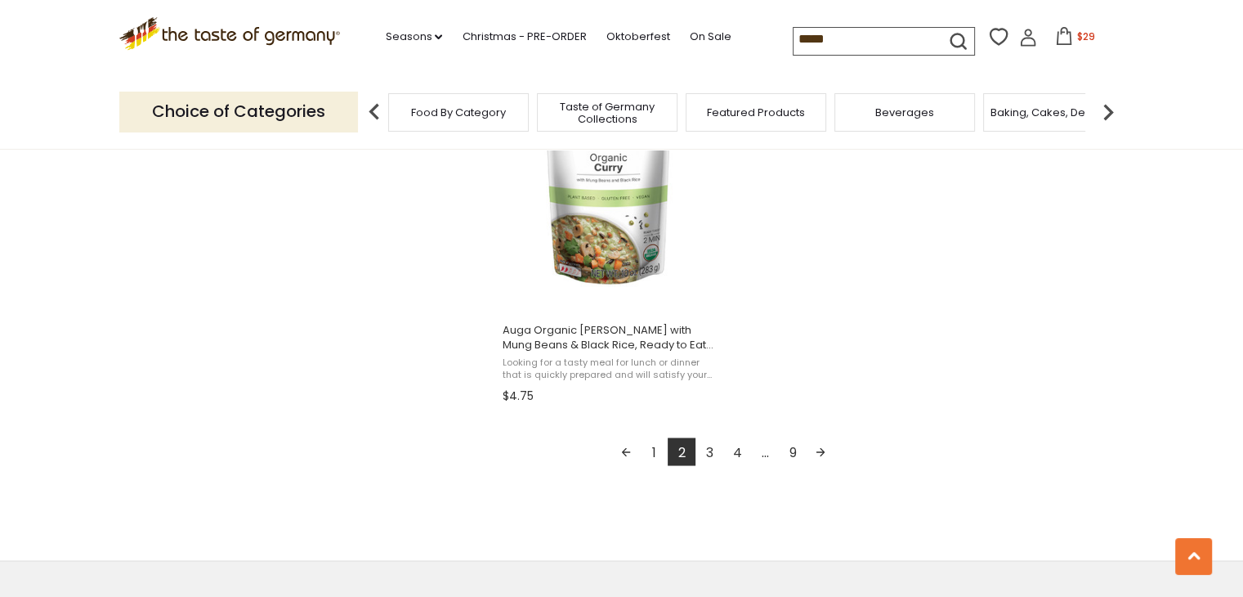
scroll to position [2922, 0]
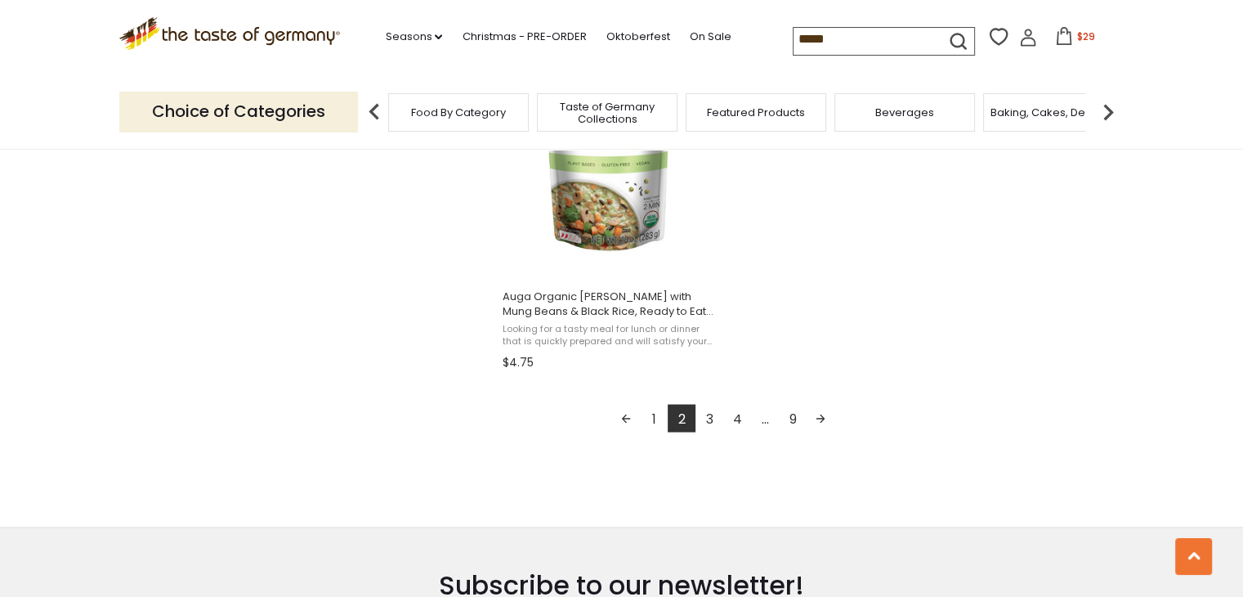
click at [712, 416] on link "3" at bounding box center [710, 418] width 28 height 28
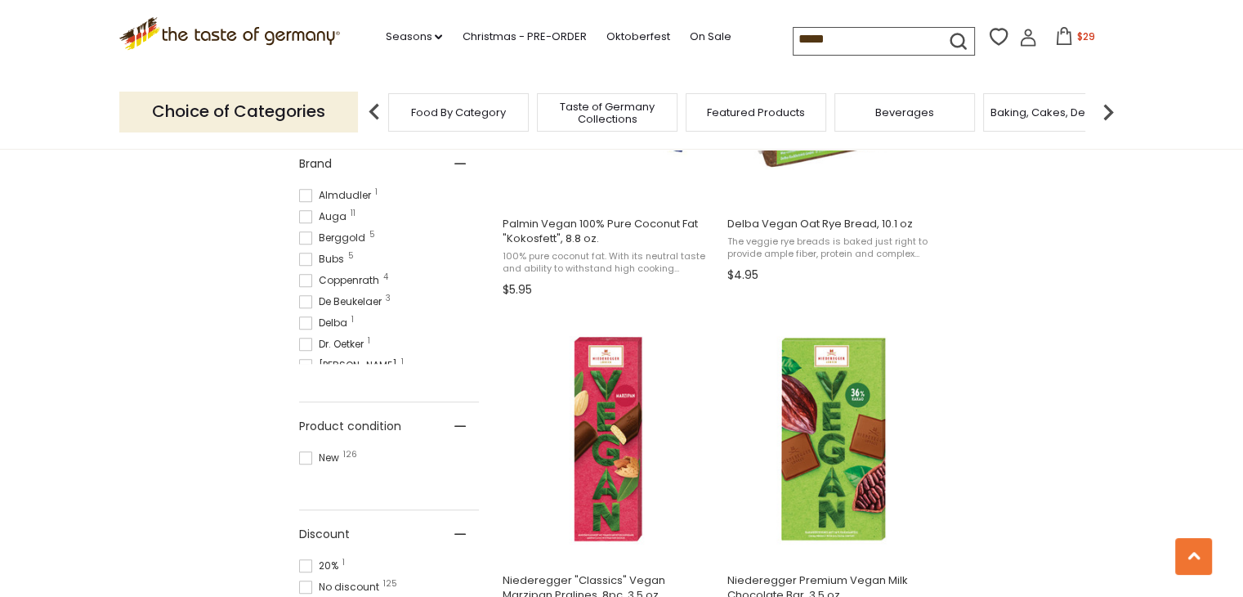
scroll to position [844, 0]
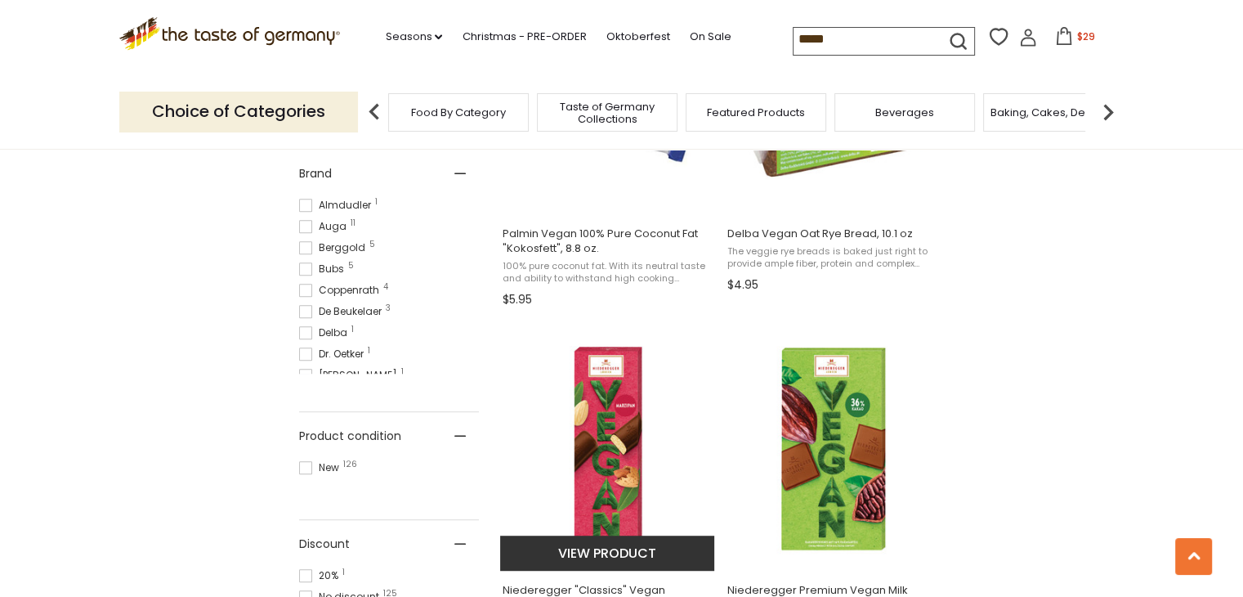
click at [586, 407] on img at bounding box center [608, 448] width 217 height 217
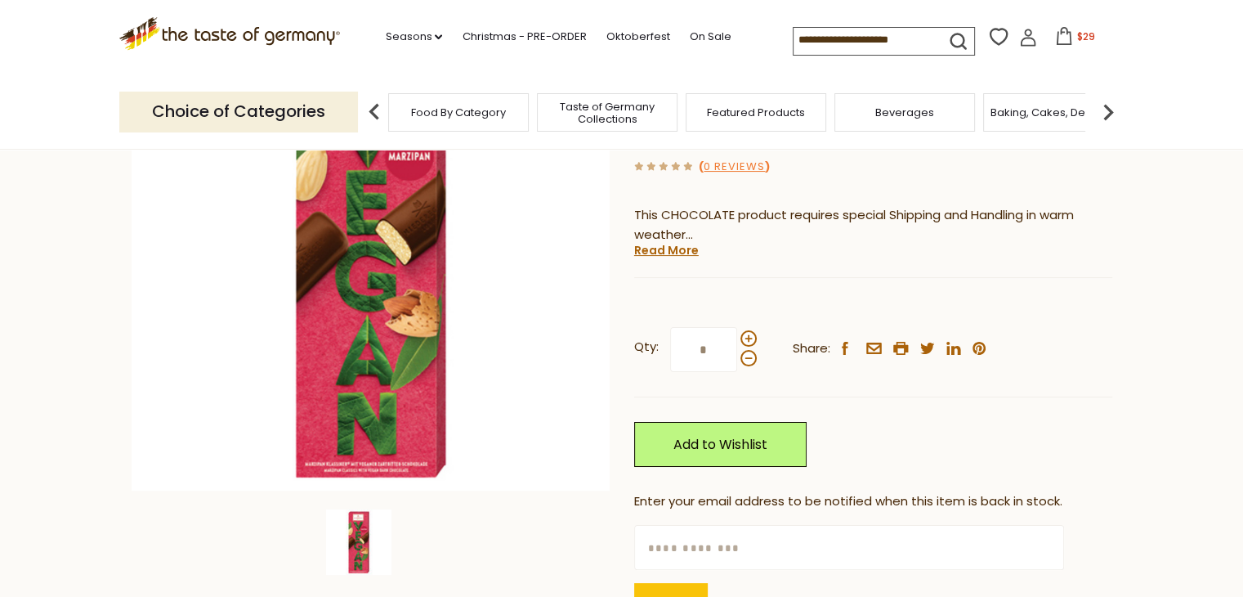
scroll to position [26, 0]
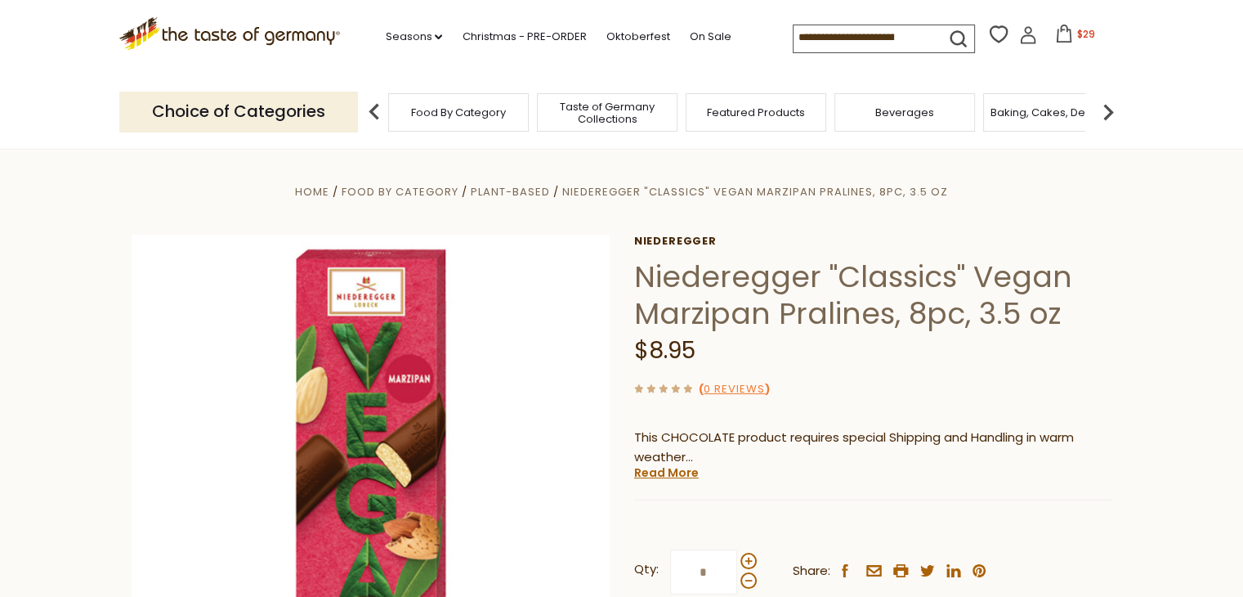
click at [1069, 36] on button "$29" at bounding box center [1075, 37] width 69 height 25
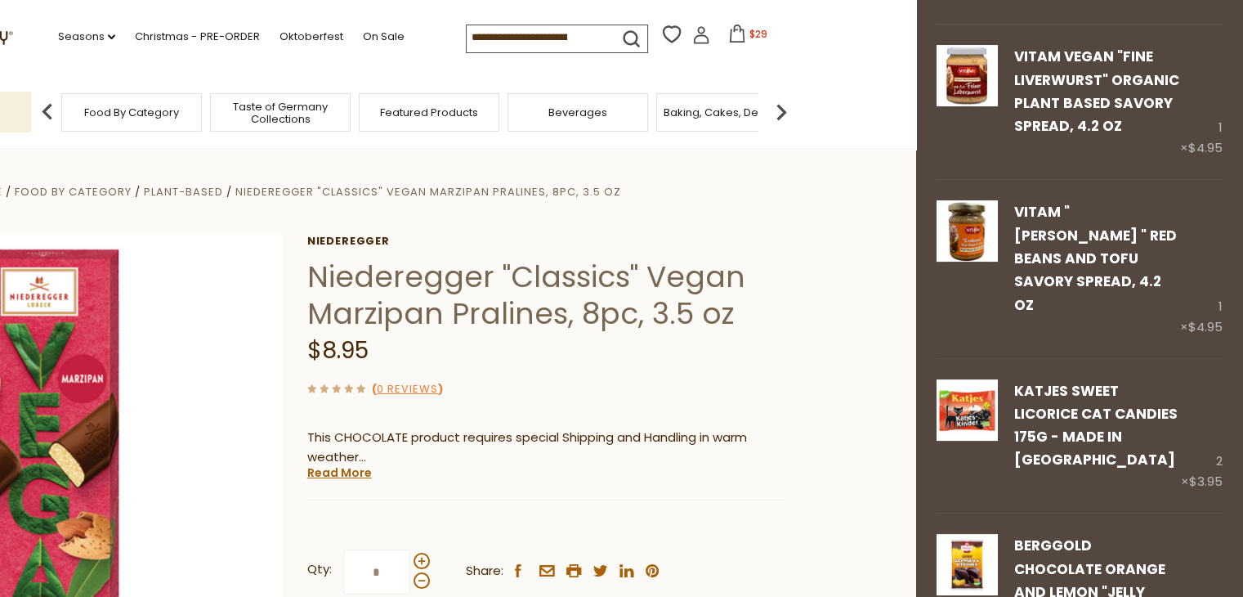
scroll to position [220, 0]
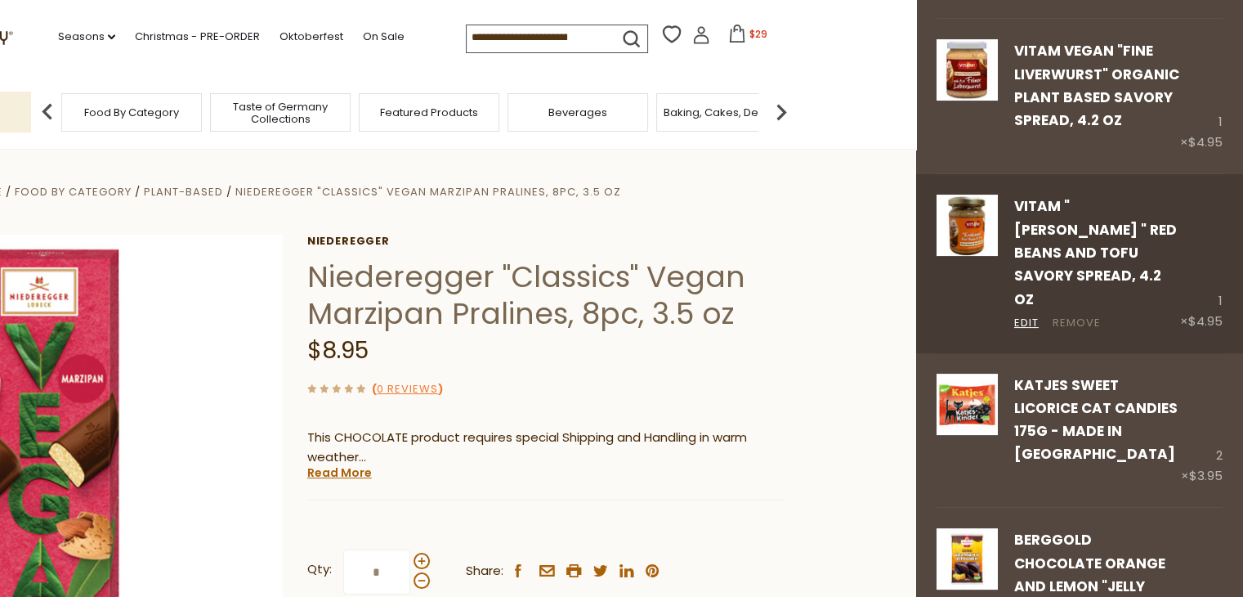
click at [1070, 315] on link "Remove" at bounding box center [1077, 323] width 48 height 17
